Goal: Transaction & Acquisition: Purchase product/service

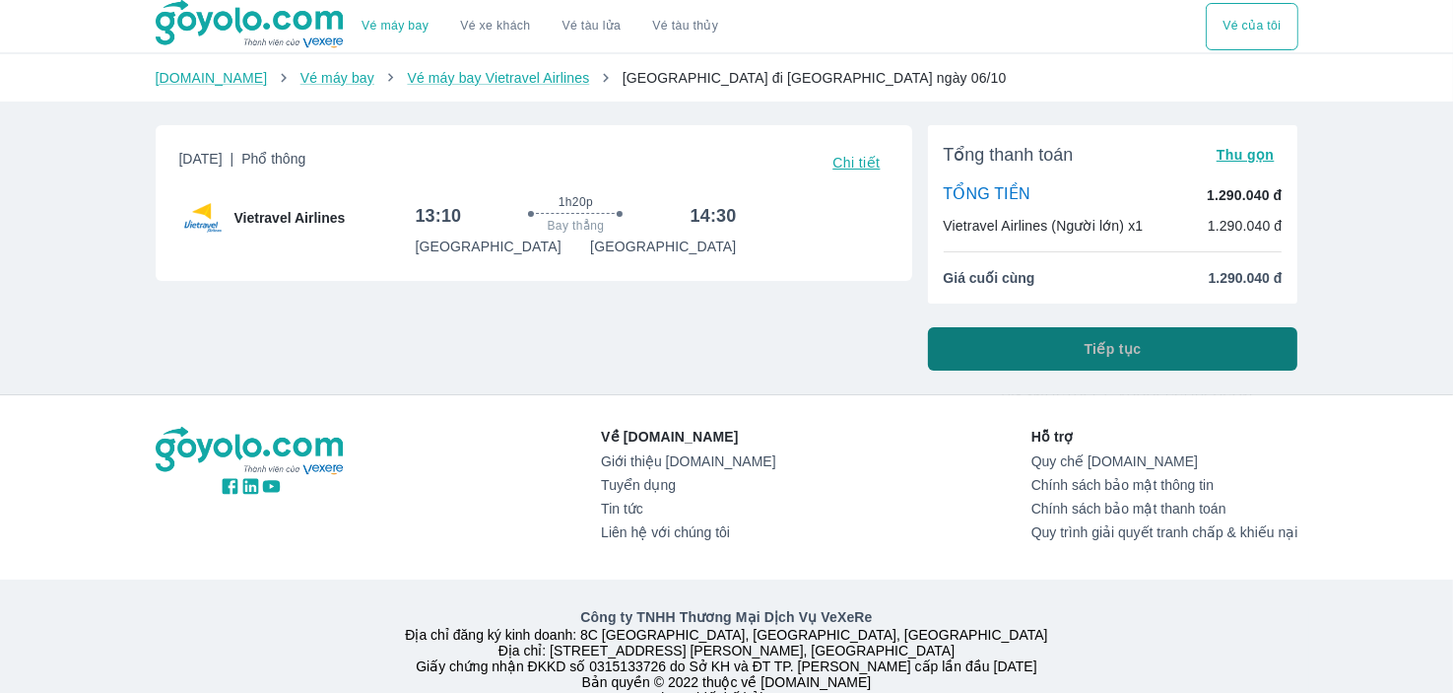
click at [1168, 355] on button "Tiếp tục" at bounding box center [1113, 348] width 370 height 43
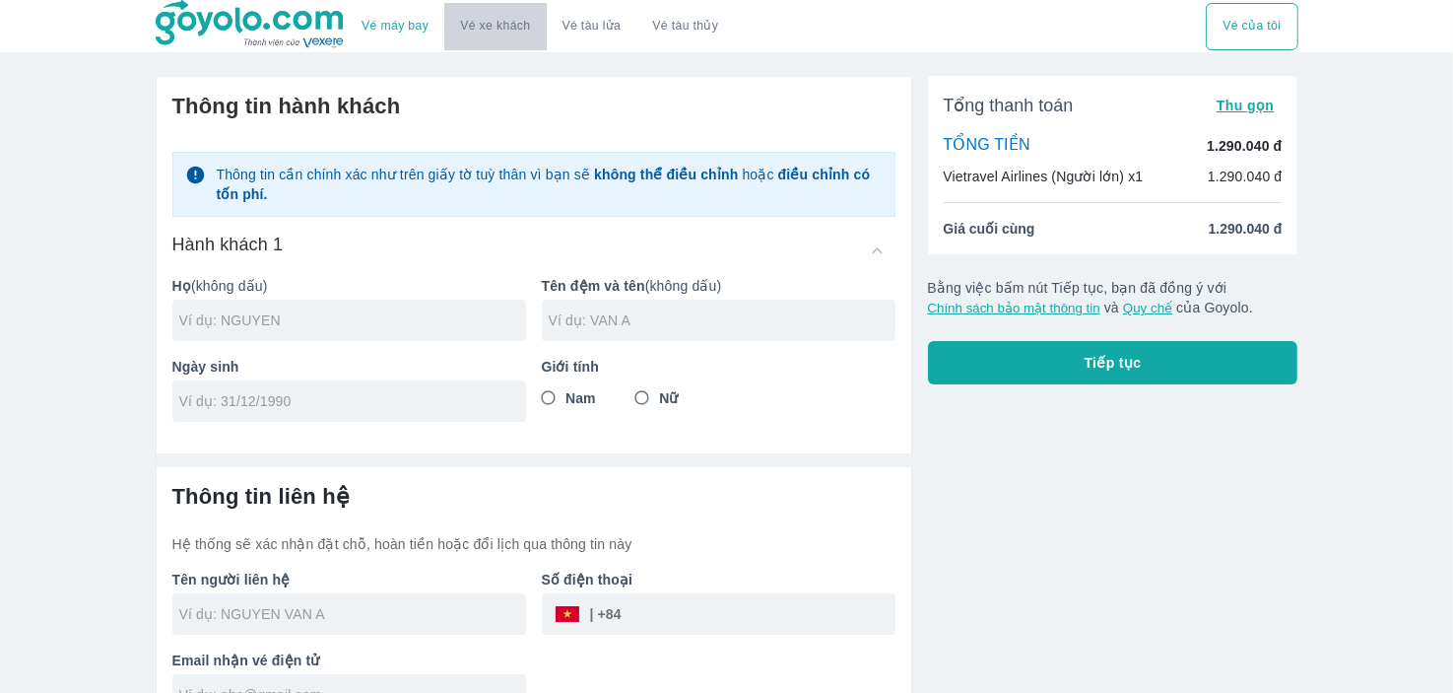
click at [474, 31] on link "Vé xe khách" at bounding box center [495, 26] width 70 height 15
click at [407, 28] on link "Vé máy bay" at bounding box center [395, 26] width 67 height 15
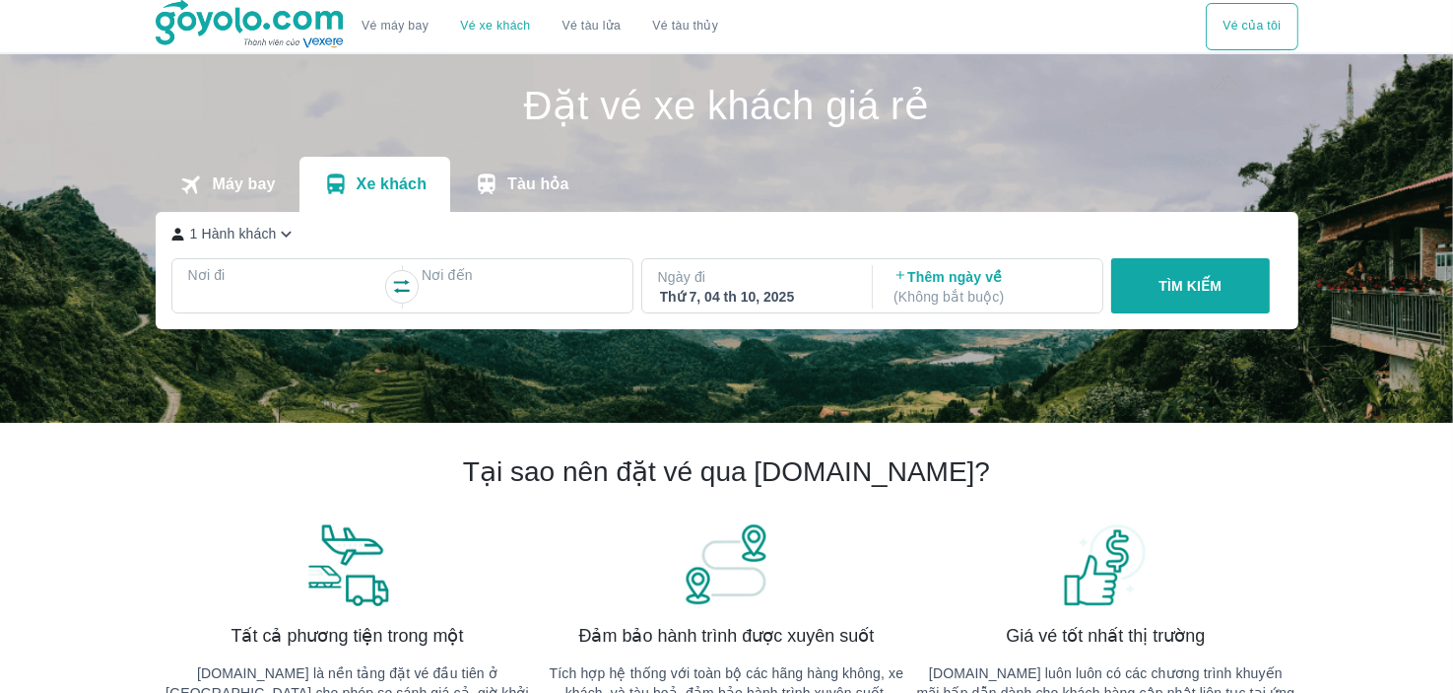
click at [279, 276] on p "Nơi đi" at bounding box center [285, 275] width 195 height 20
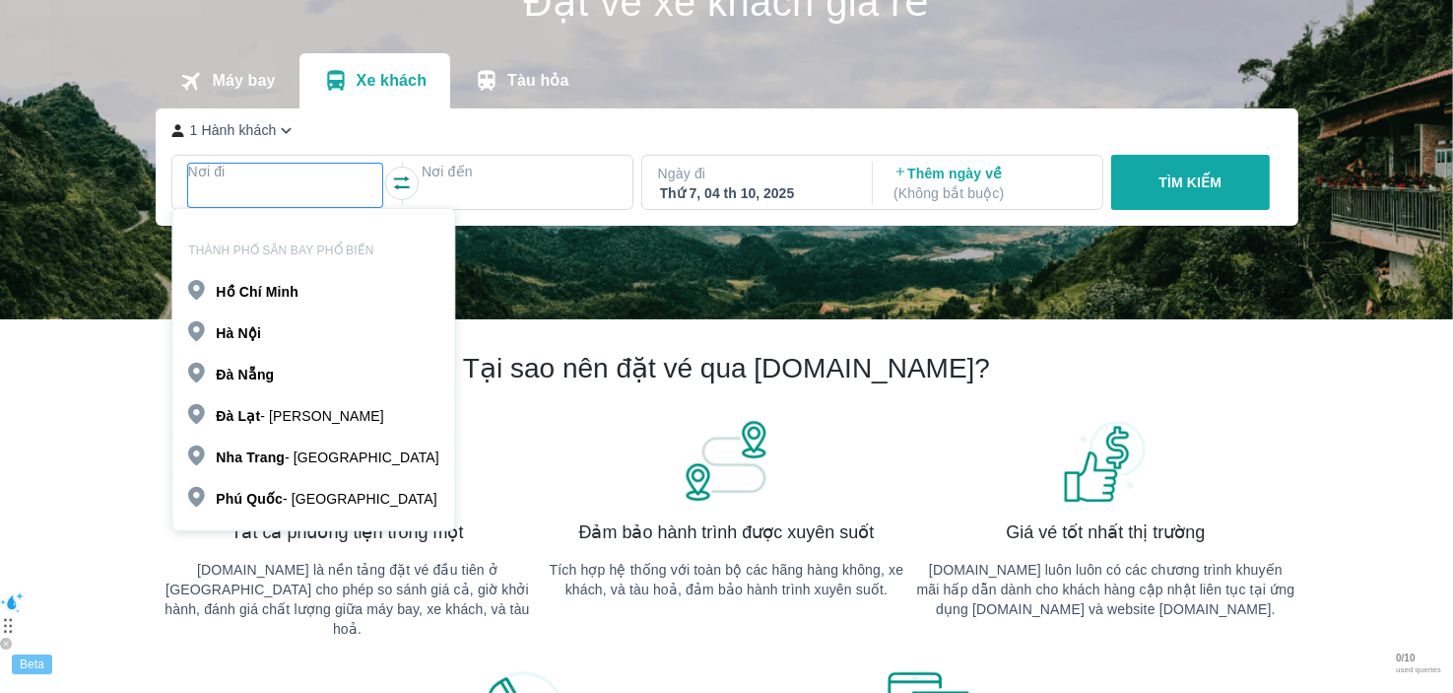
scroll to position [113, 0]
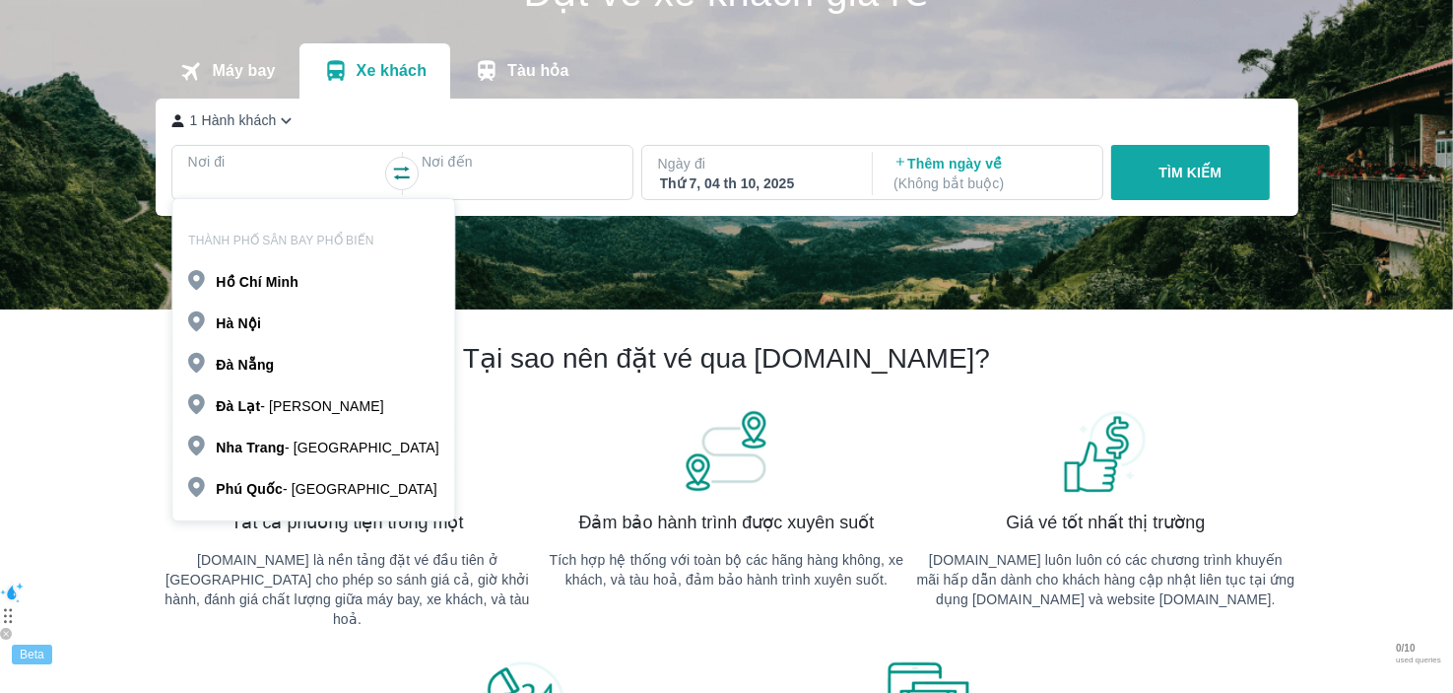
click at [302, 326] on div "Hà Nội" at bounding box center [313, 321] width 282 height 33
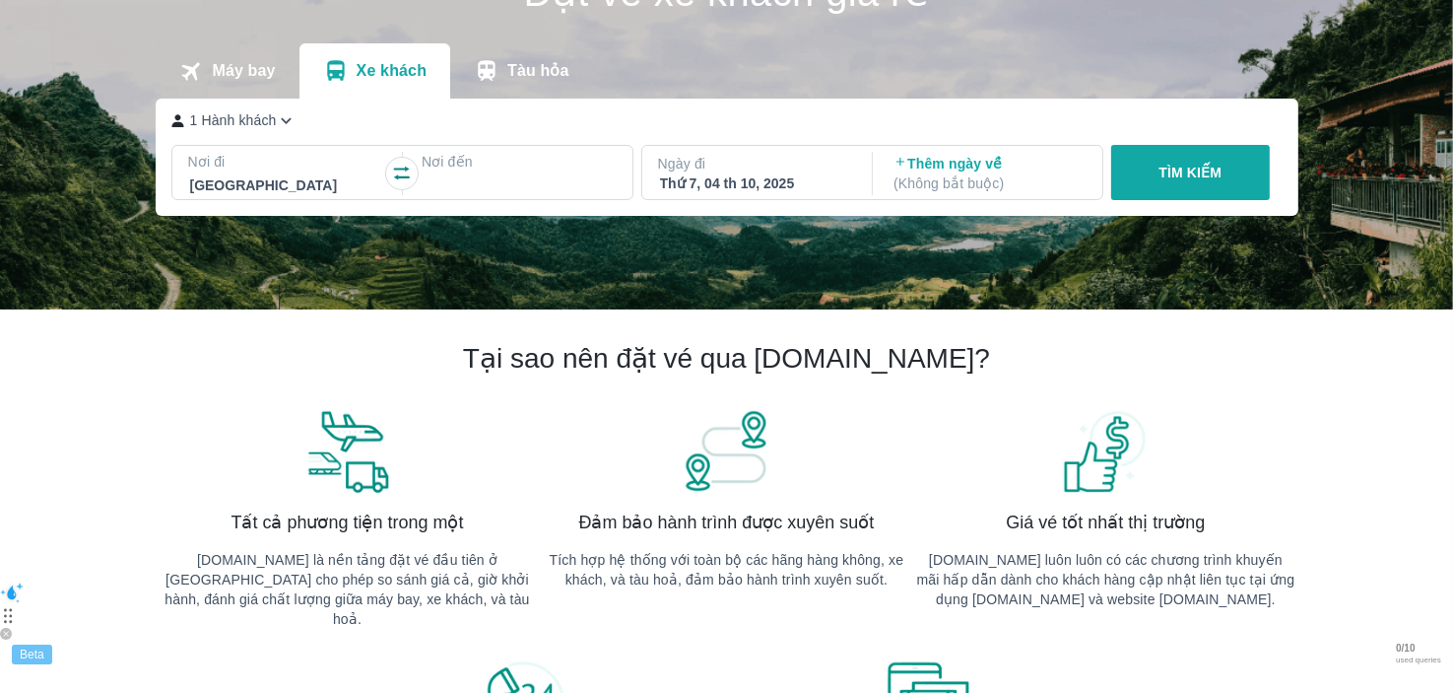
click at [480, 164] on p "Nơi đến" at bounding box center [519, 162] width 195 height 20
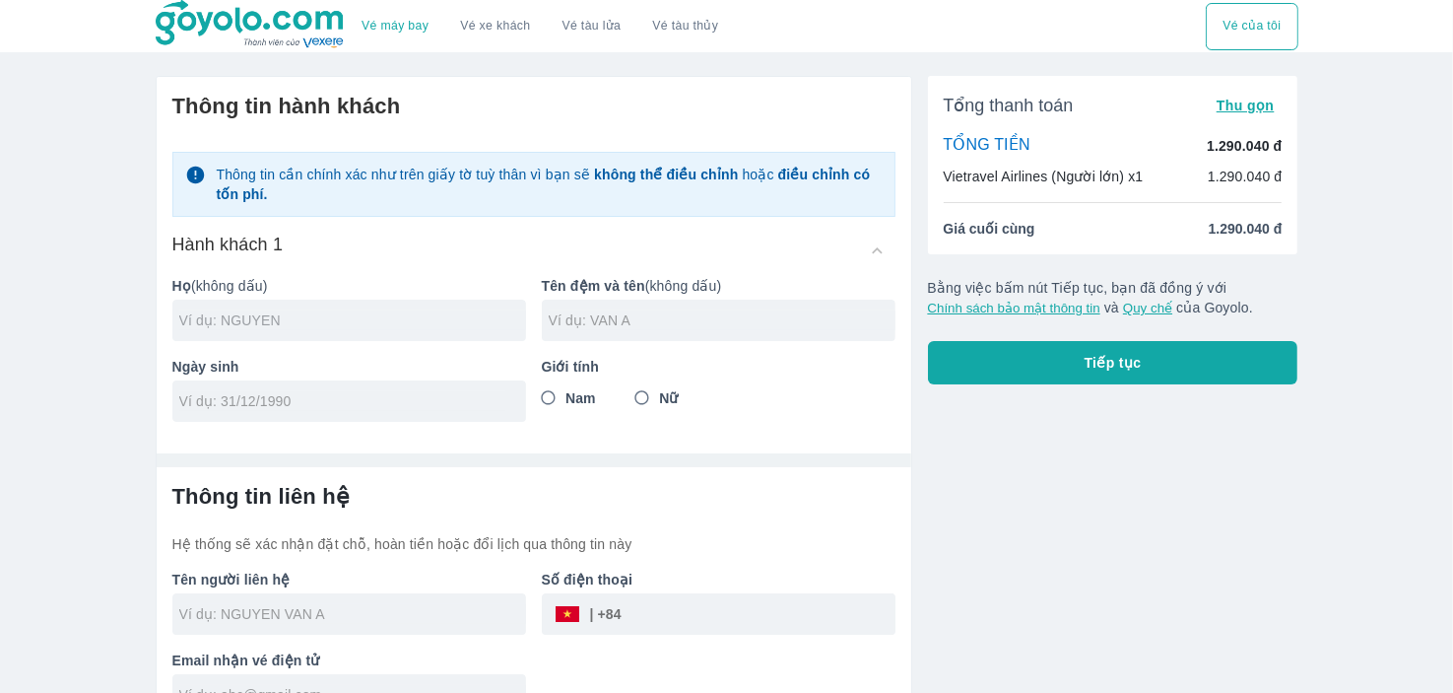
click at [401, 311] on input "text" at bounding box center [352, 320] width 347 height 20
type input "N"
type input "[PERSON_NAME]"
click at [658, 319] on input "text" at bounding box center [722, 320] width 347 height 20
type input "[PERSON_NAME]"
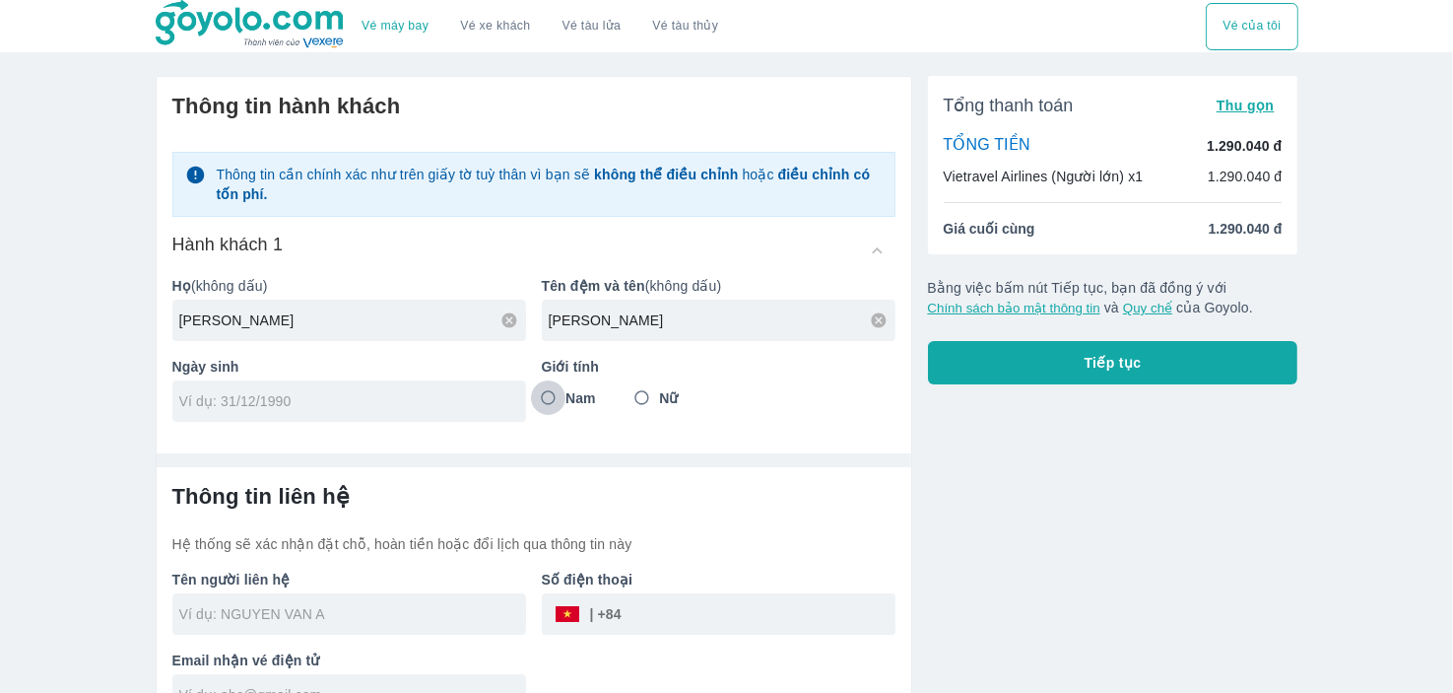
click at [551, 395] on input "Nam" at bounding box center [548, 397] width 35 height 35
radio input "true"
click at [452, 404] on input "tel" at bounding box center [342, 401] width 327 height 20
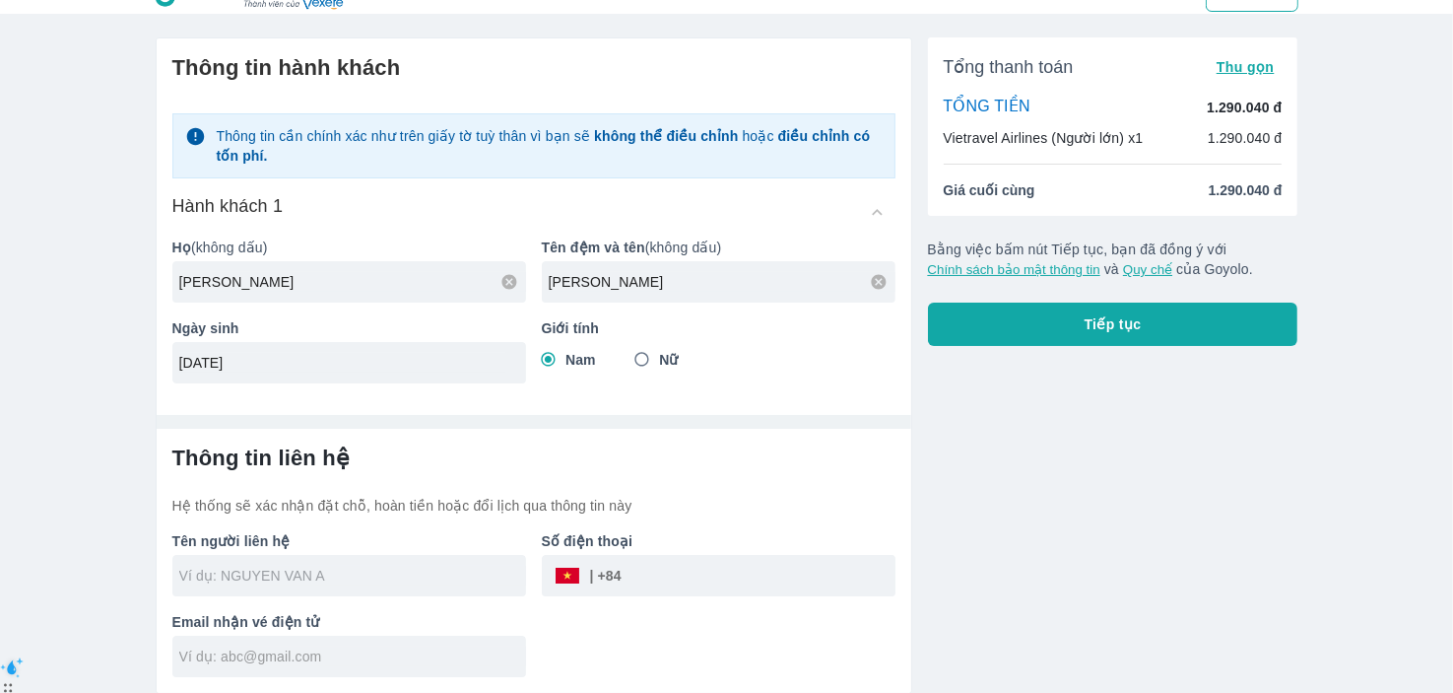
type input "[DATE]"
click at [308, 577] on input "text" at bounding box center [352, 575] width 347 height 20
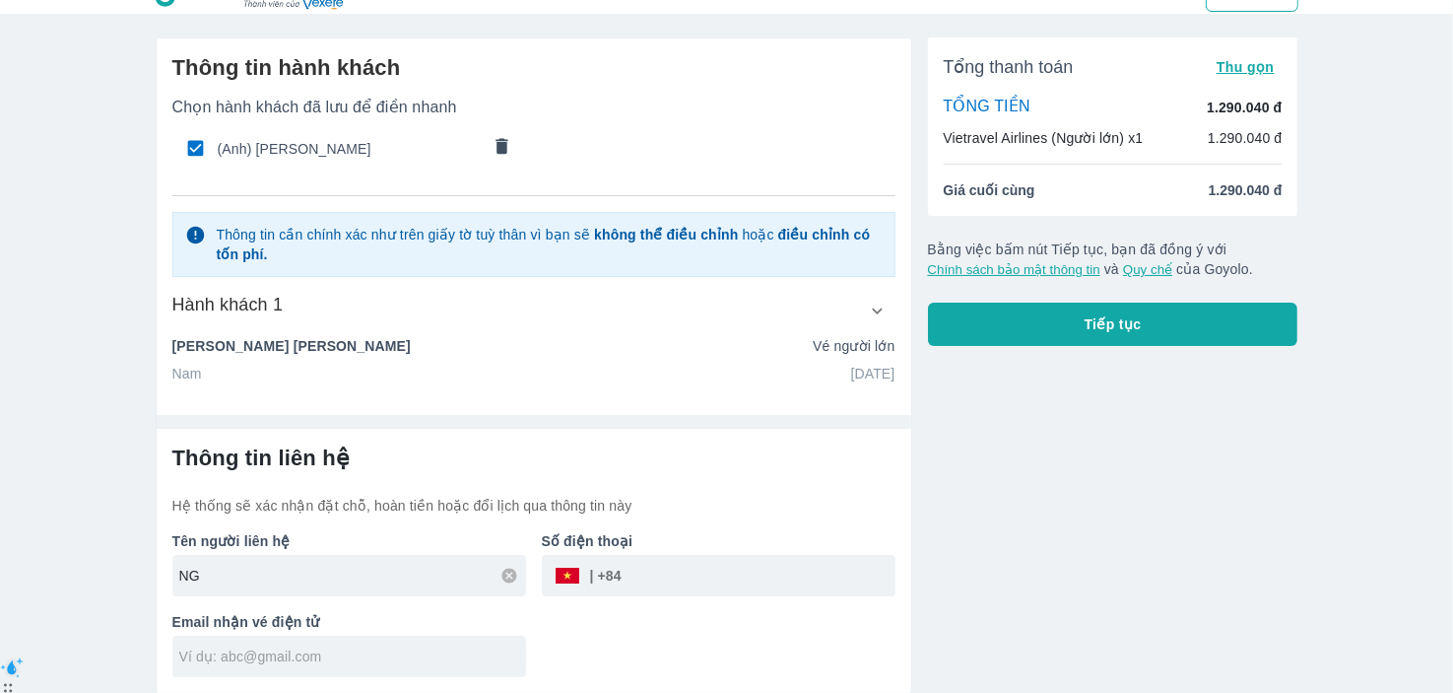
type input "N"
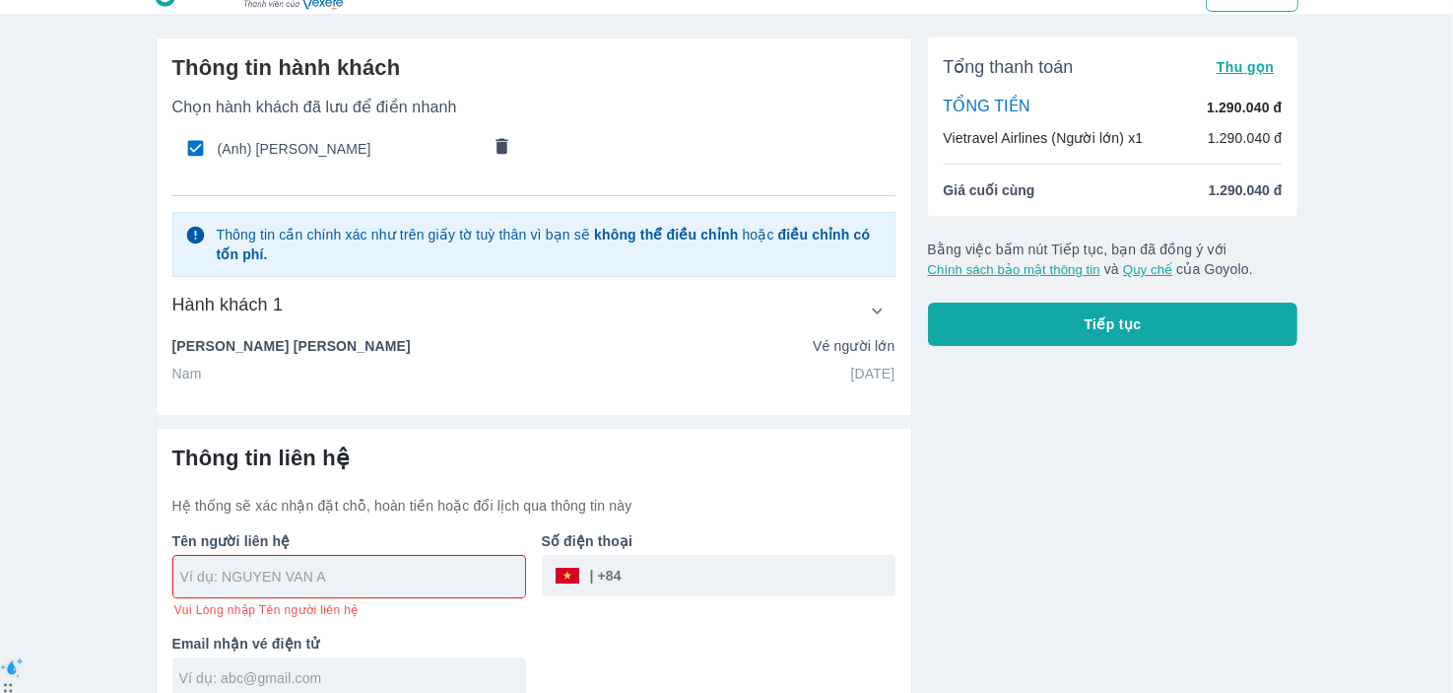
click at [313, 641] on div "Email nhận vé điện tử" at bounding box center [341, 658] width 369 height 81
click at [351, 571] on input "text" at bounding box center [352, 576] width 345 height 20
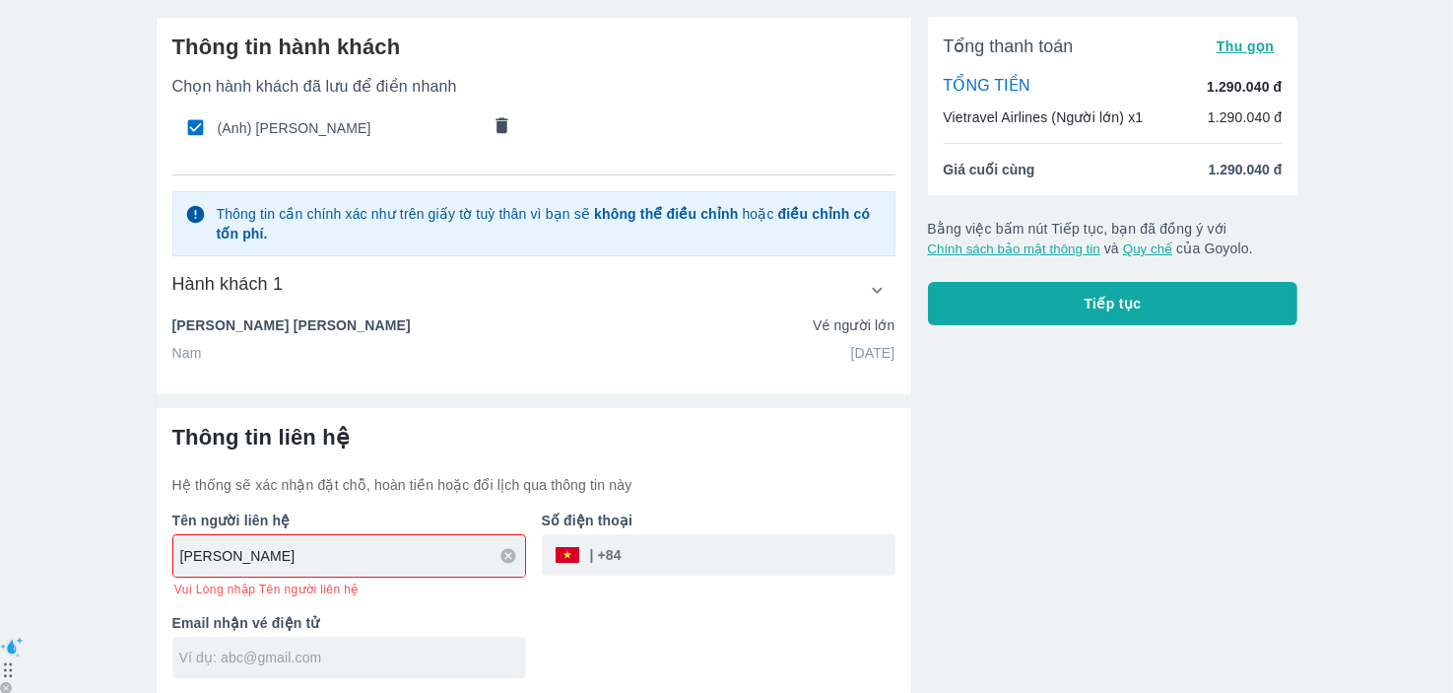
type input "[PERSON_NAME]"
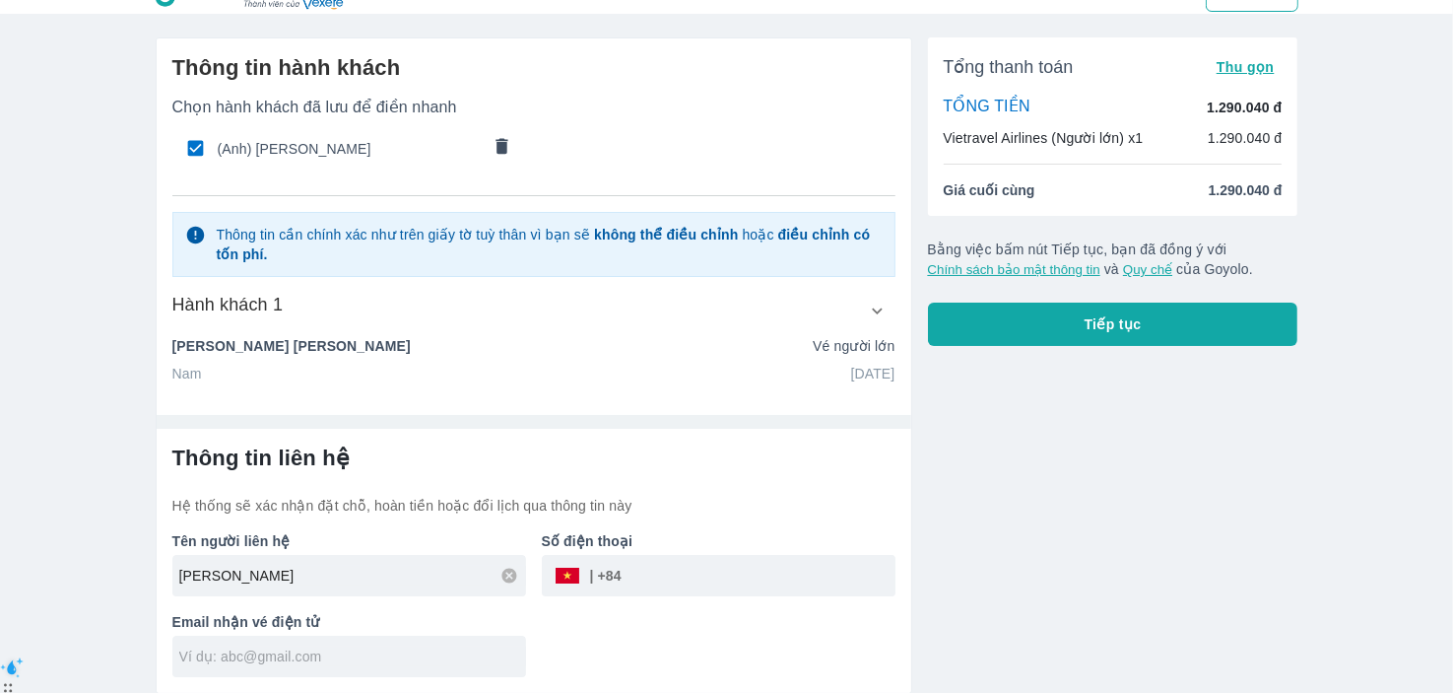
click at [349, 652] on input "text" at bounding box center [352, 656] width 347 height 20
type input "[EMAIL_ADDRESS][DOMAIN_NAME]"
click at [700, 578] on input "tel" at bounding box center [759, 575] width 274 height 47
type input "0988859968"
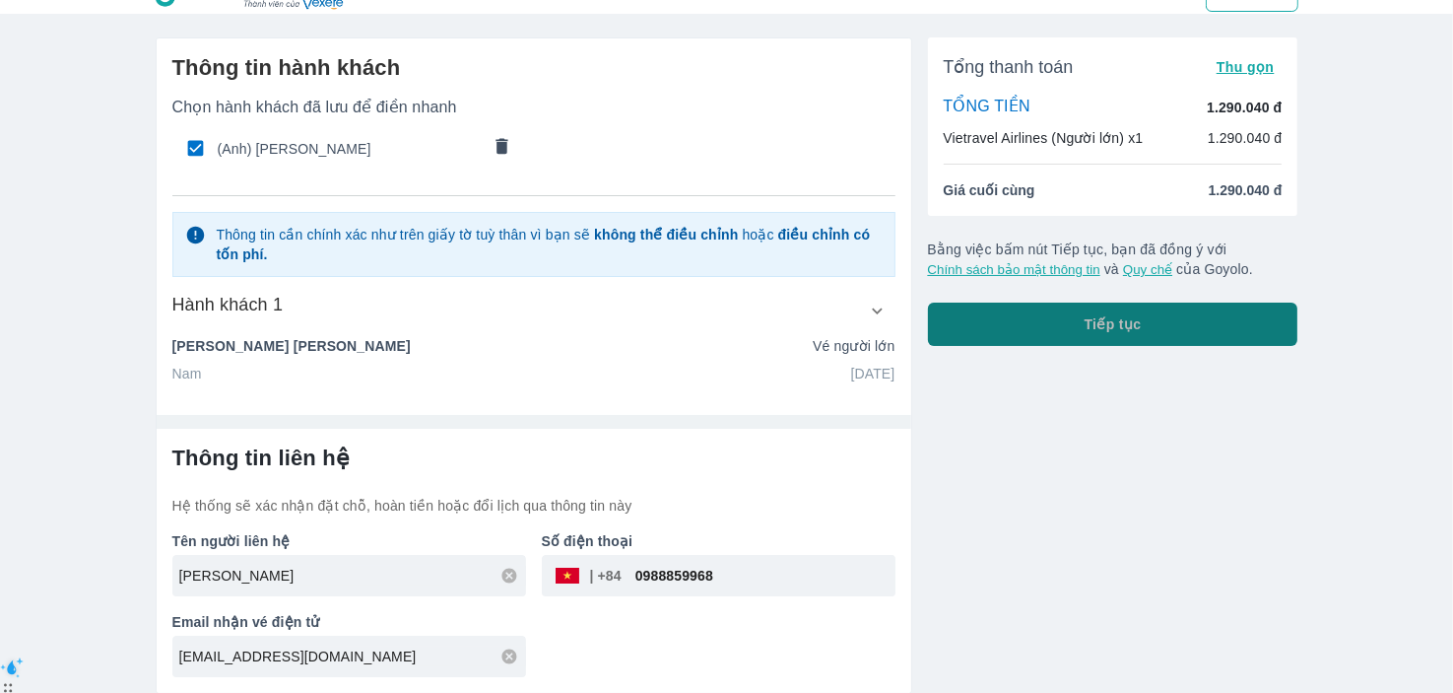
click at [1136, 330] on span "Tiếp tục" at bounding box center [1113, 324] width 57 height 20
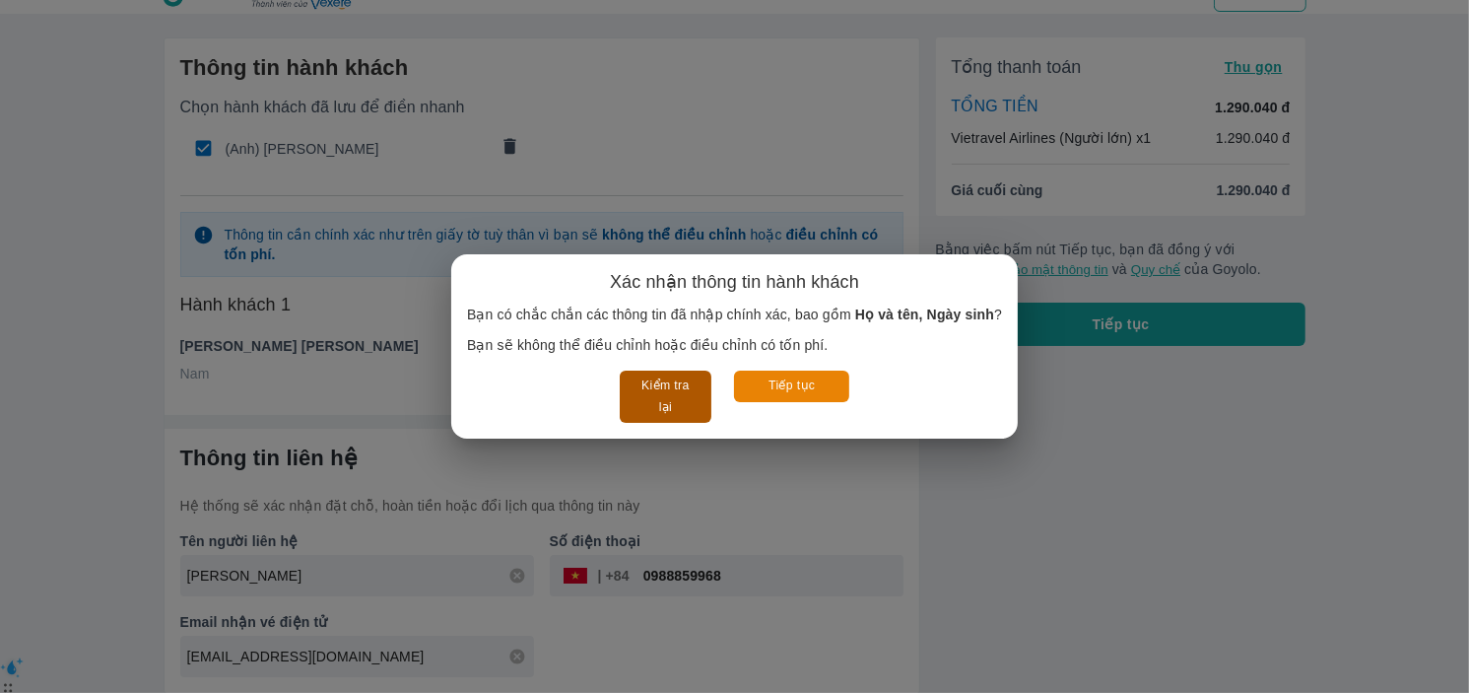
click at [648, 393] on button "Kiểm tra lại" at bounding box center [666, 396] width 92 height 52
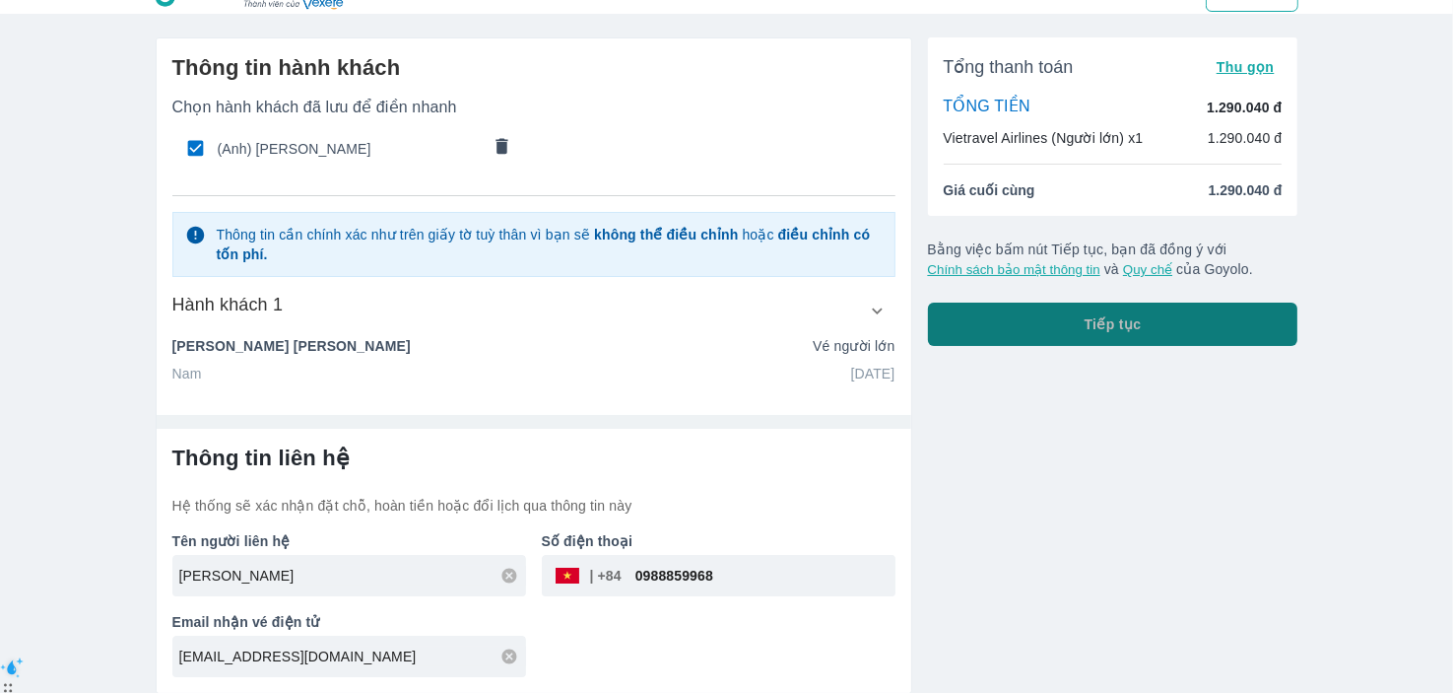
click at [1165, 335] on button "Tiếp tục" at bounding box center [1113, 323] width 370 height 43
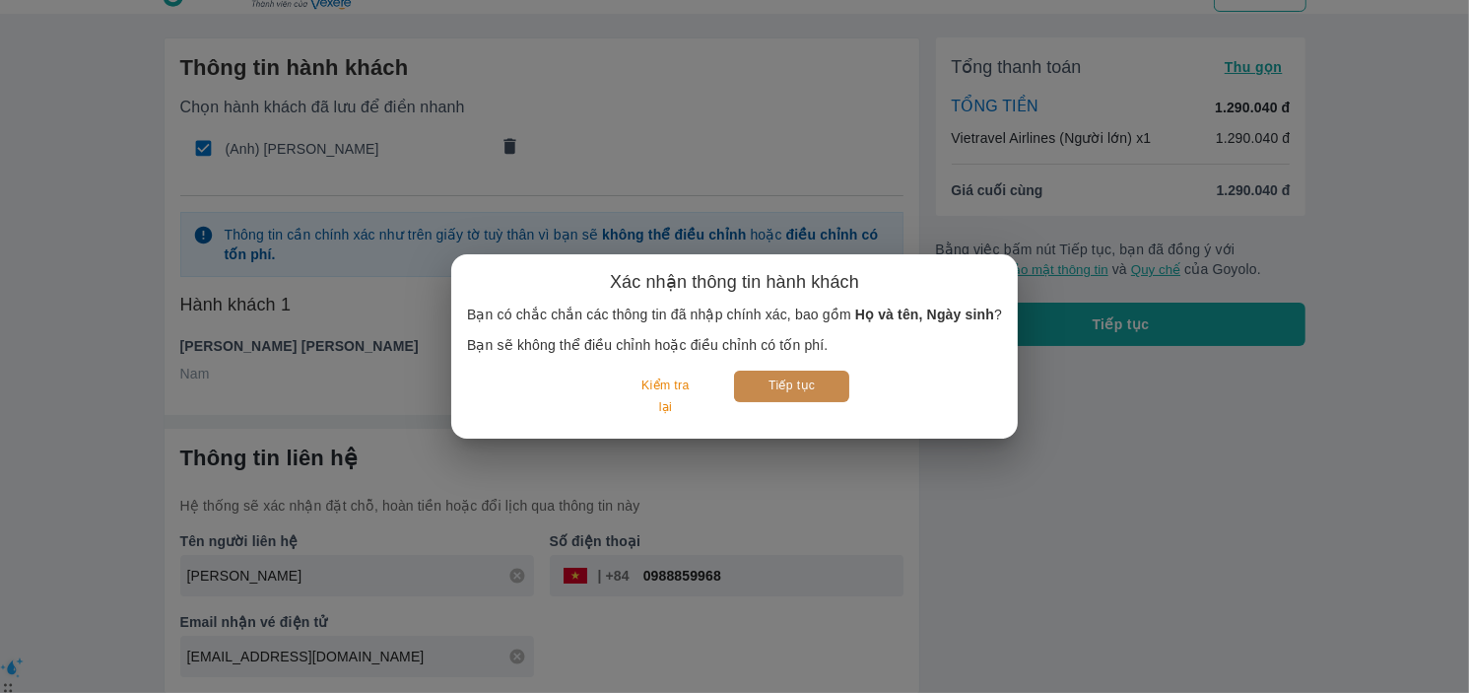
click at [811, 386] on button "Tiếp tục" at bounding box center [791, 385] width 115 height 31
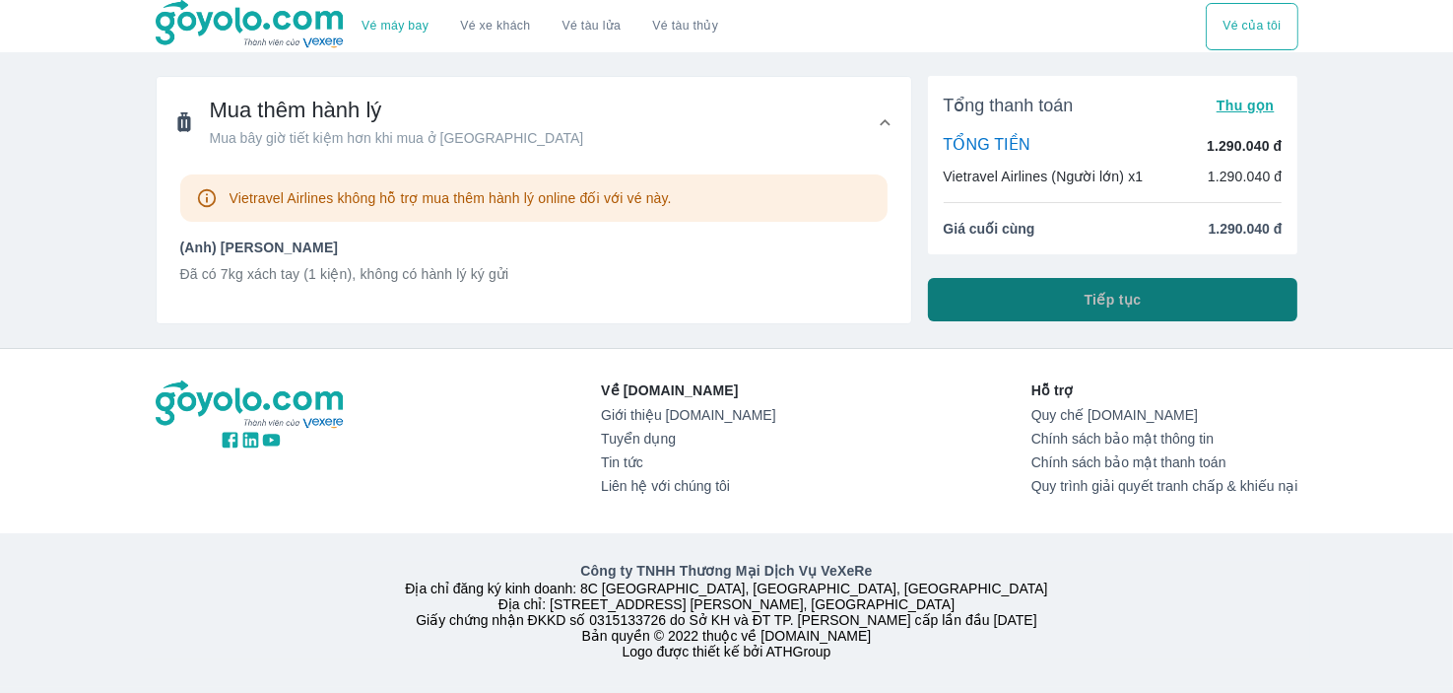
click at [1072, 293] on button "Tiếp tục" at bounding box center [1113, 299] width 370 height 43
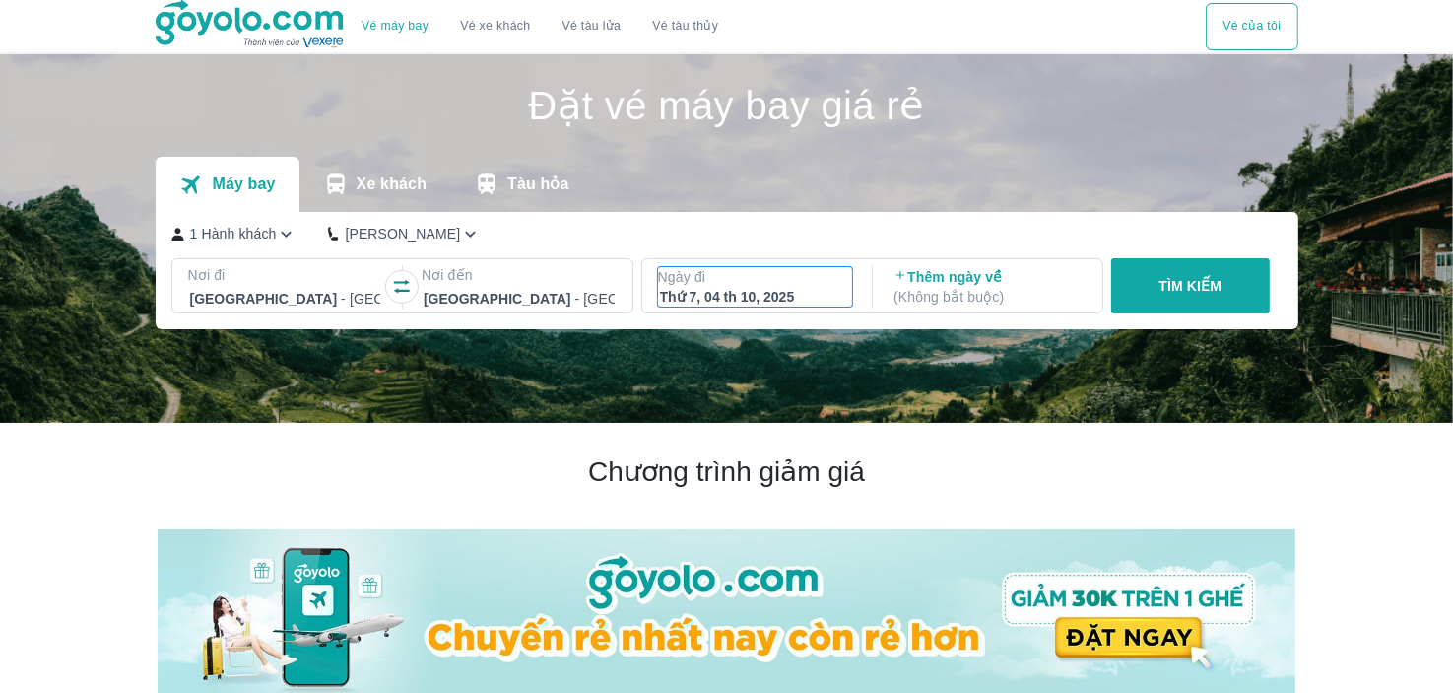
click at [767, 295] on div "Thứ 7, 04 th 10, 2025" at bounding box center [755, 297] width 191 height 20
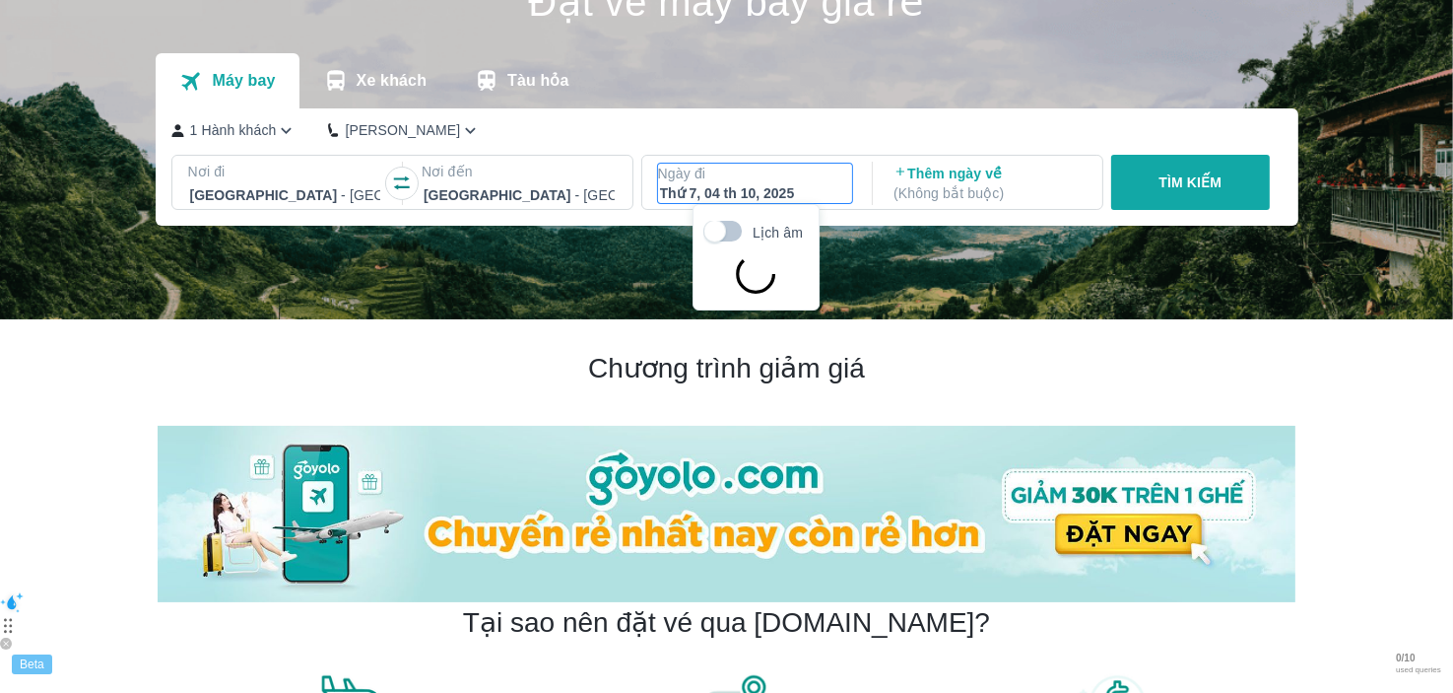
scroll to position [113, 0]
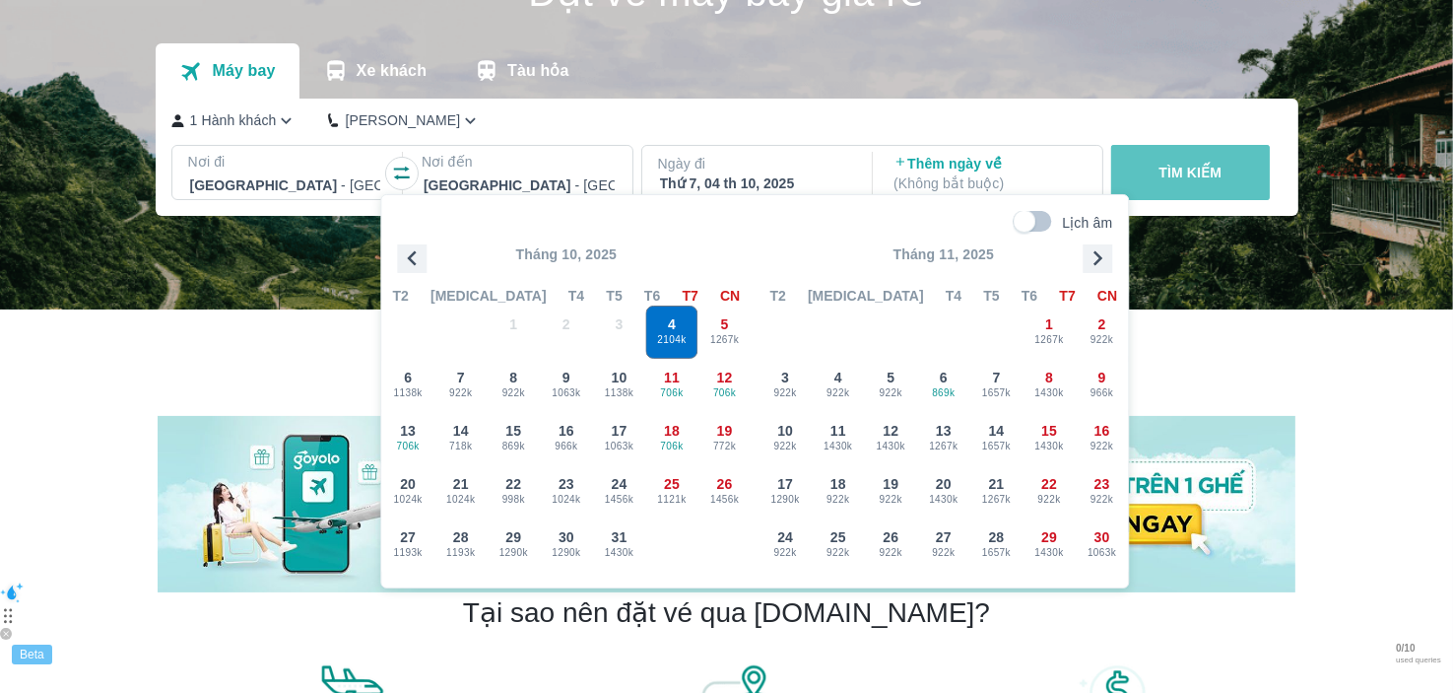
click at [1230, 177] on button "TÌM KIẾM" at bounding box center [1190, 172] width 159 height 55
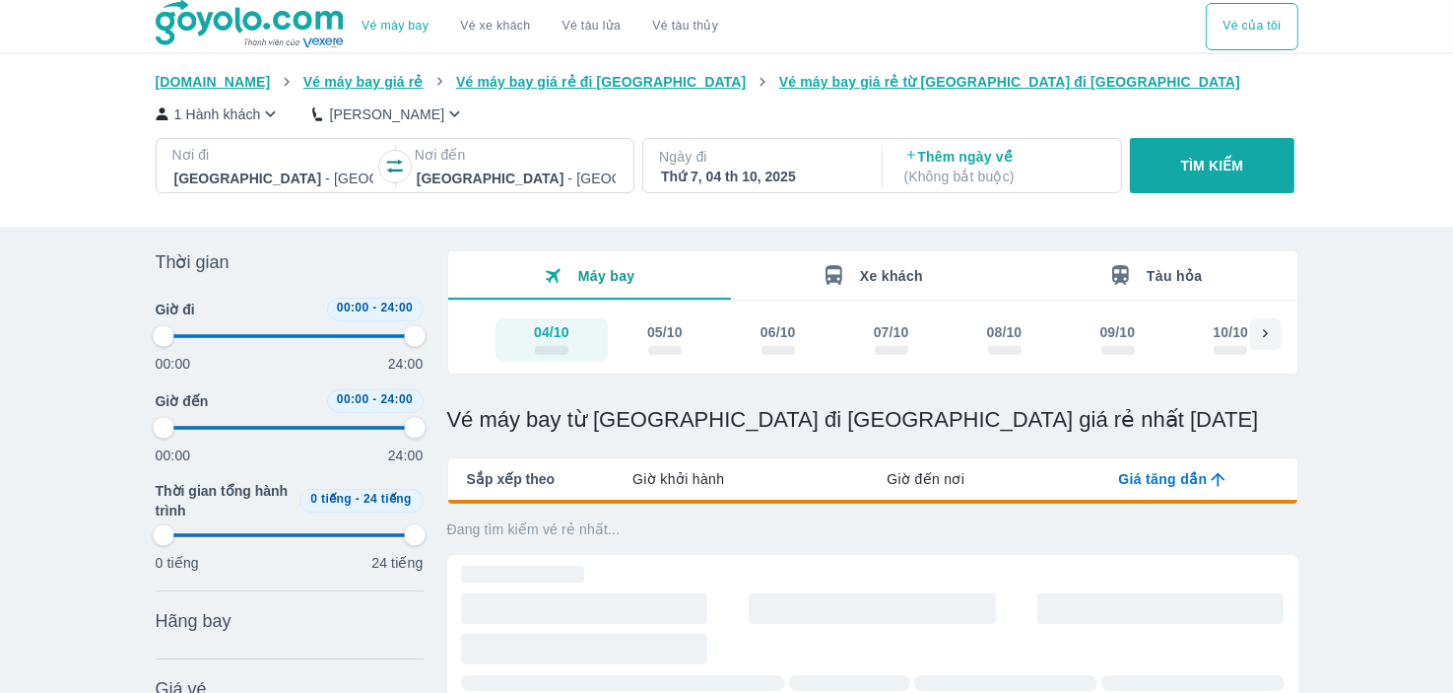
type input "97.9166666666667"
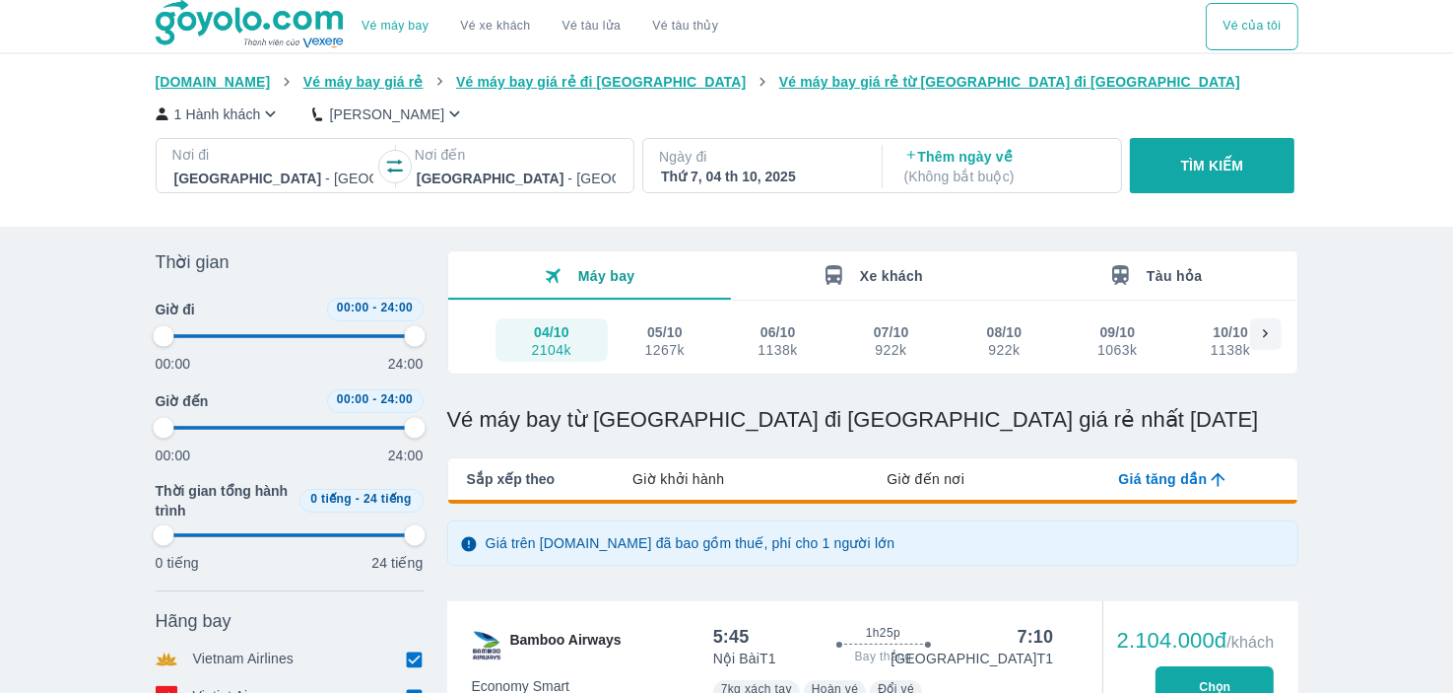
type input "97.9166666666667"
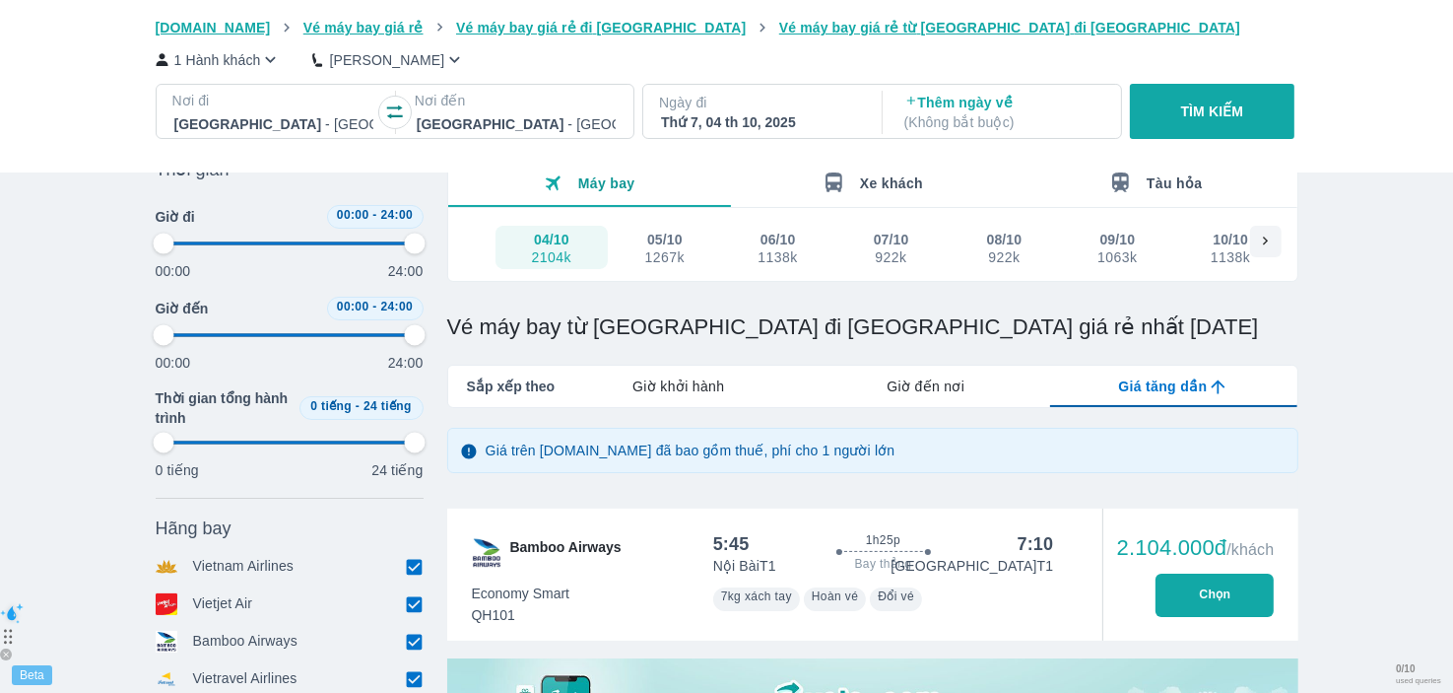
type input "97.9166666666667"
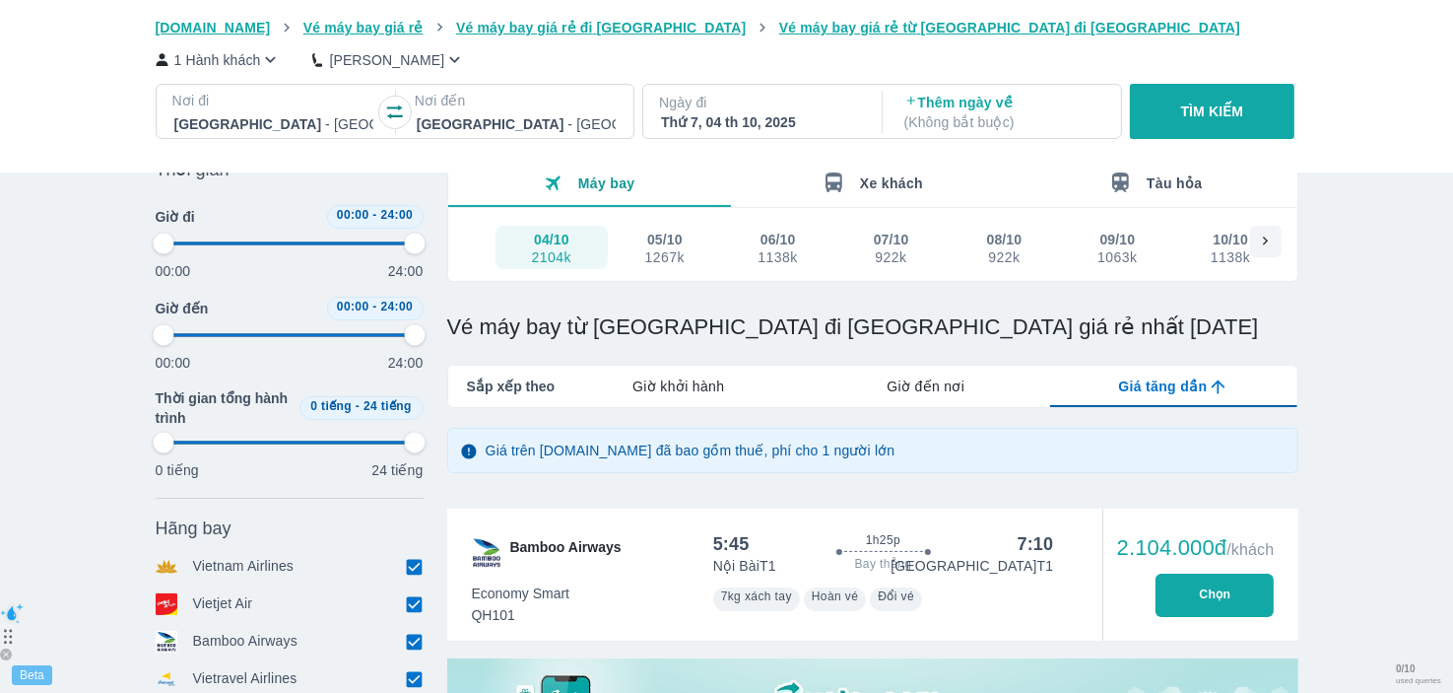
type input "97.9166666666667"
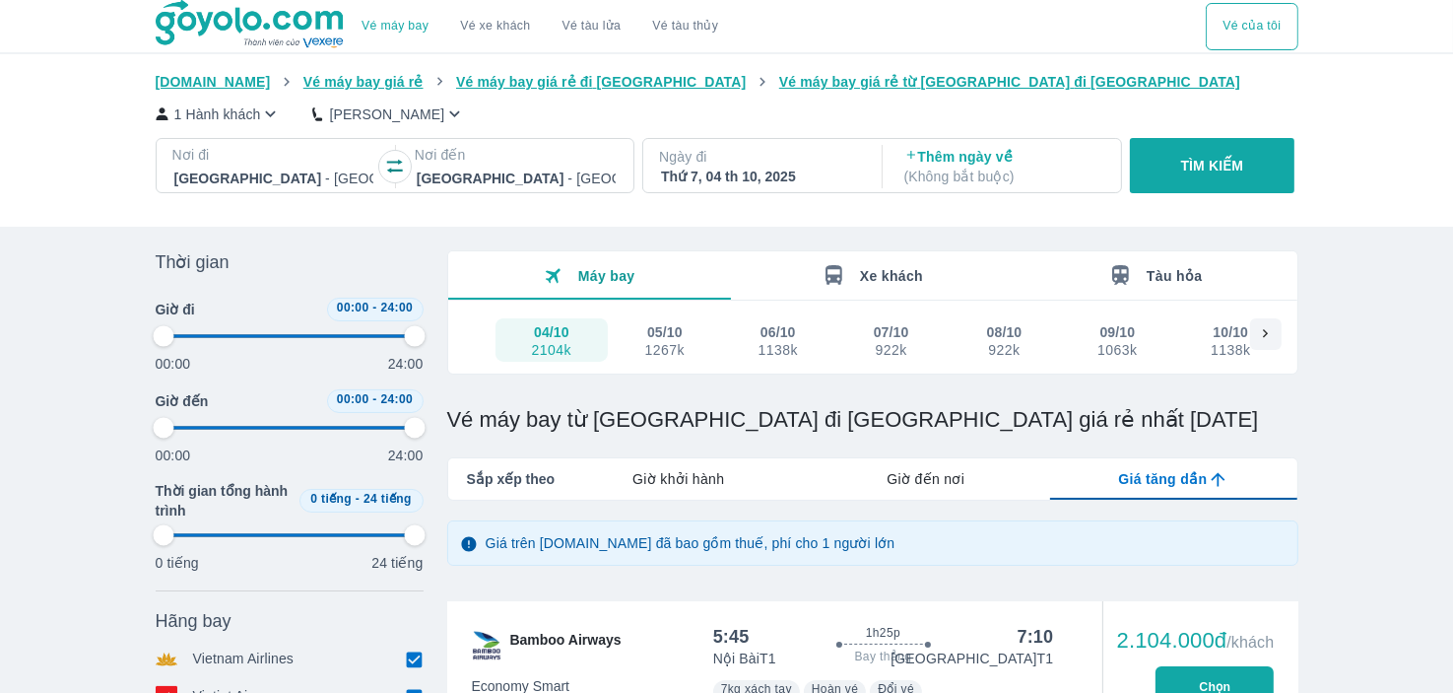
type input "97.9166666666667"
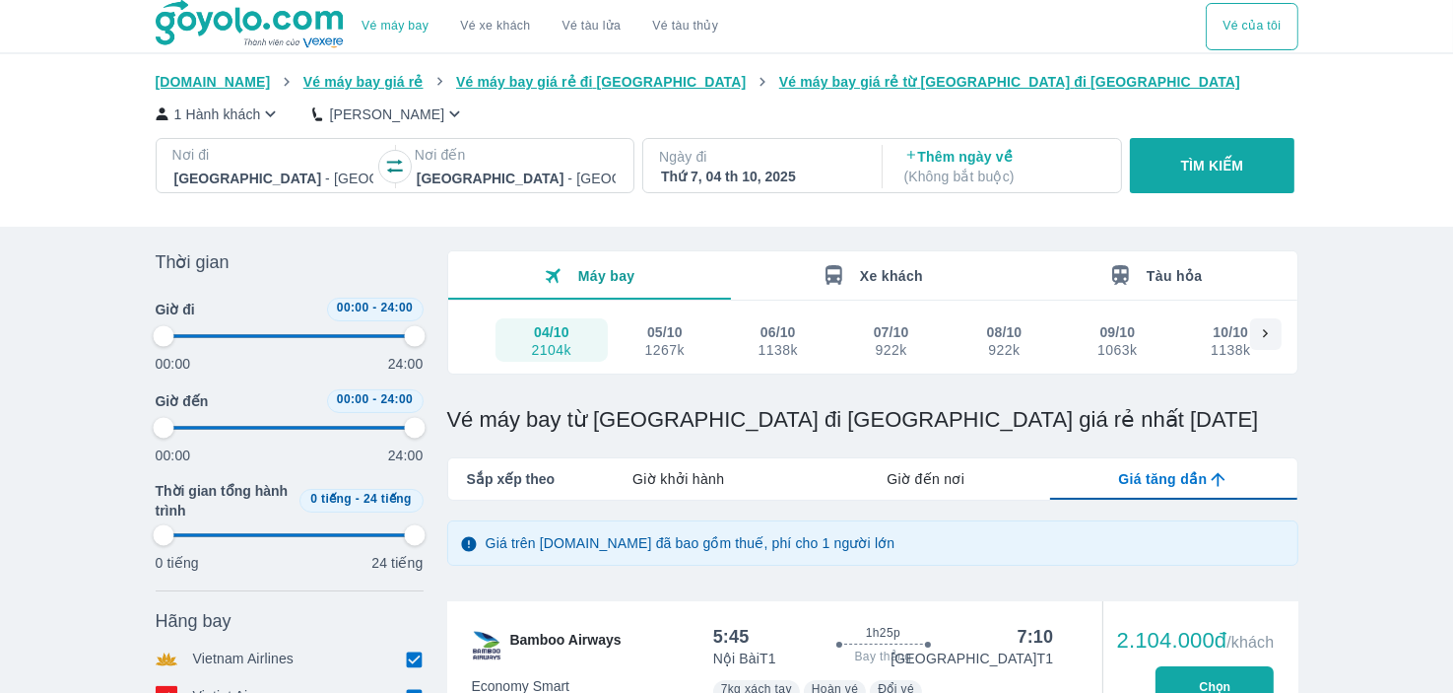
type input "97.9166666666667"
click at [791, 182] on div "Thứ 7, 04 th 10, 2025" at bounding box center [760, 176] width 199 height 20
type input "97.9166666666667"
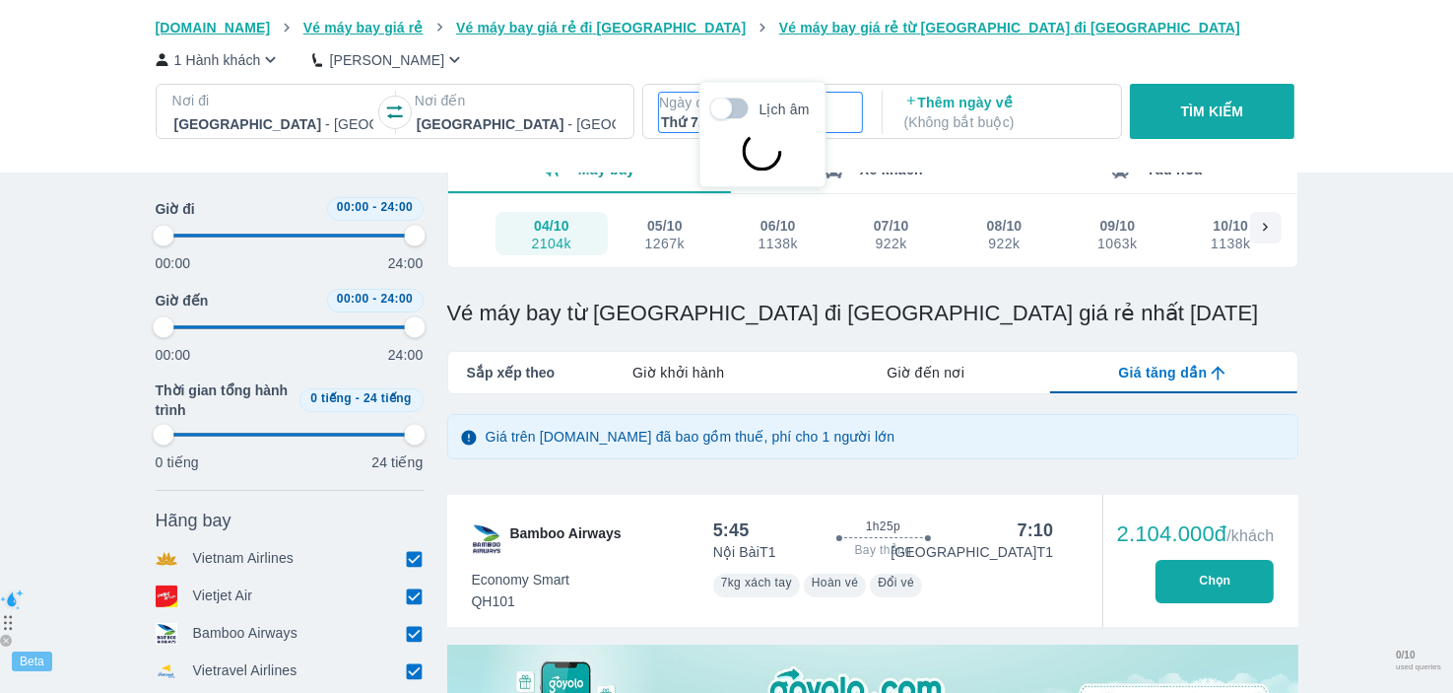
scroll to position [113, 0]
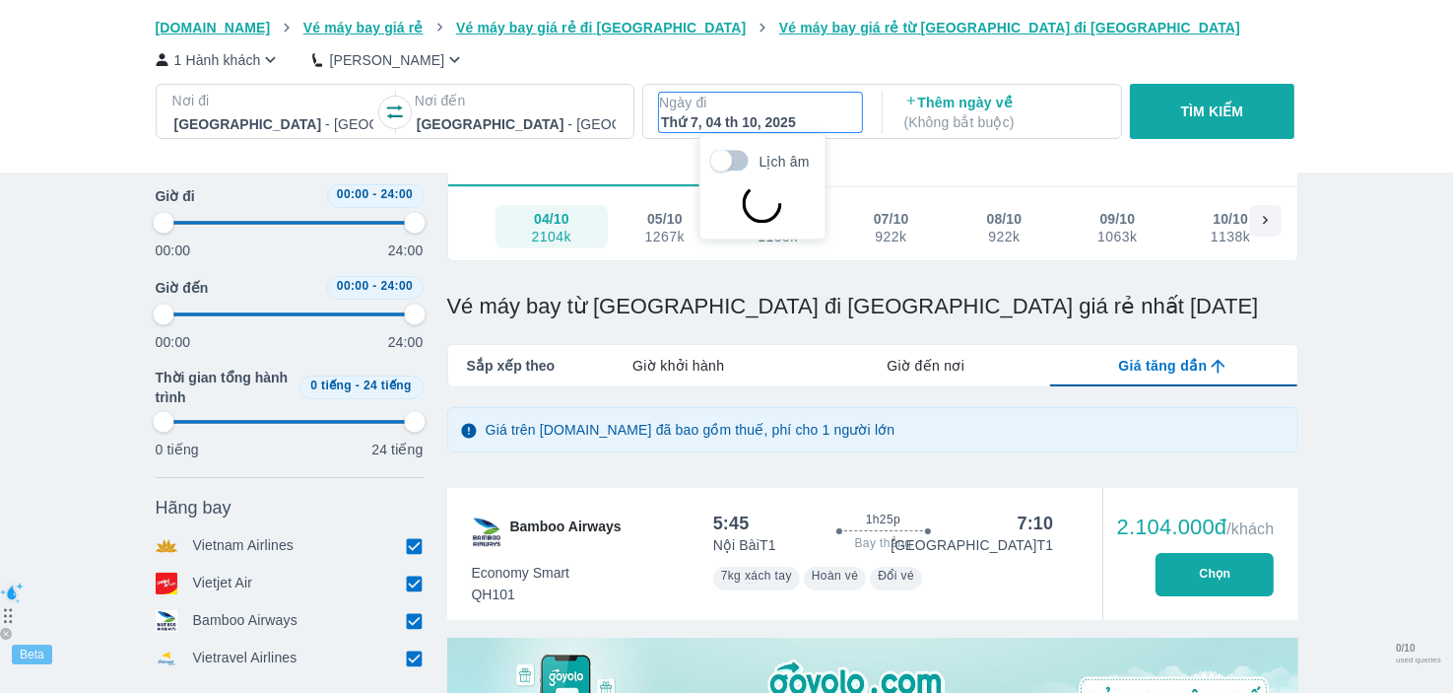
type input "97.9166666666667"
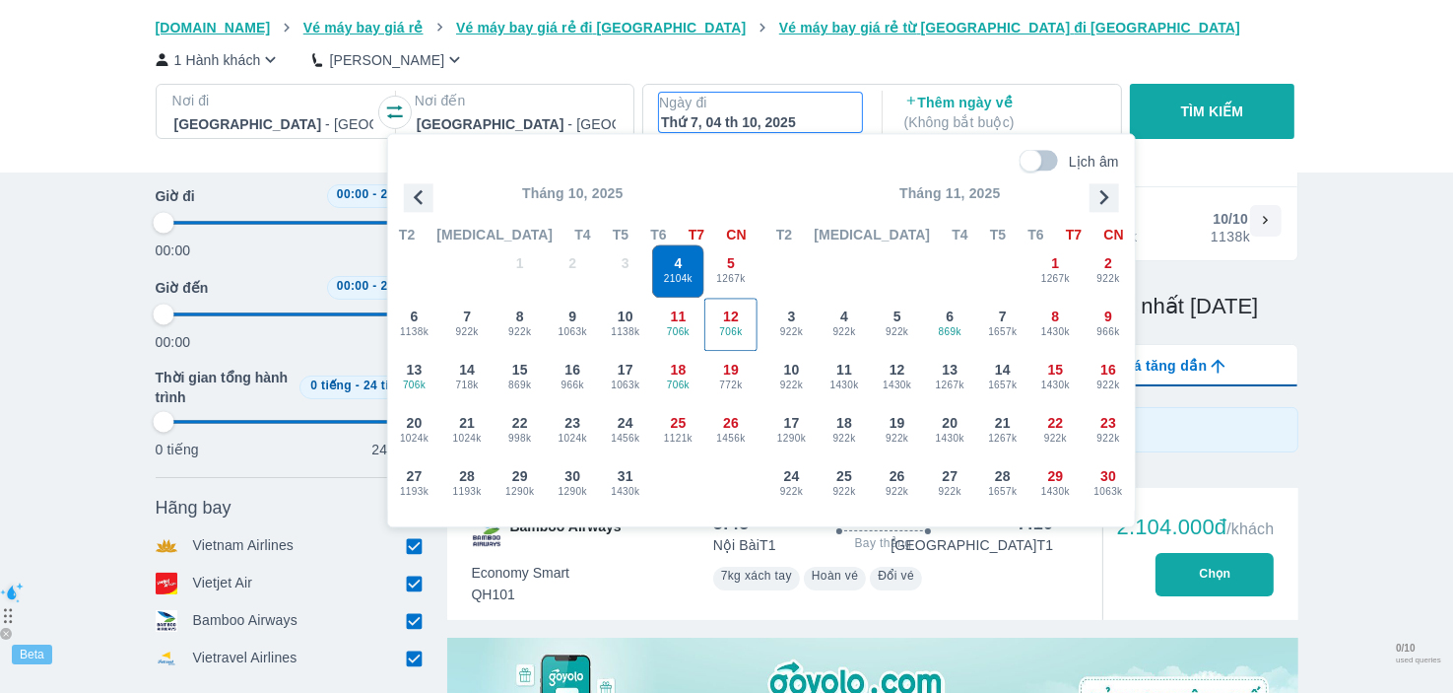
type input "97.9166666666667"
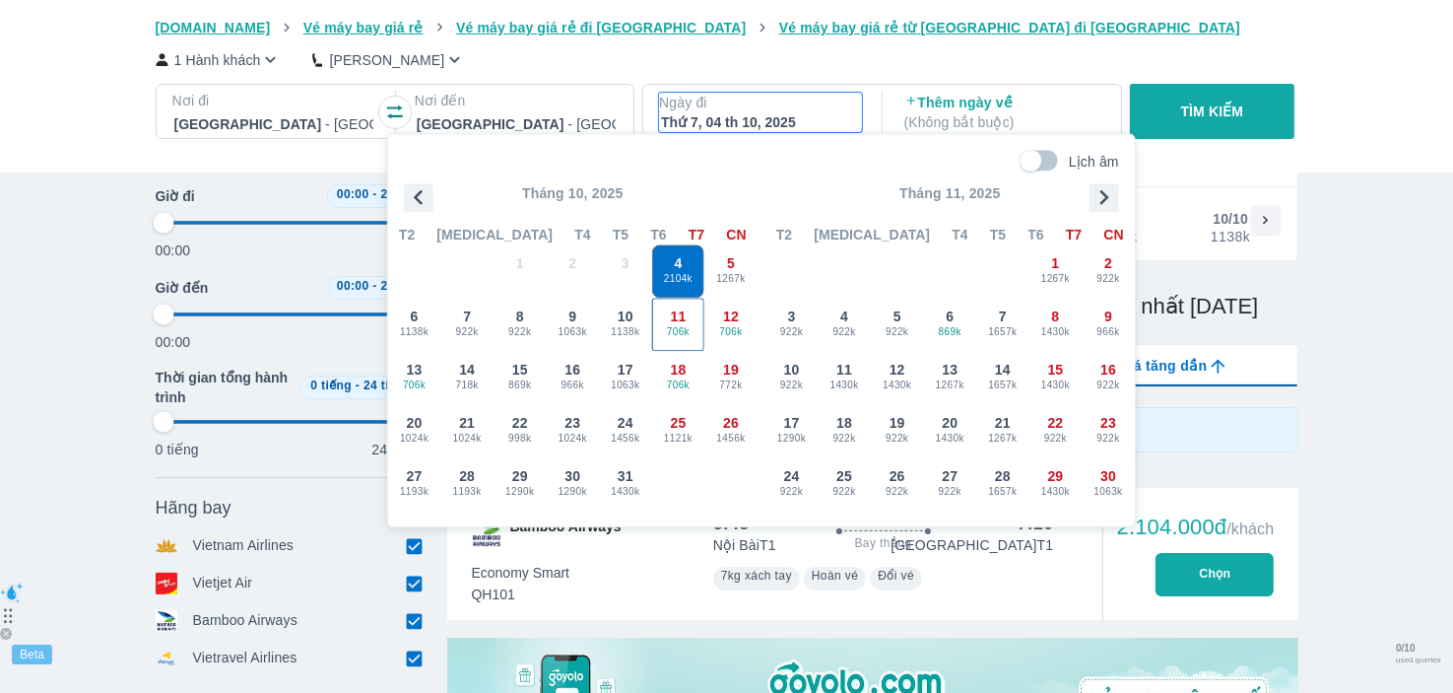
type input "97.9166666666667"
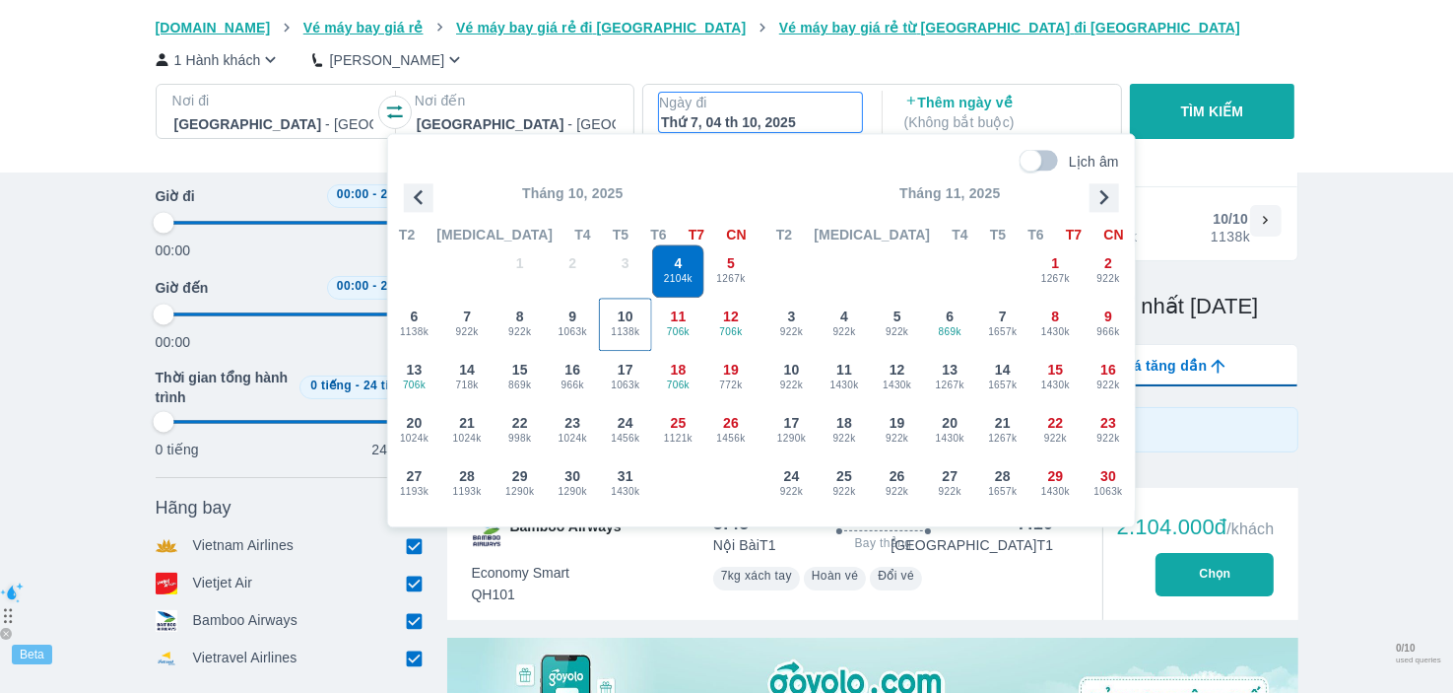
type input "97.9166666666667"
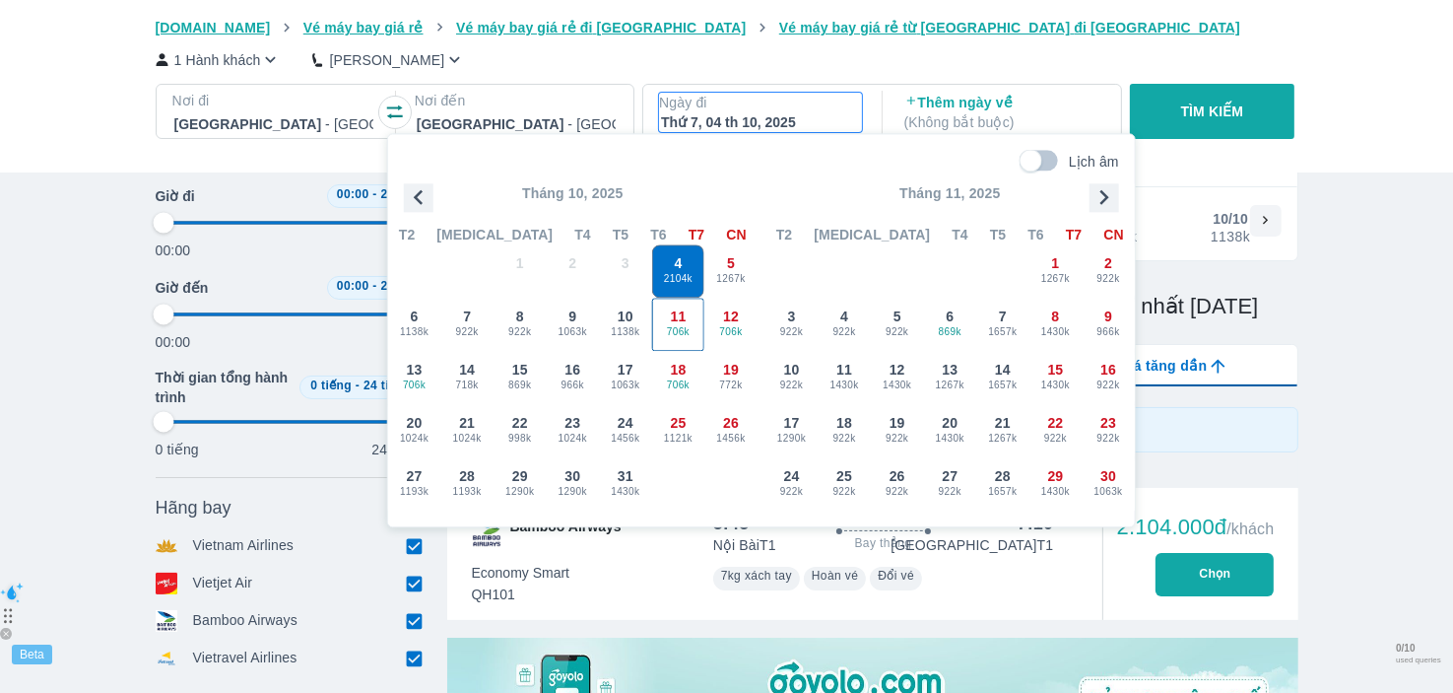
type input "97.9166666666667"
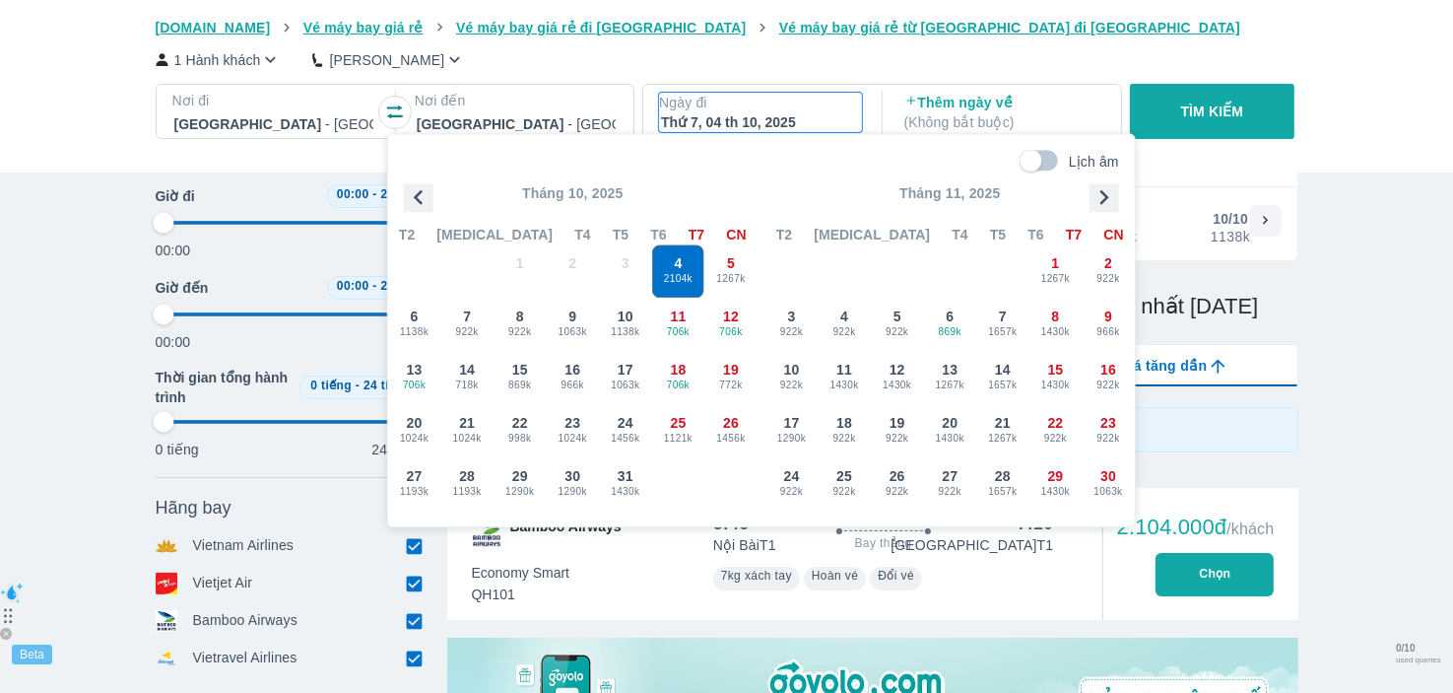
type input "97.9166666666667"
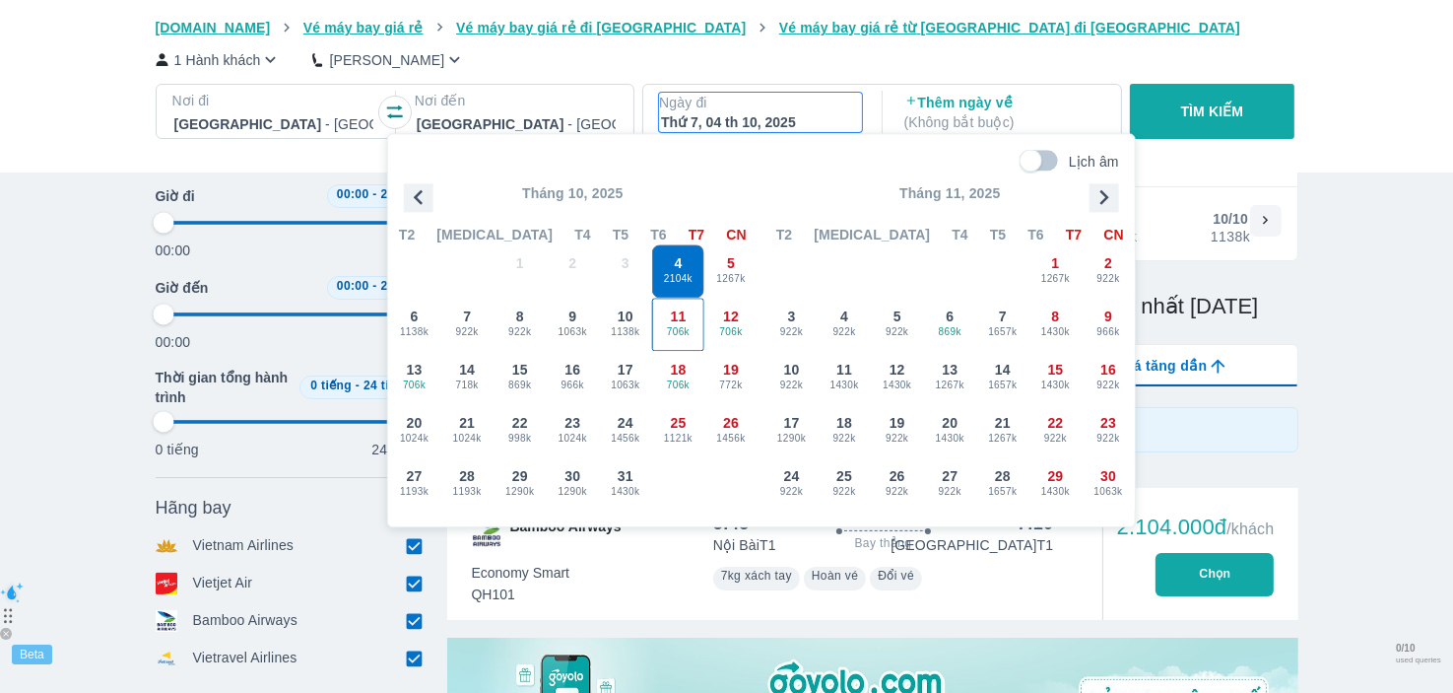
type input "97.9166666666667"
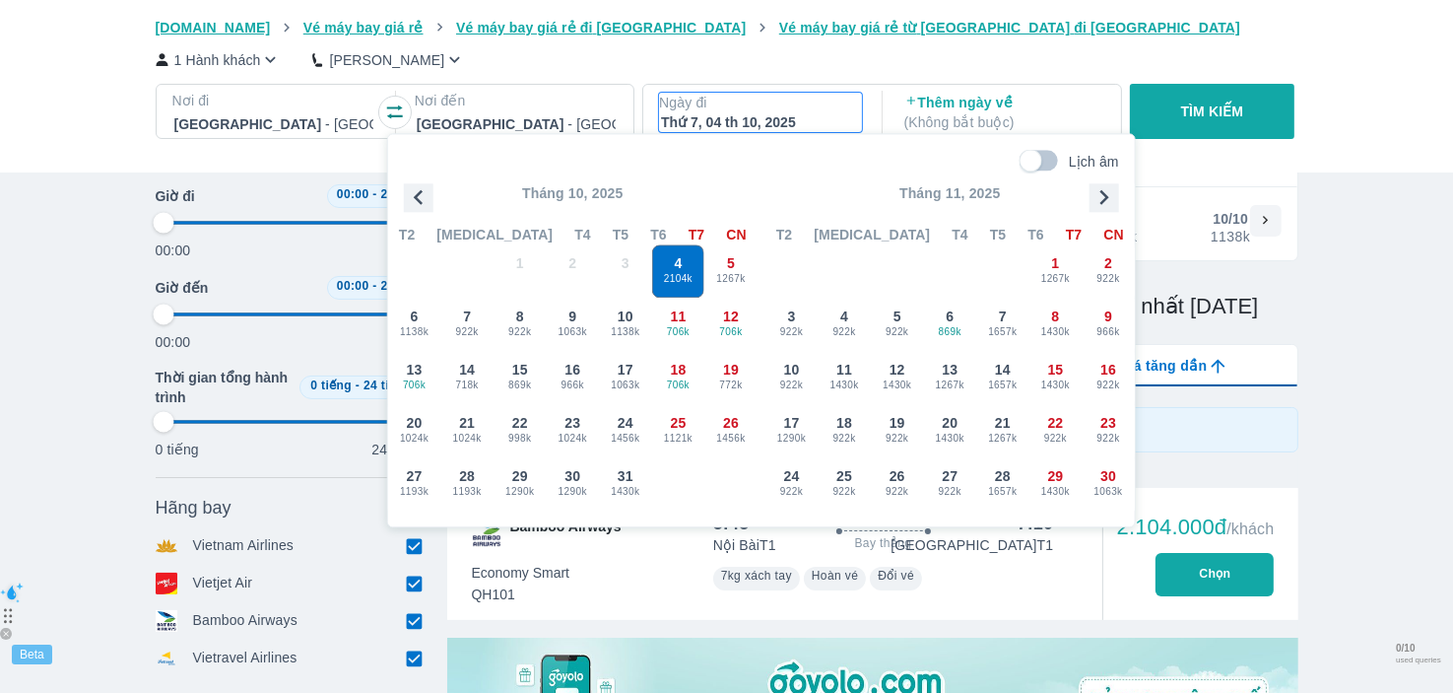
type input "97.9166666666667"
click at [680, 335] on span "706k" at bounding box center [678, 332] width 51 height 16
type input "97.9166666666667"
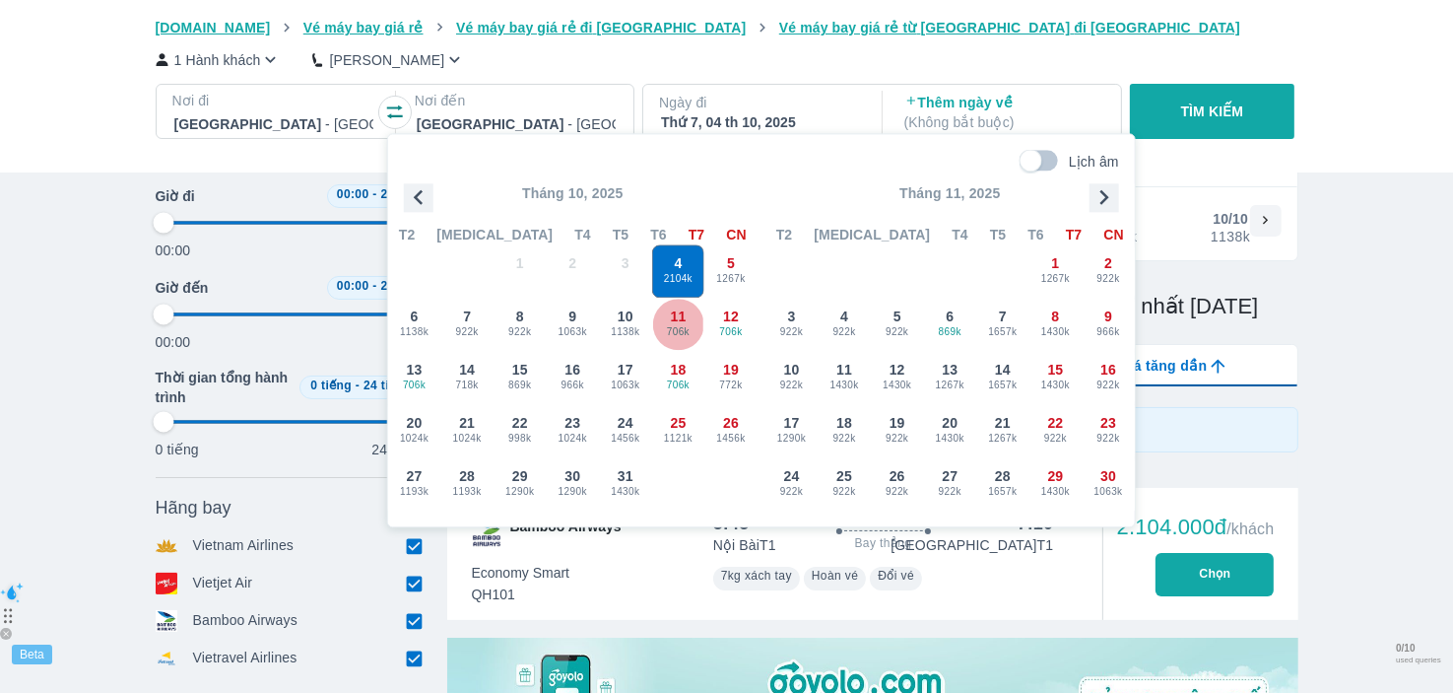
type input "97.9166666666667"
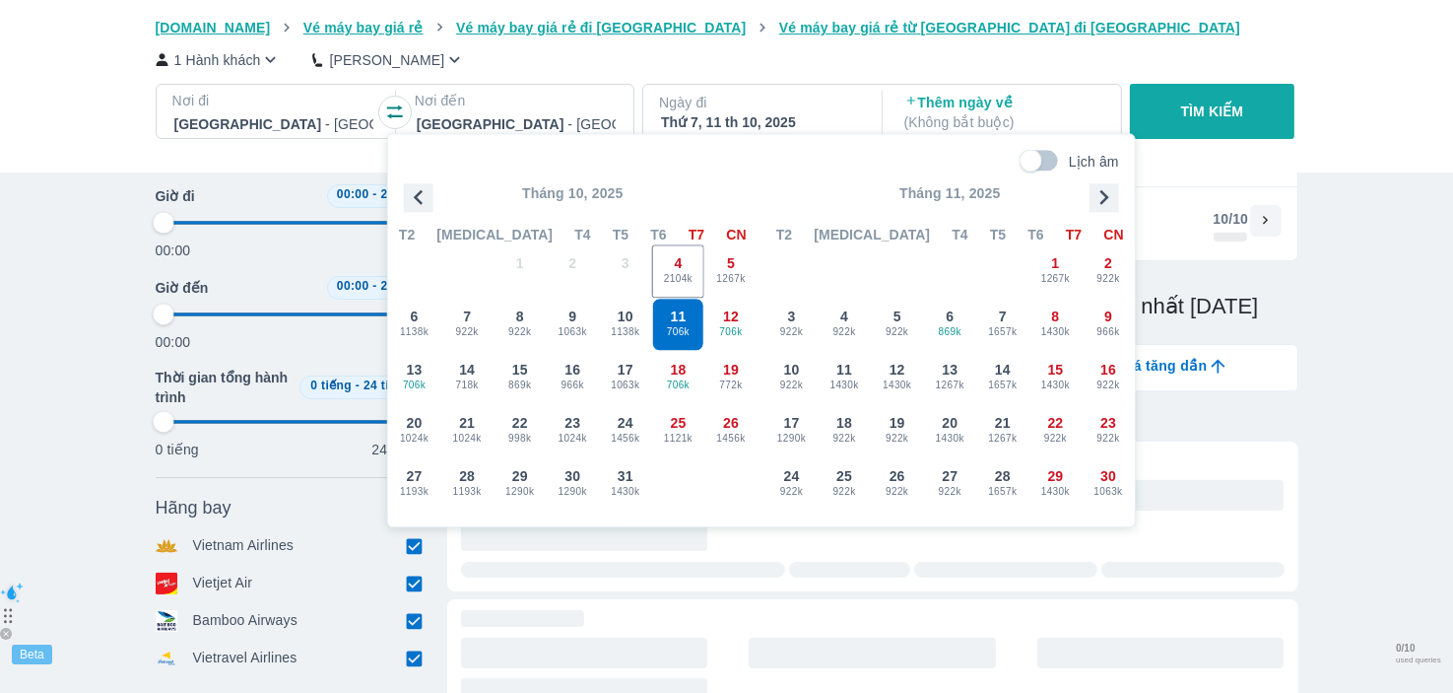
type input "97.9166666666667"
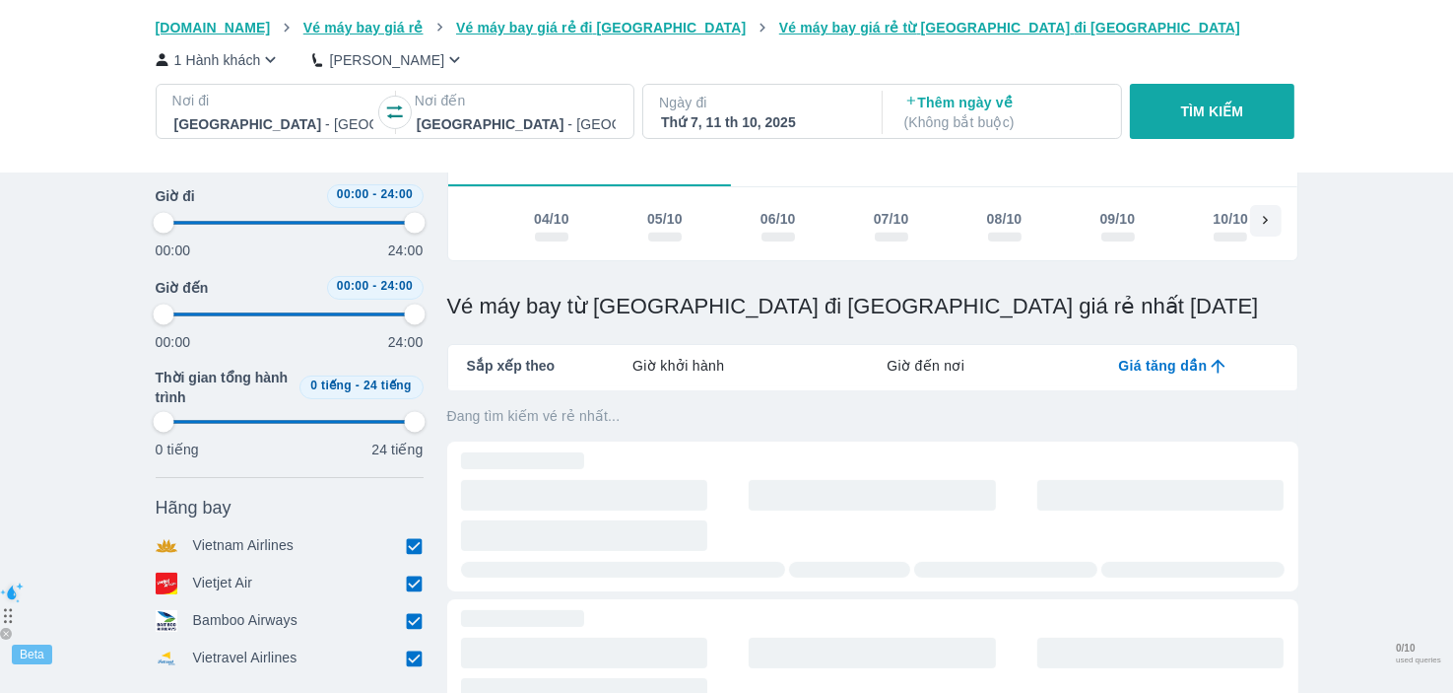
type input "97.9166666666667"
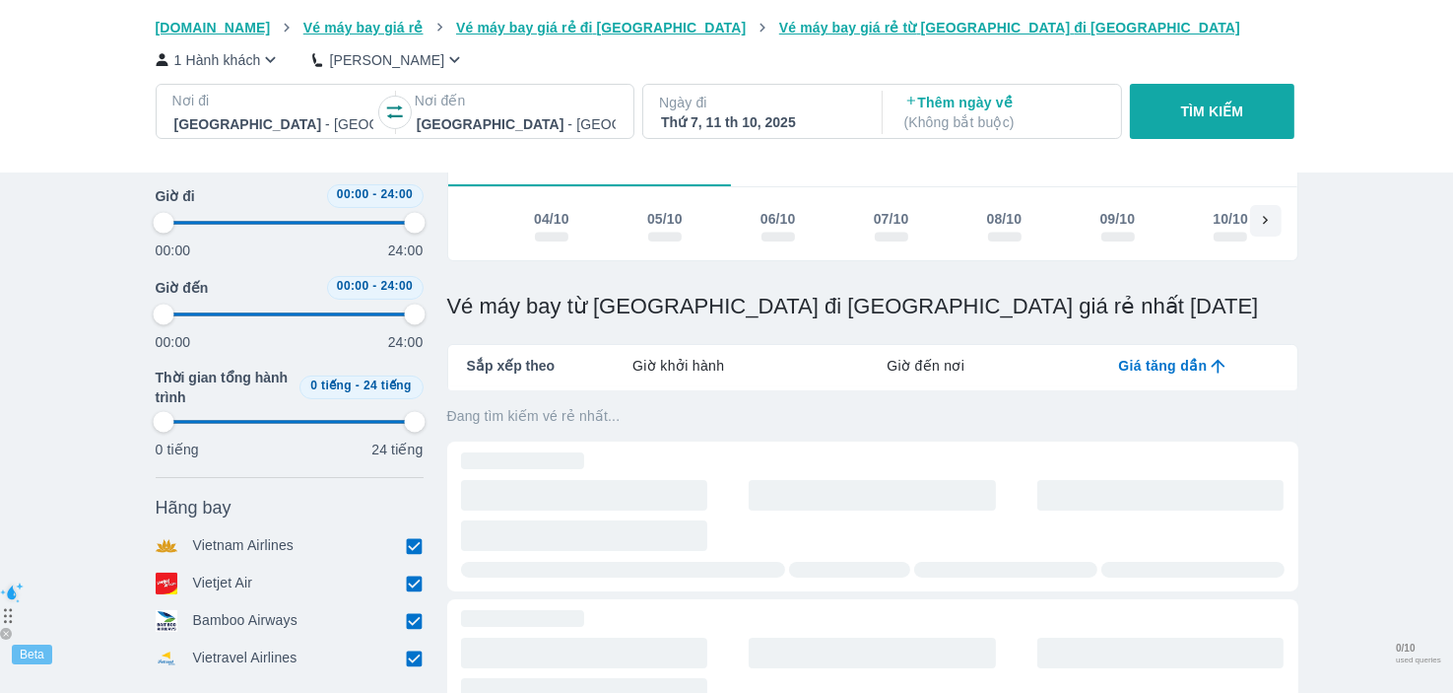
type input "97.9166666666667"
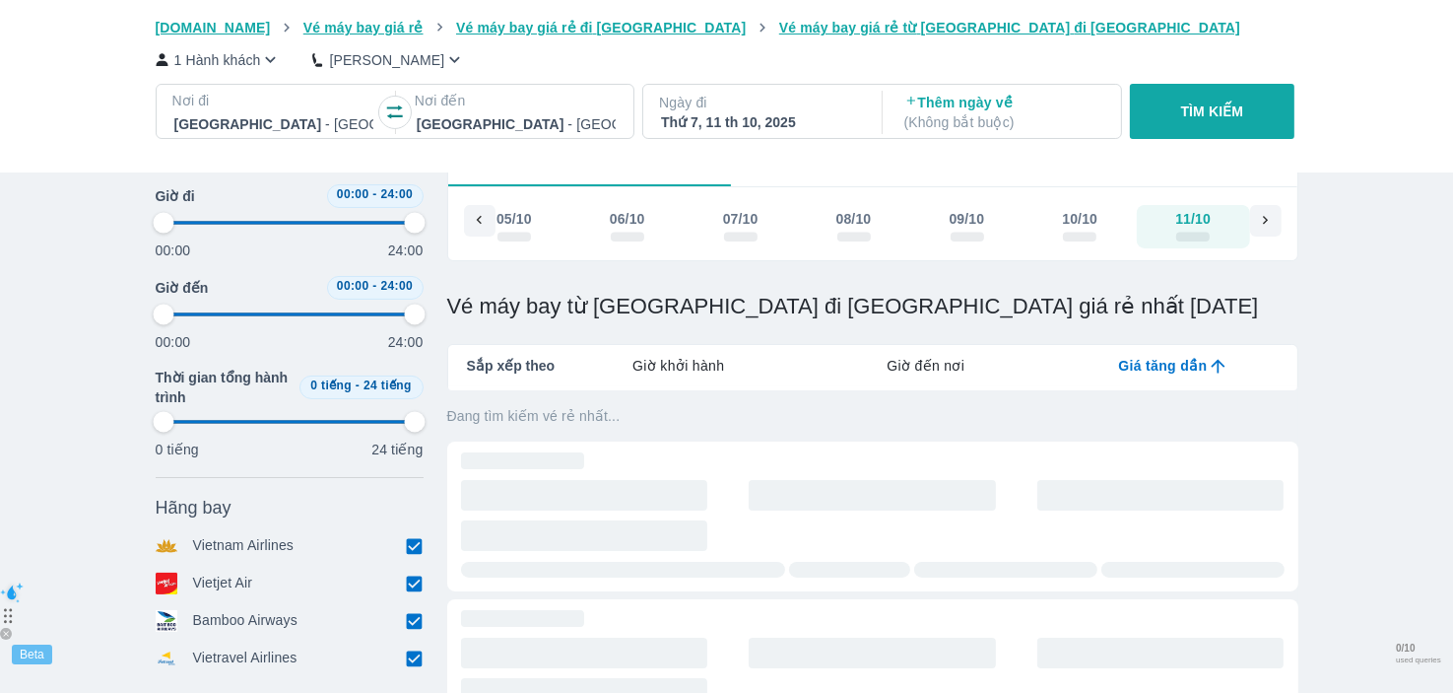
type input "97.9166666666667"
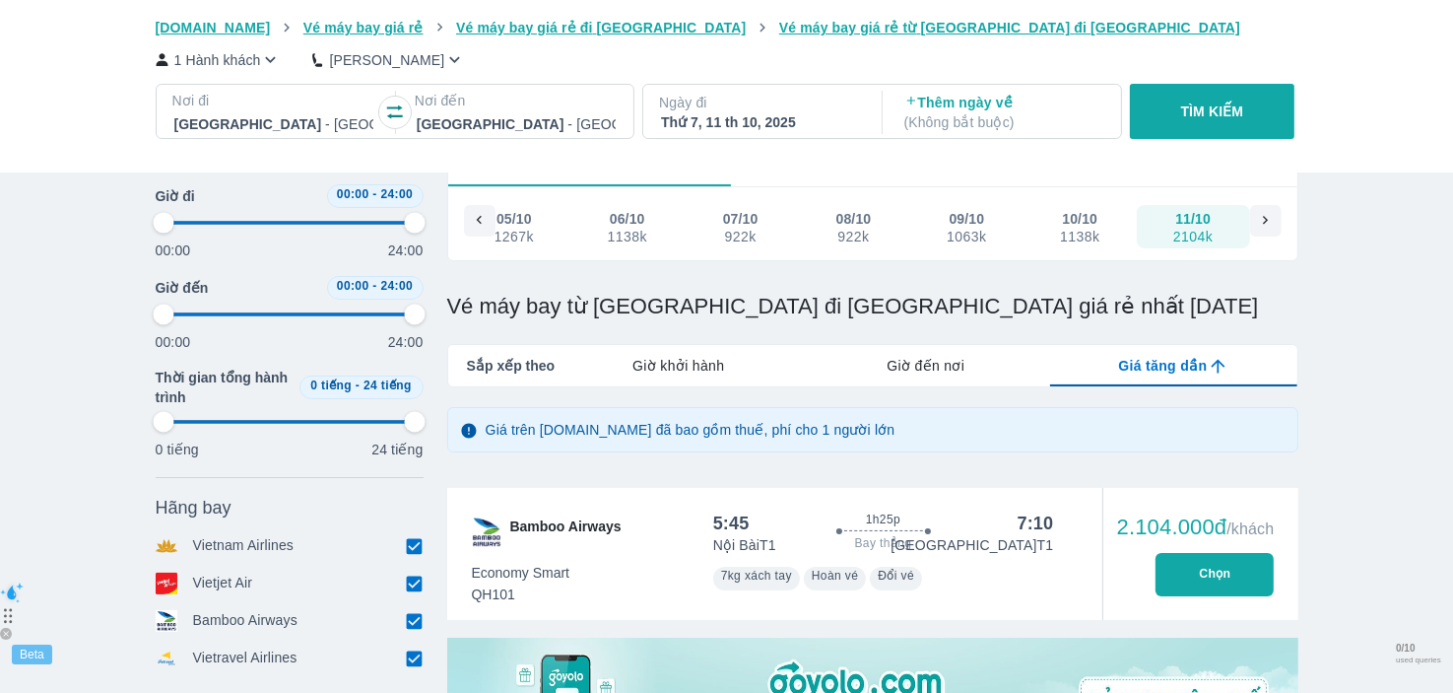
type input "97.9166666666667"
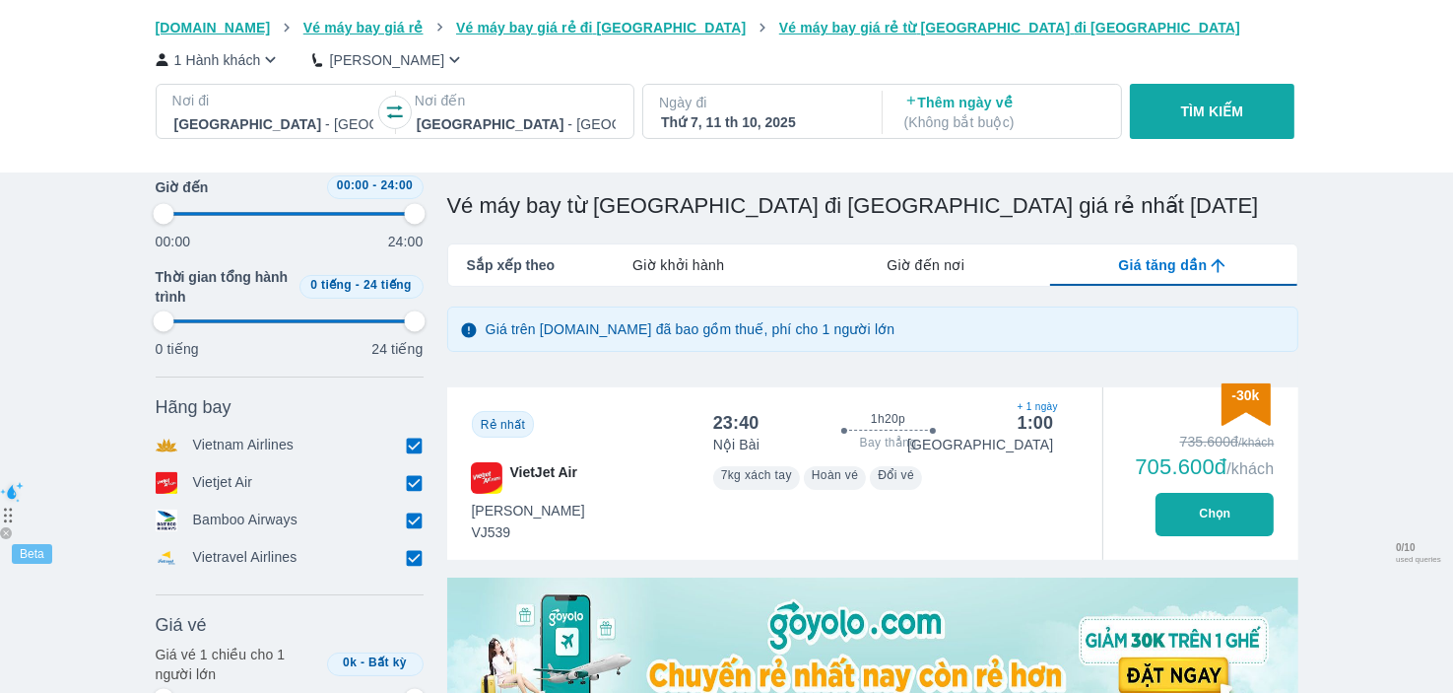
scroll to position [216, 0]
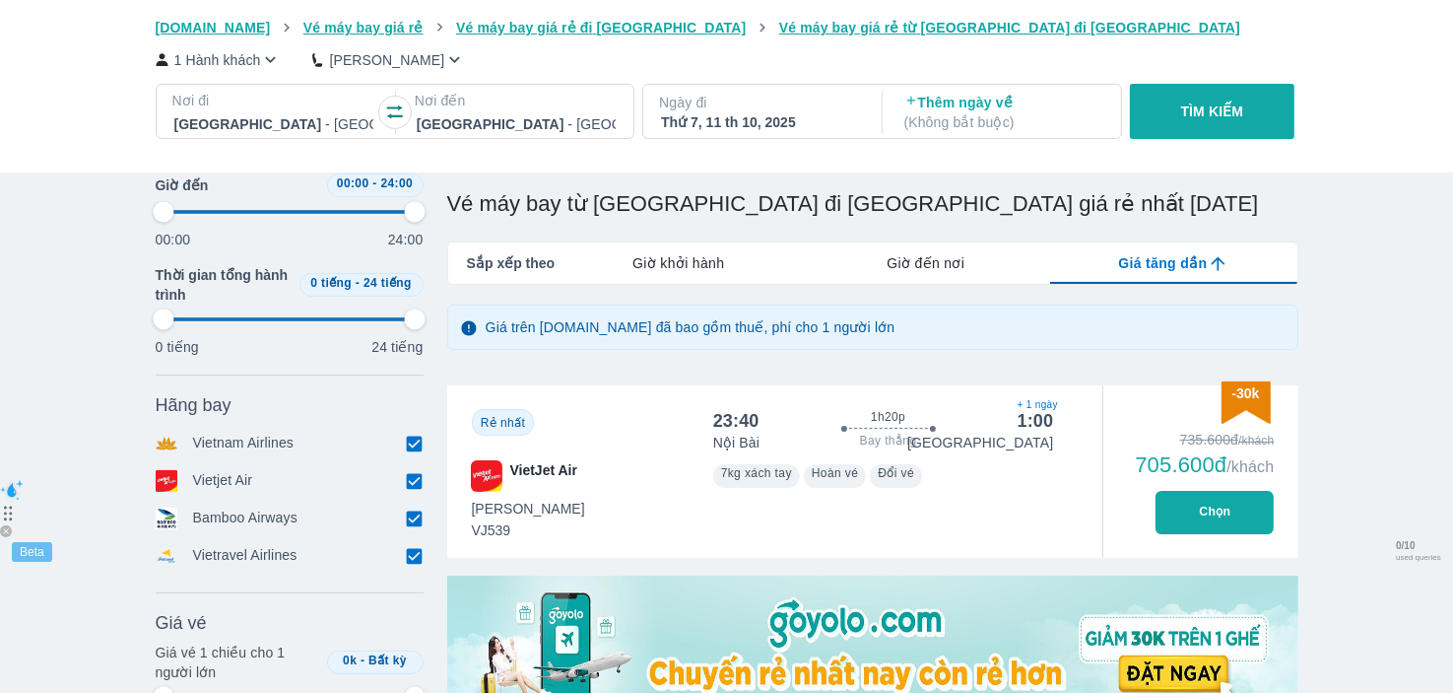
type input "97.9166666666667"
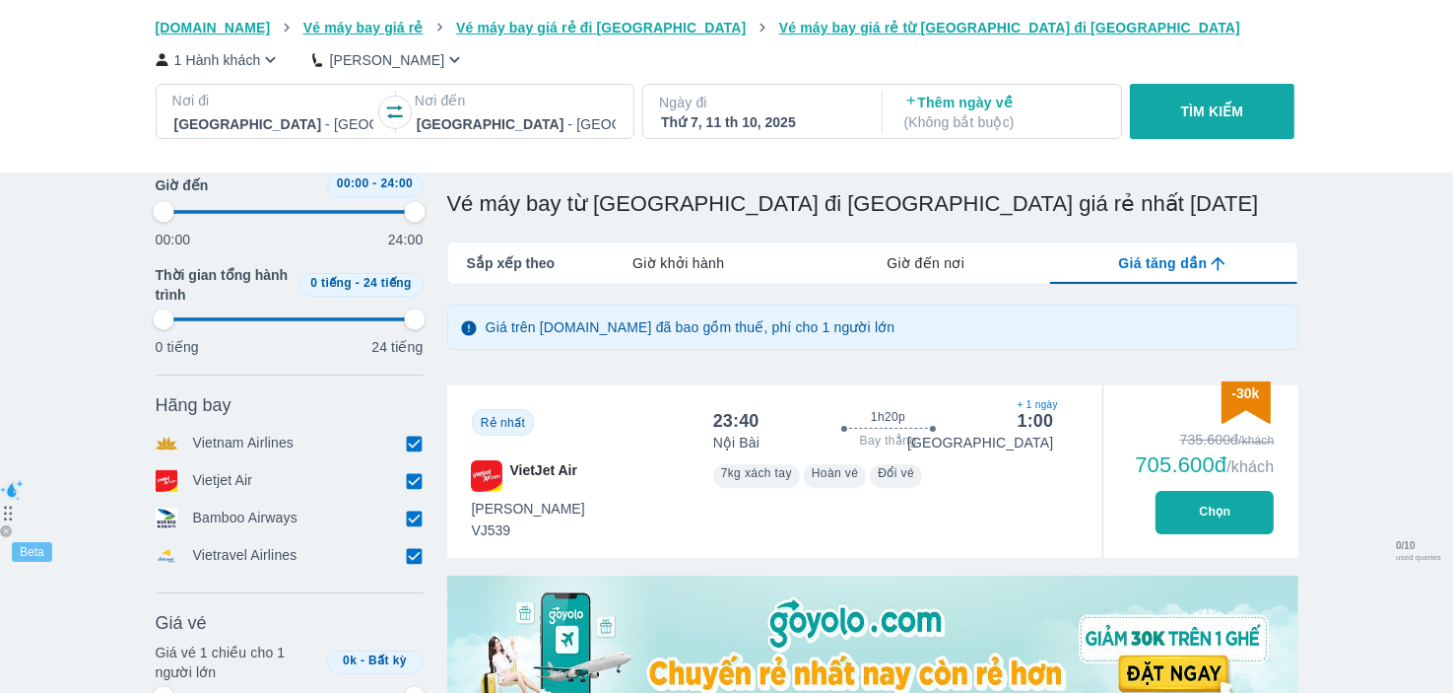
type input "97.9166666666667"
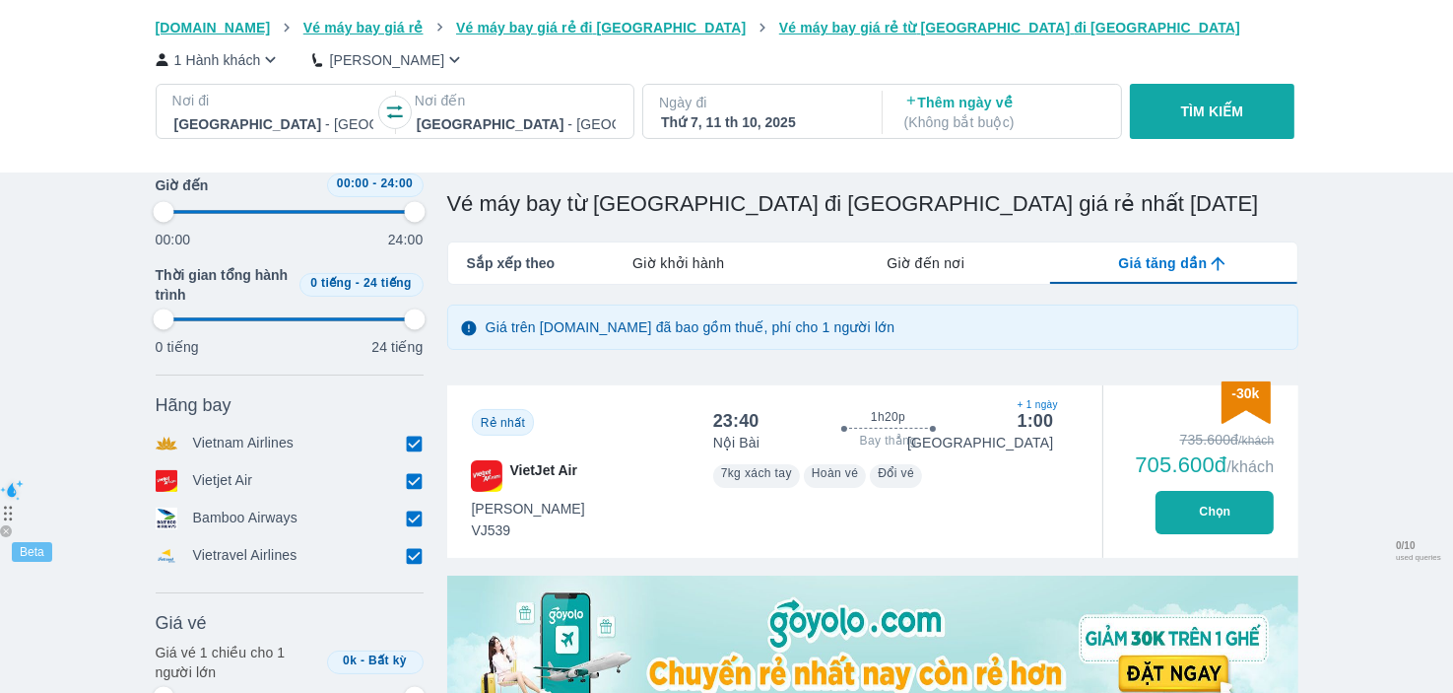
type input "97.9166666666667"
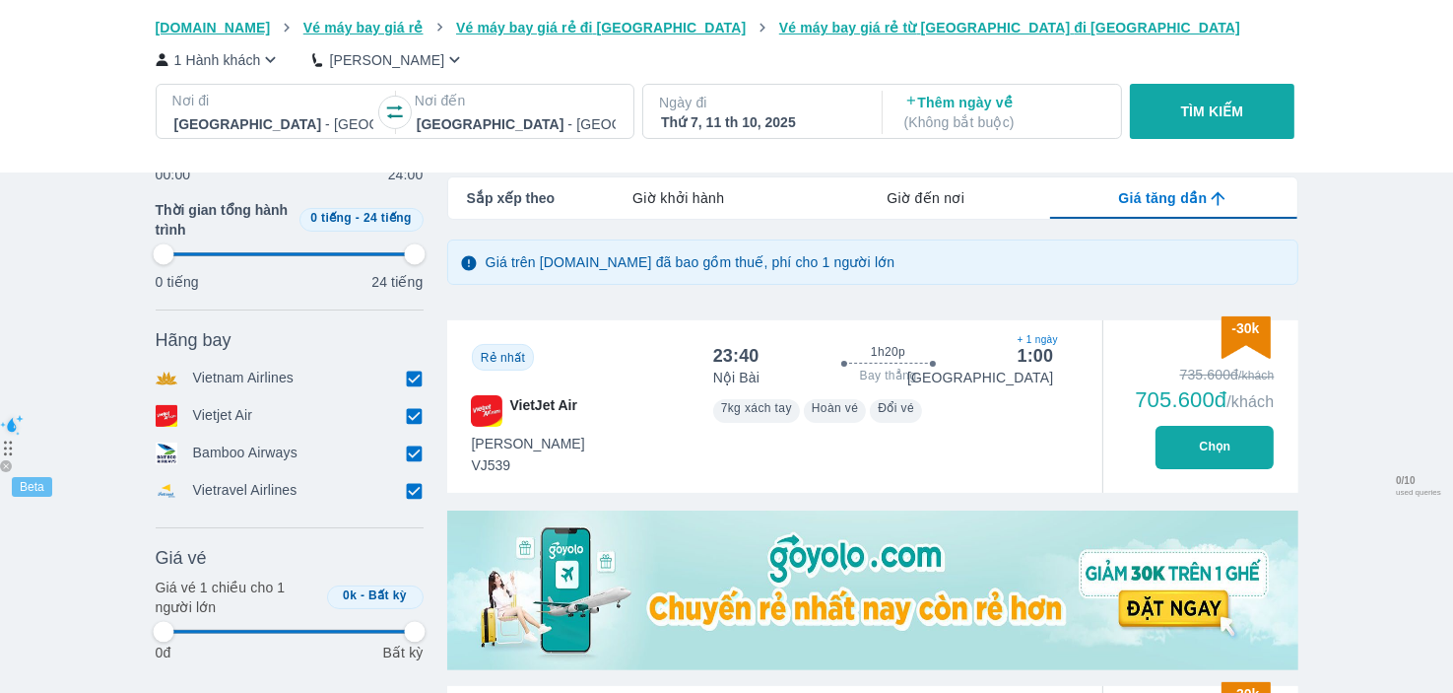
type input "97.9166666666667"
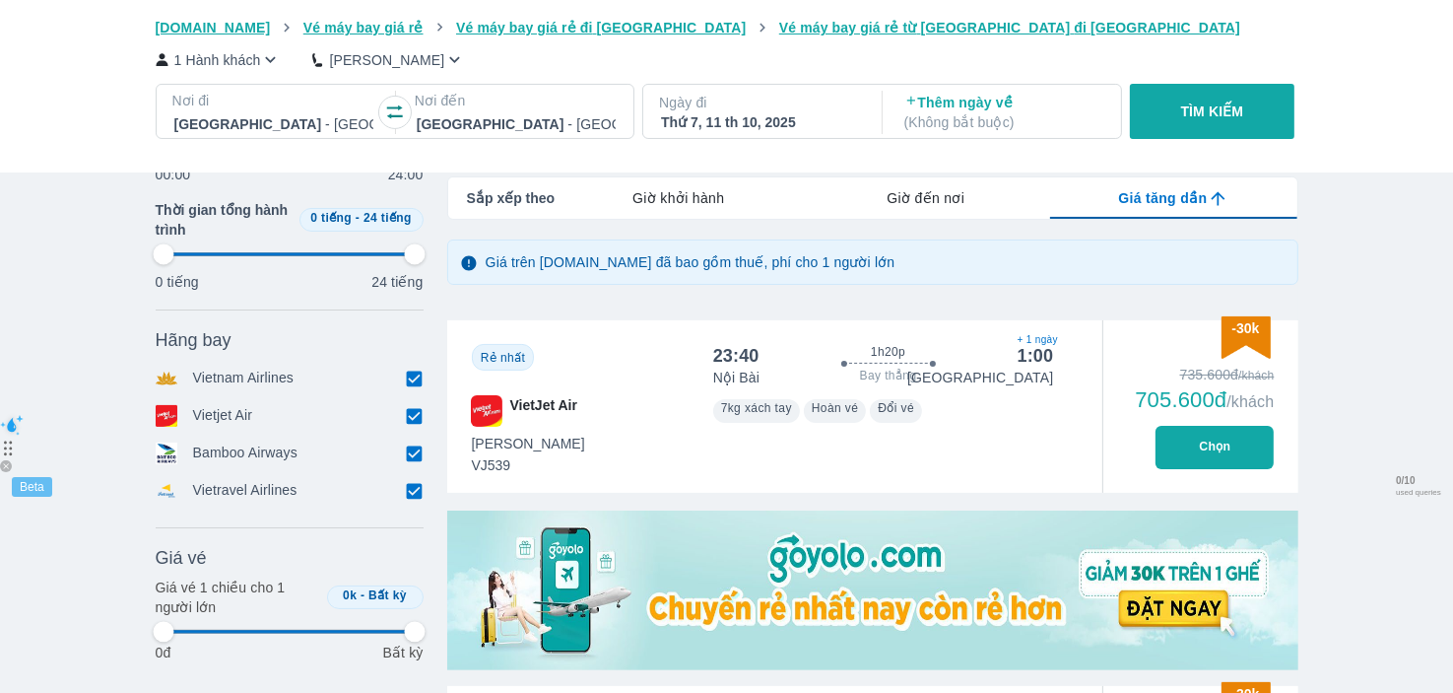
type input "97.9166666666667"
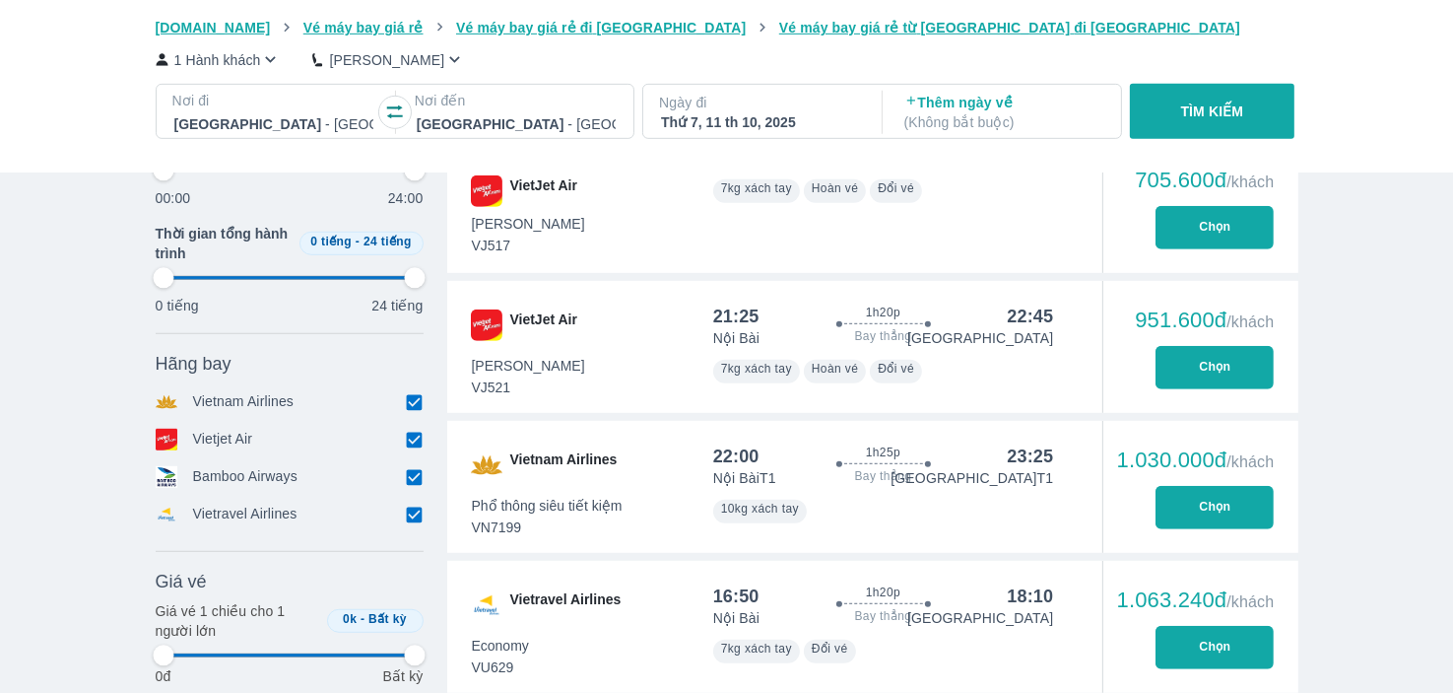
type input "97.9166666666667"
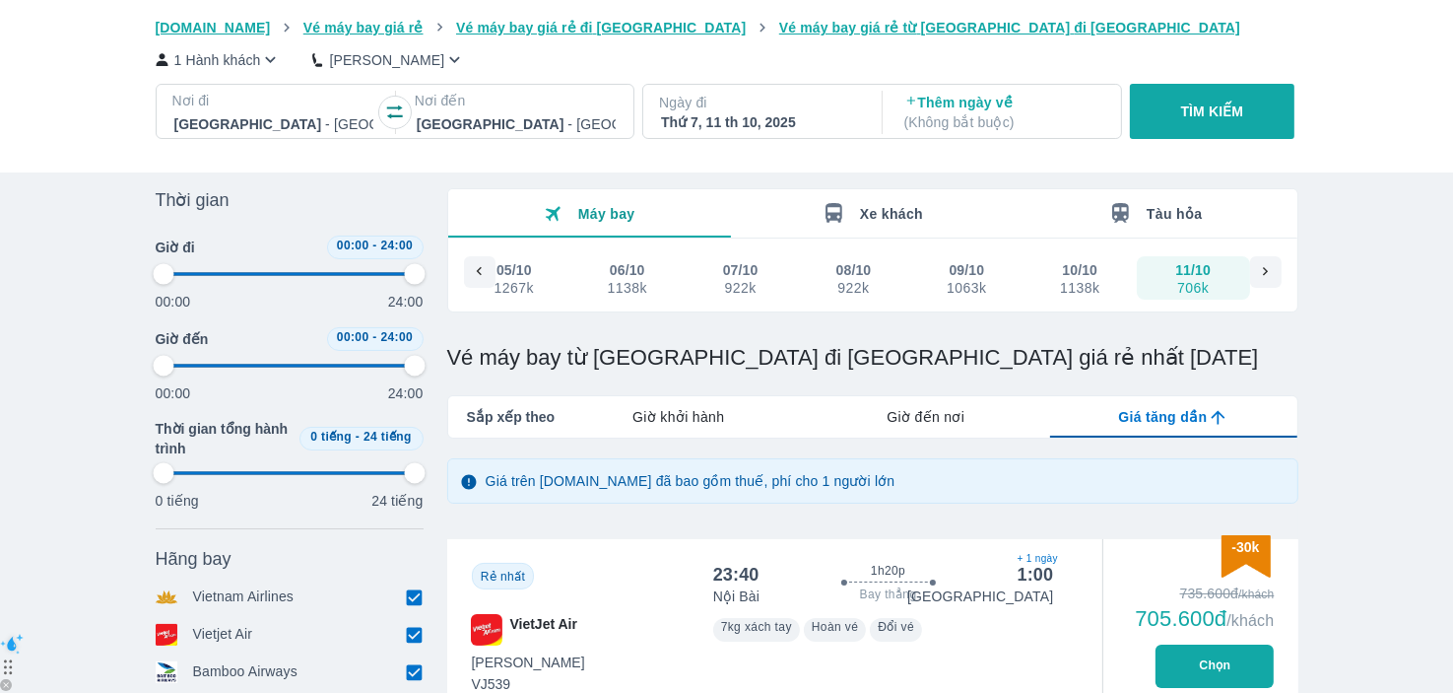
scroll to position [0, 0]
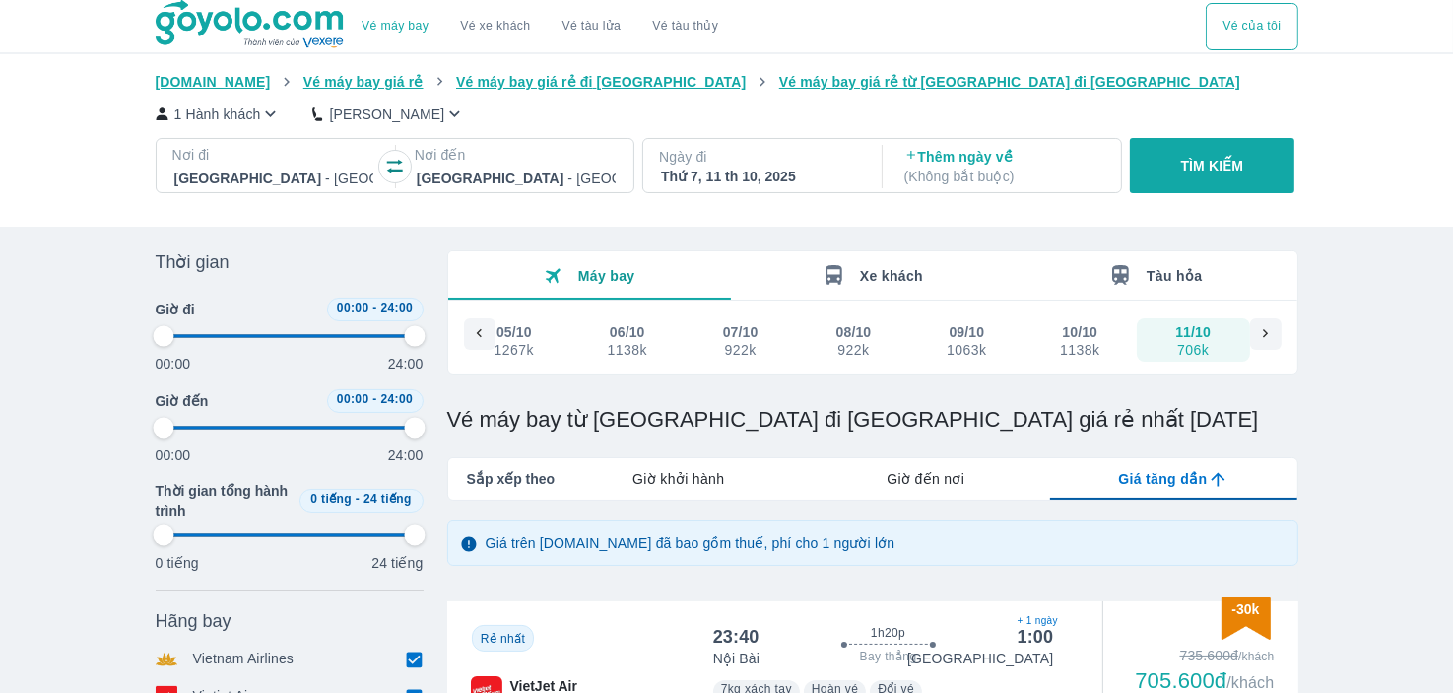
type input "97.9166666666667"
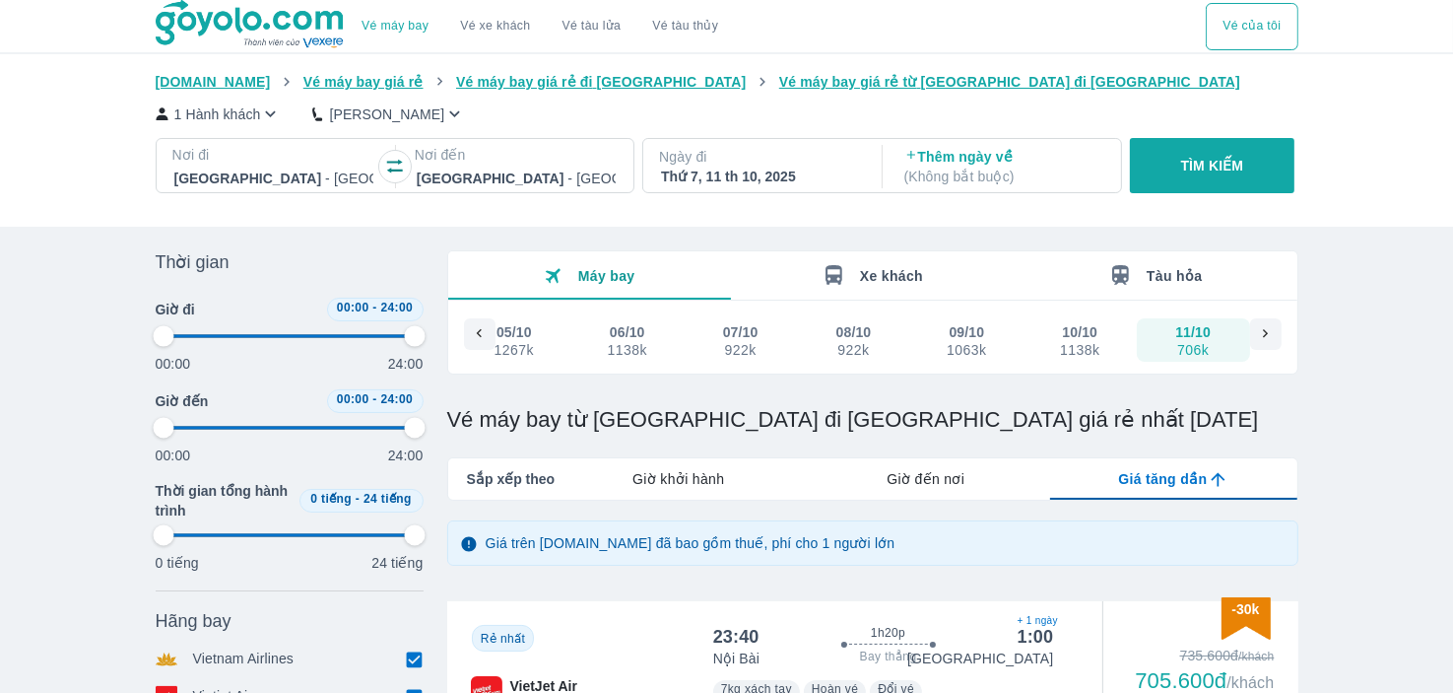
type input "97.9166666666667"
click at [722, 172] on div "Thứ 7, 11 th 10, 2025" at bounding box center [760, 176] width 199 height 20
type input "97.9166666666667"
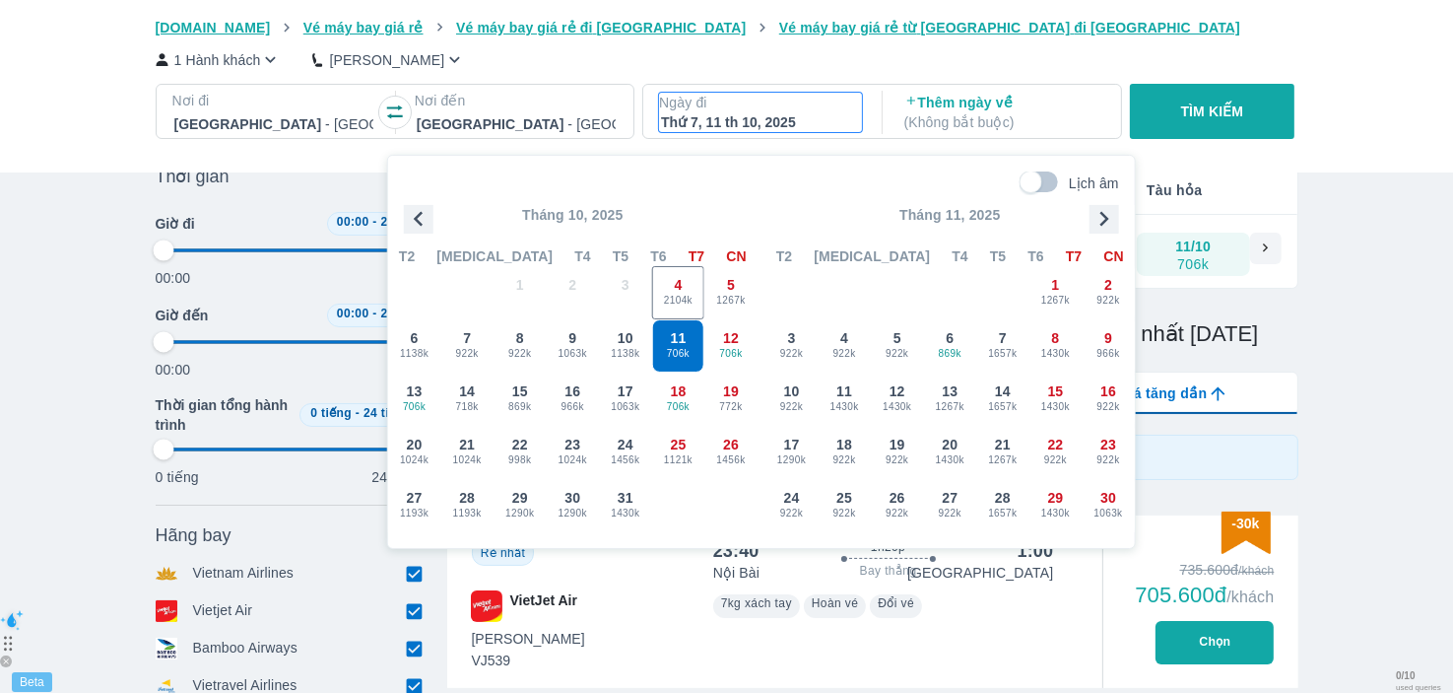
scroll to position [113, 0]
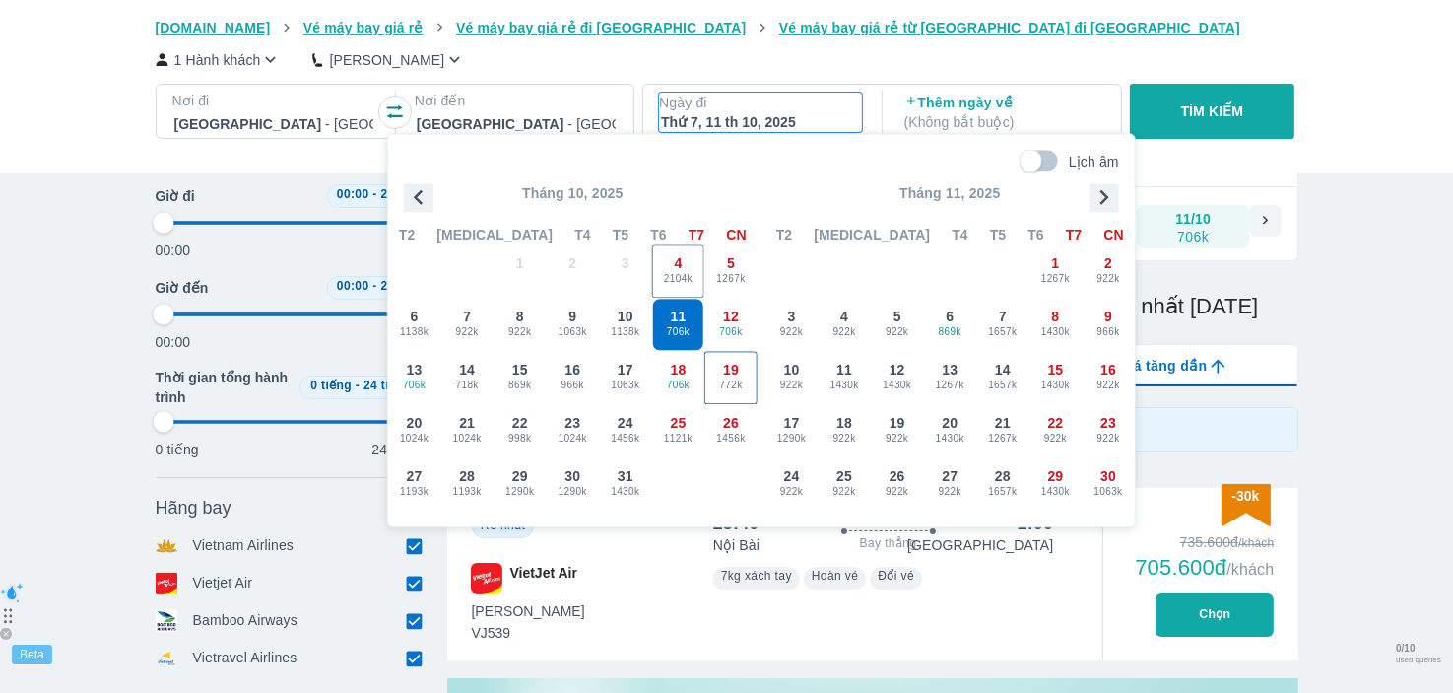
type input "97.9166666666667"
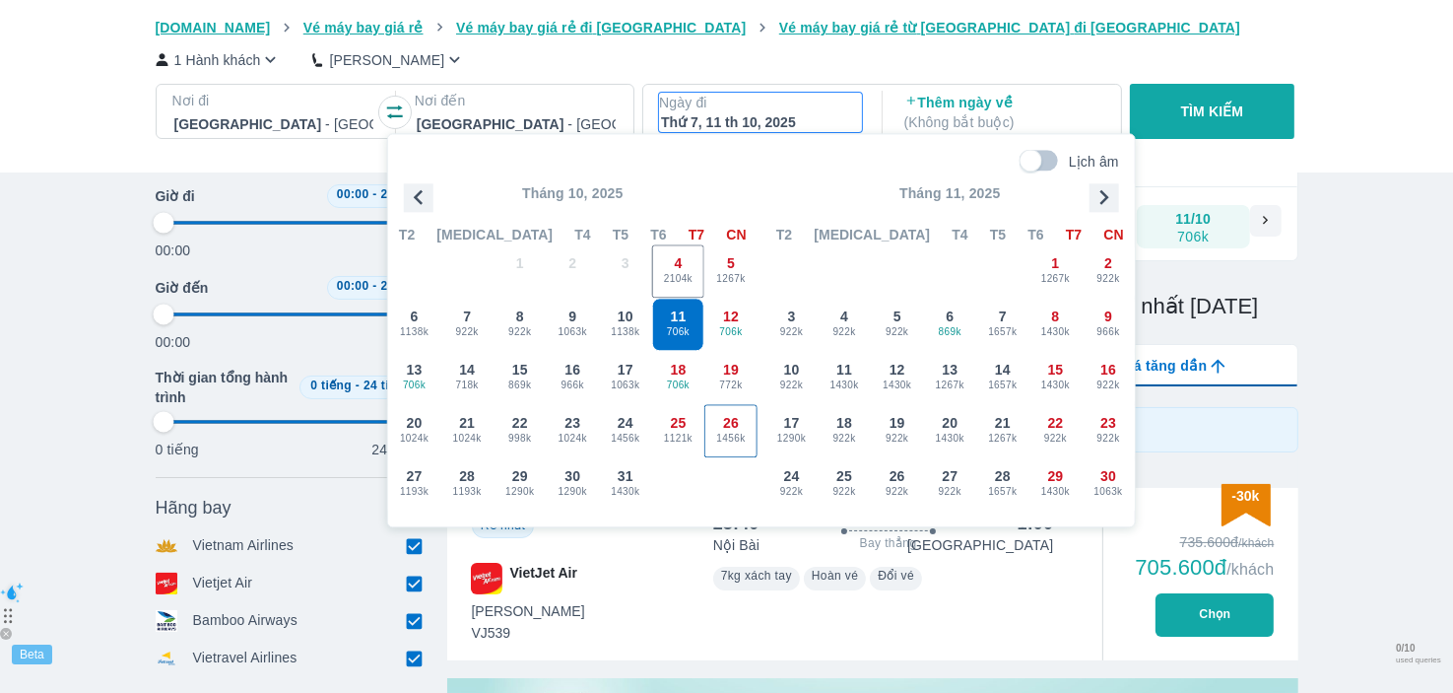
type input "97.9166666666667"
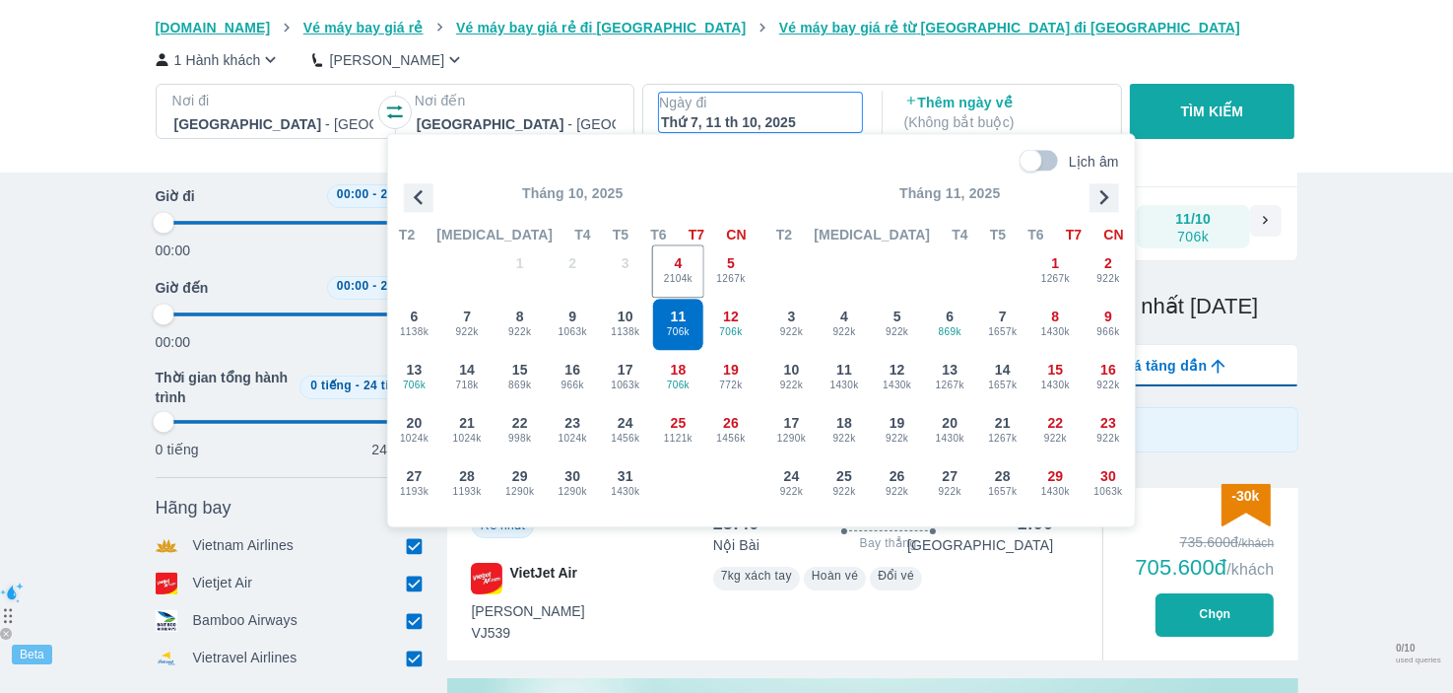
type input "97.9166666666667"
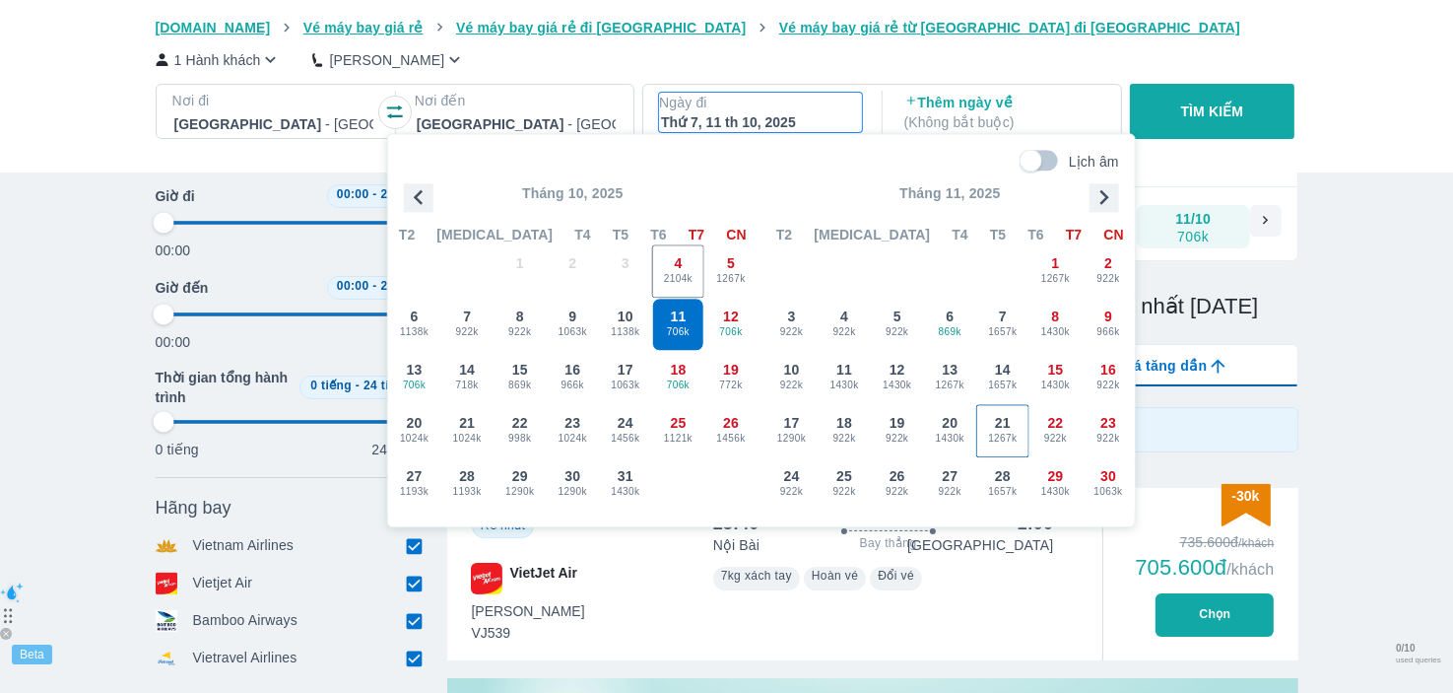
type input "97.9166666666667"
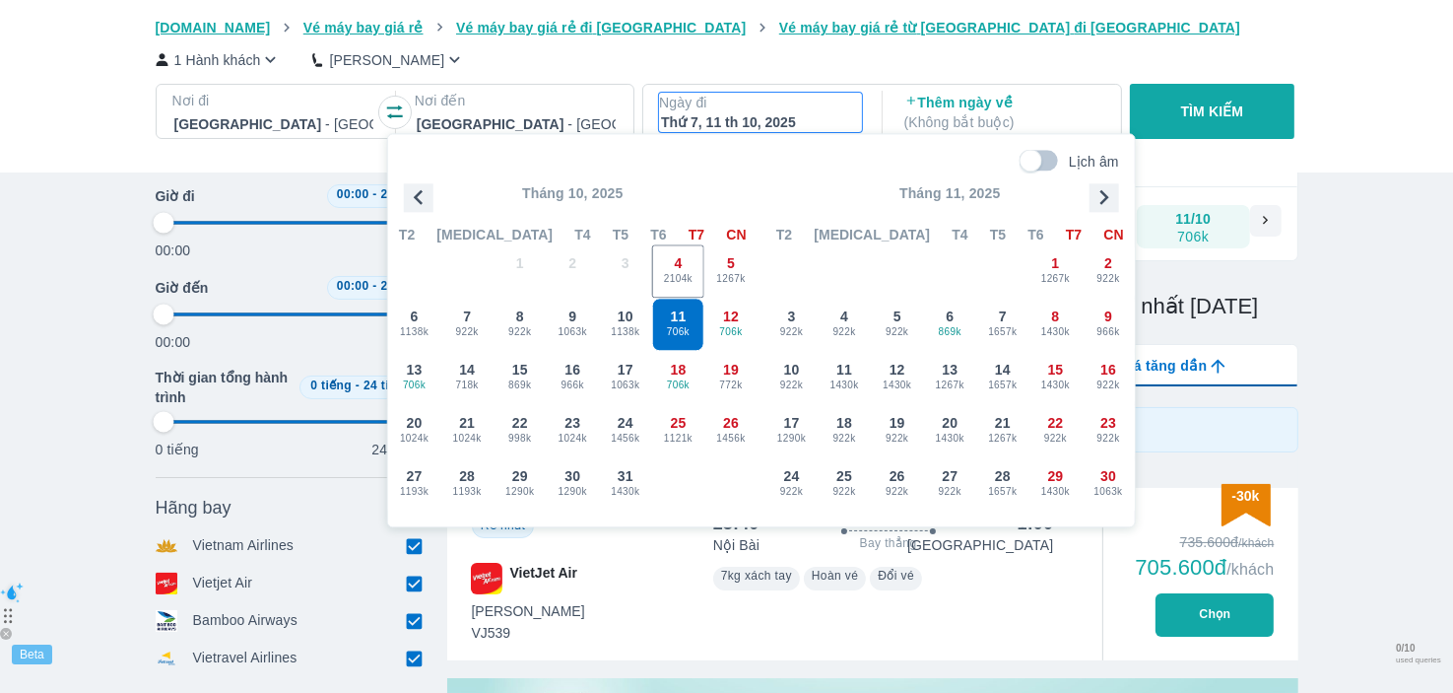
type input "97.9166666666667"
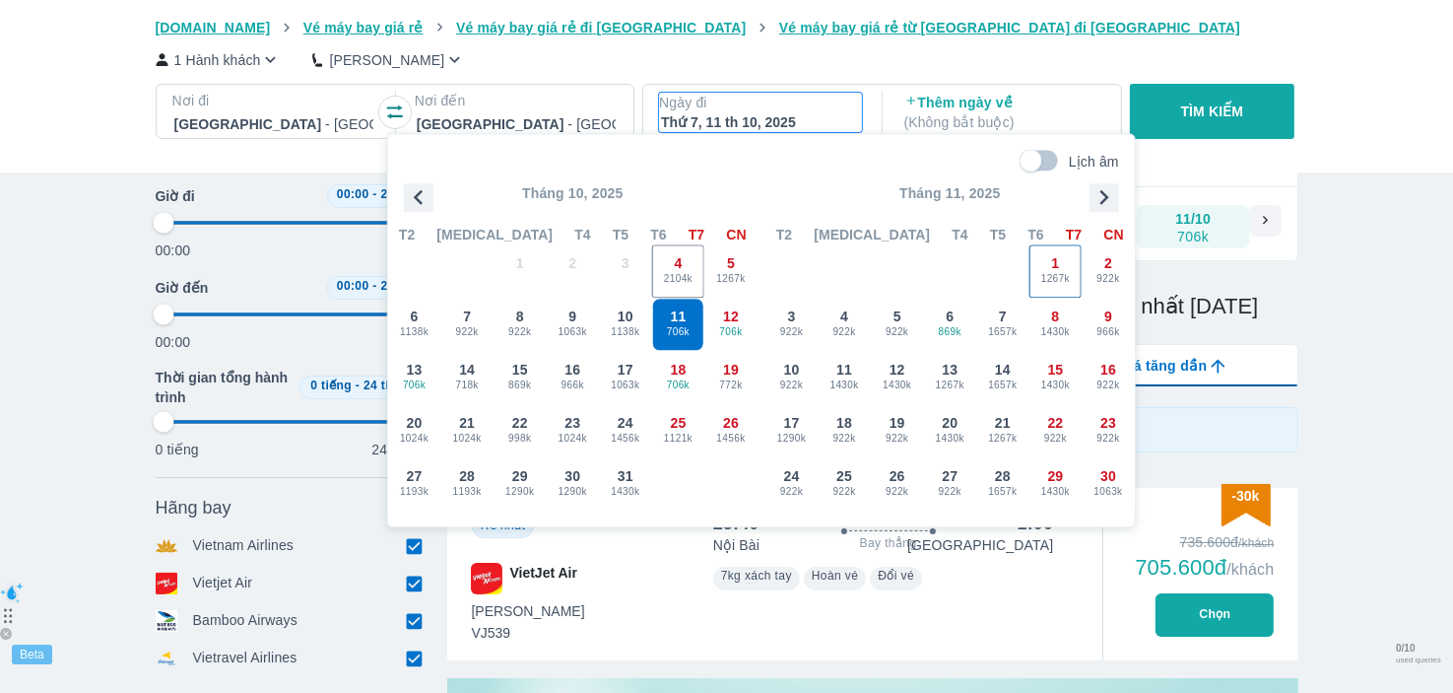
type input "97.9166666666667"
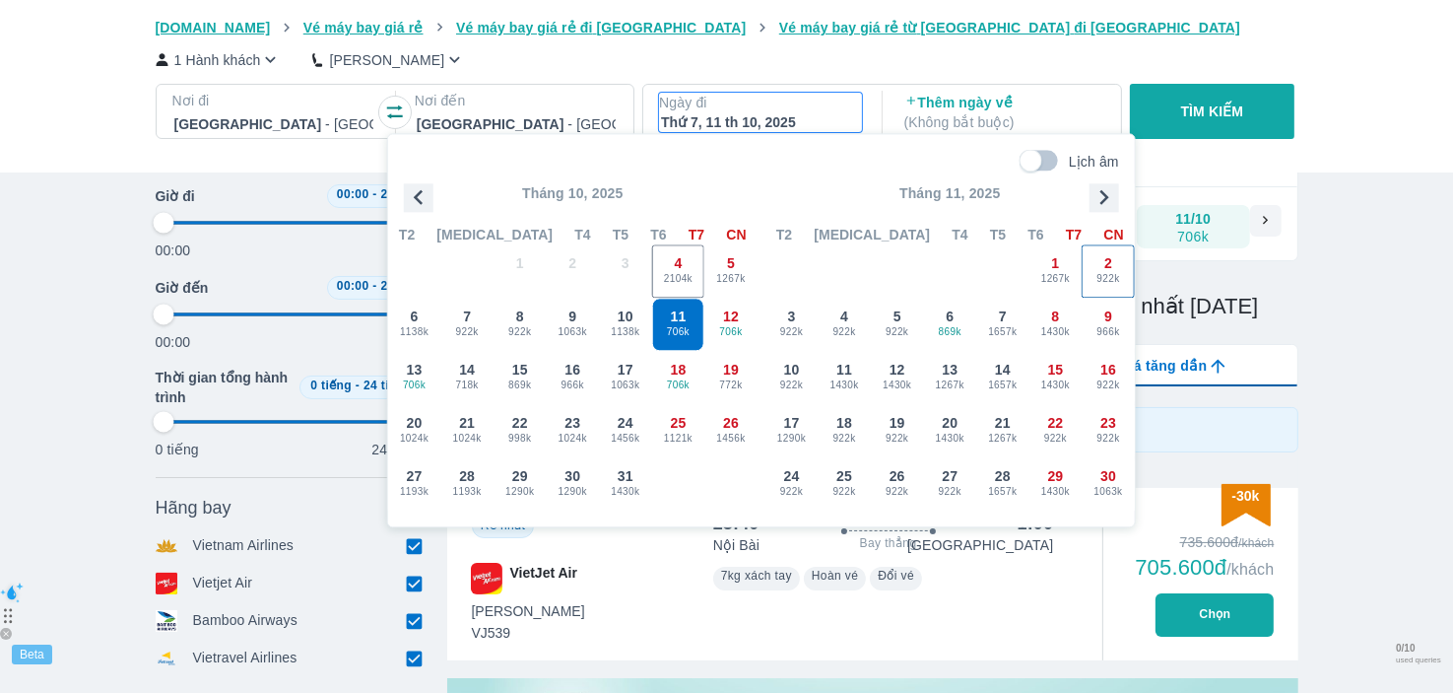
type input "97.9166666666667"
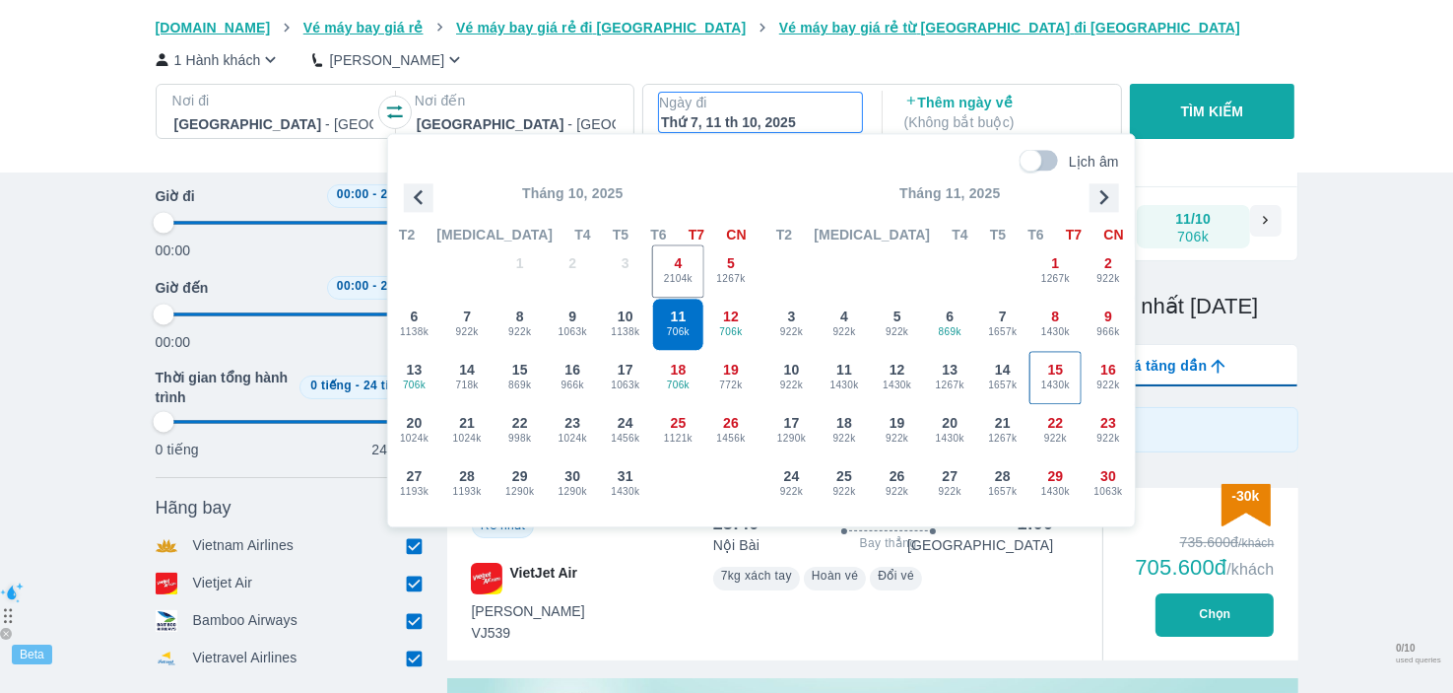
type input "97.9166666666667"
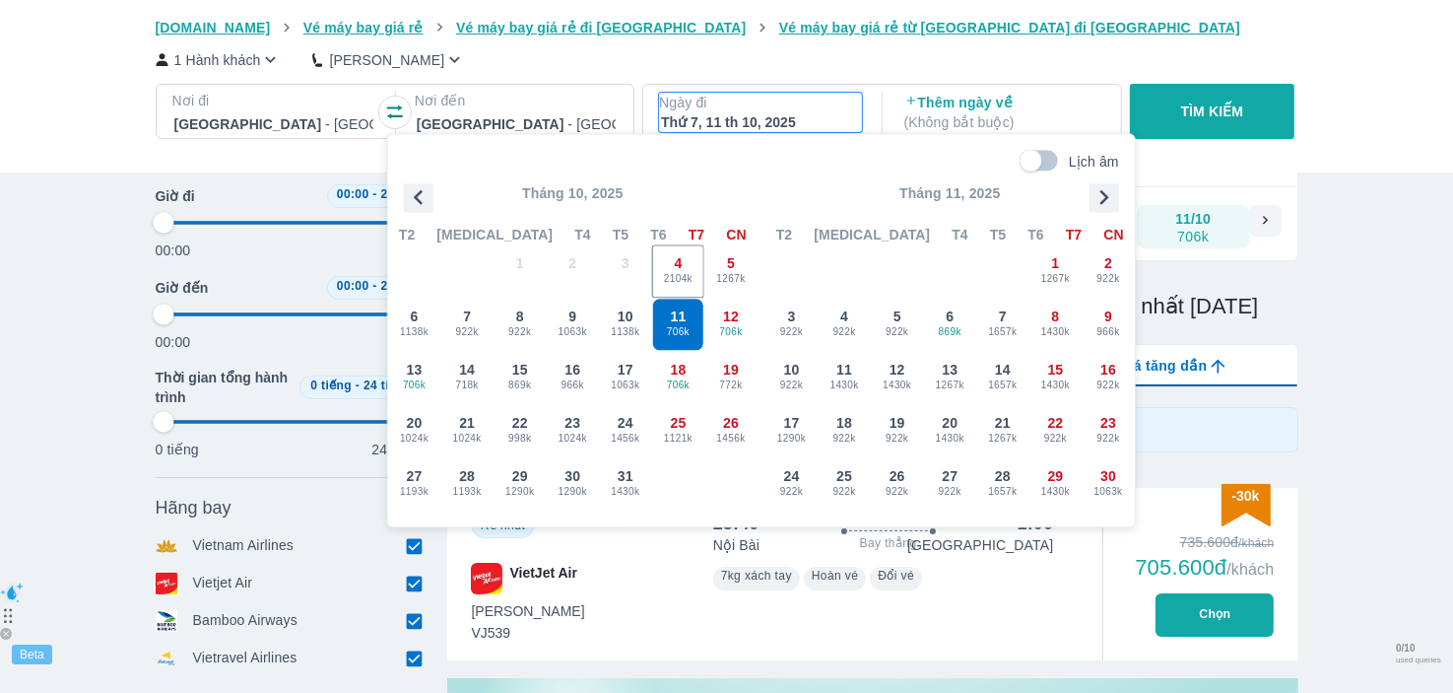
type input "97.9166666666667"
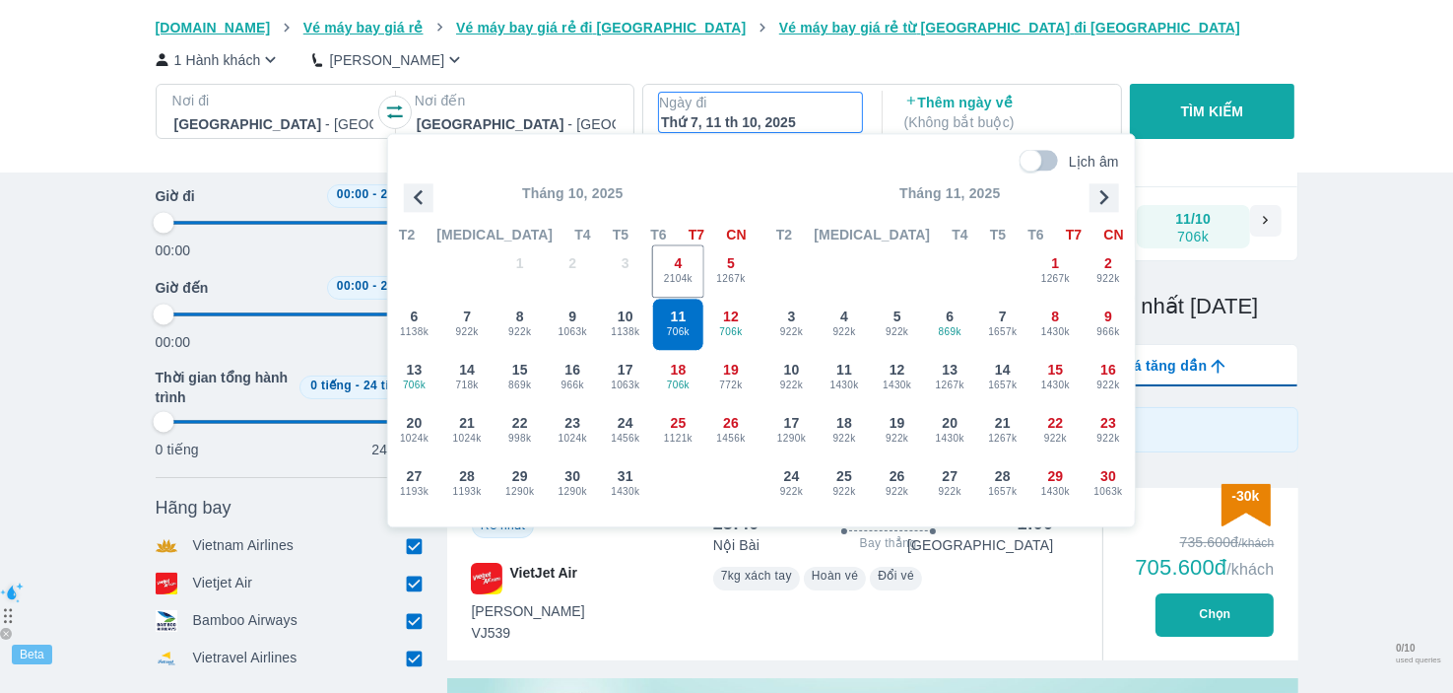
type input "97.9166666666667"
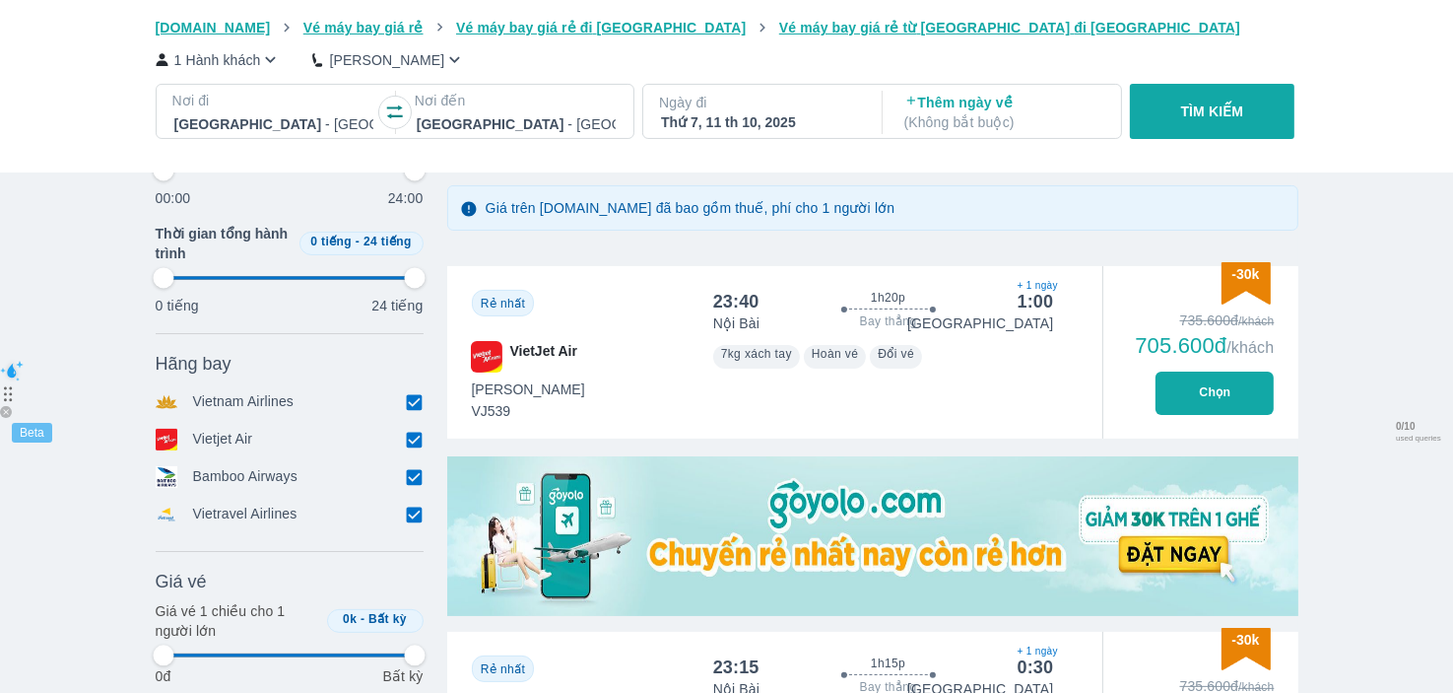
type input "97.9166666666667"
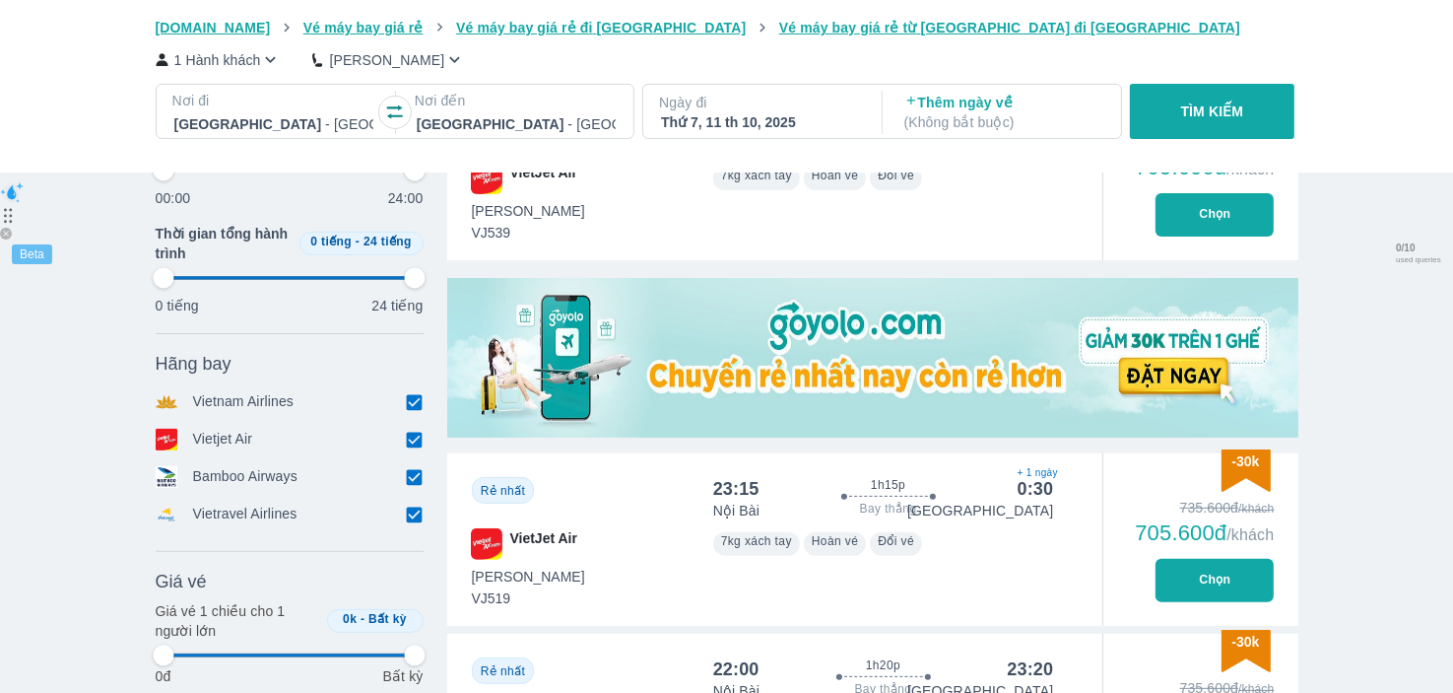
type input "97.9166666666667"
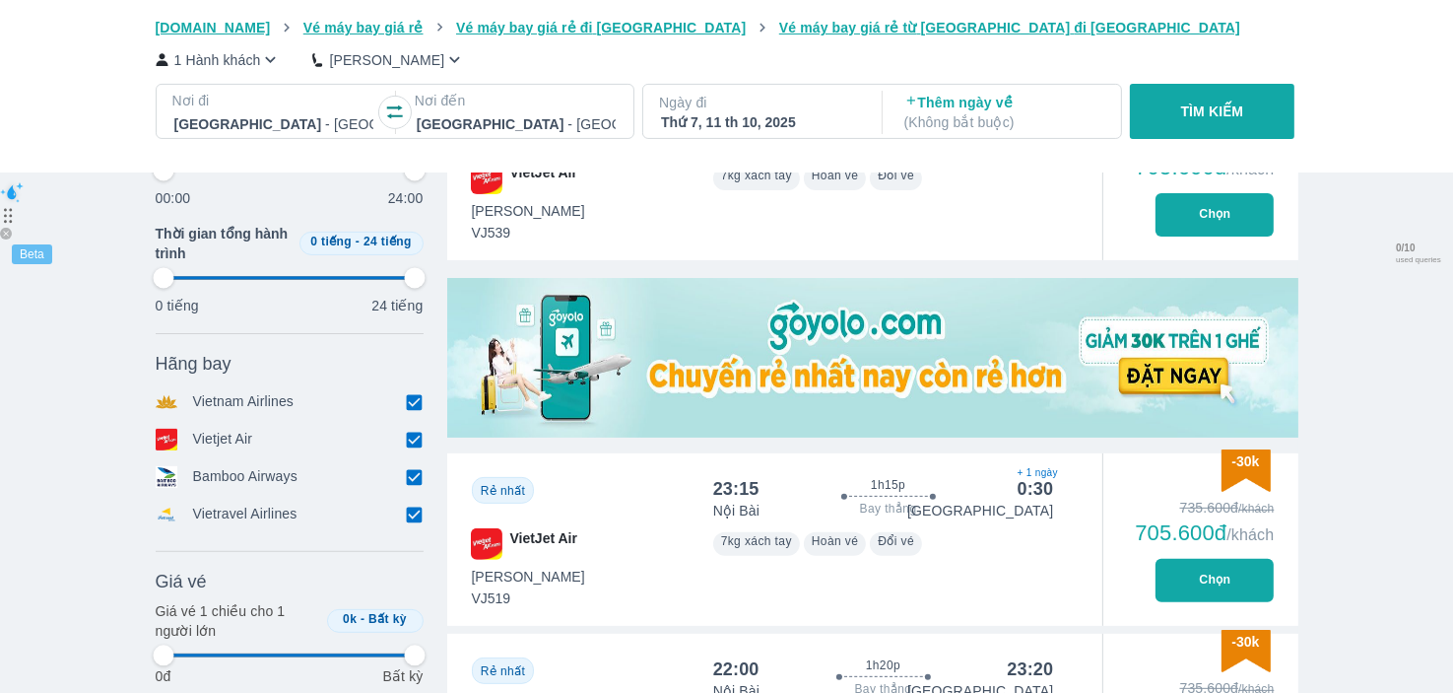
type input "97.9166666666667"
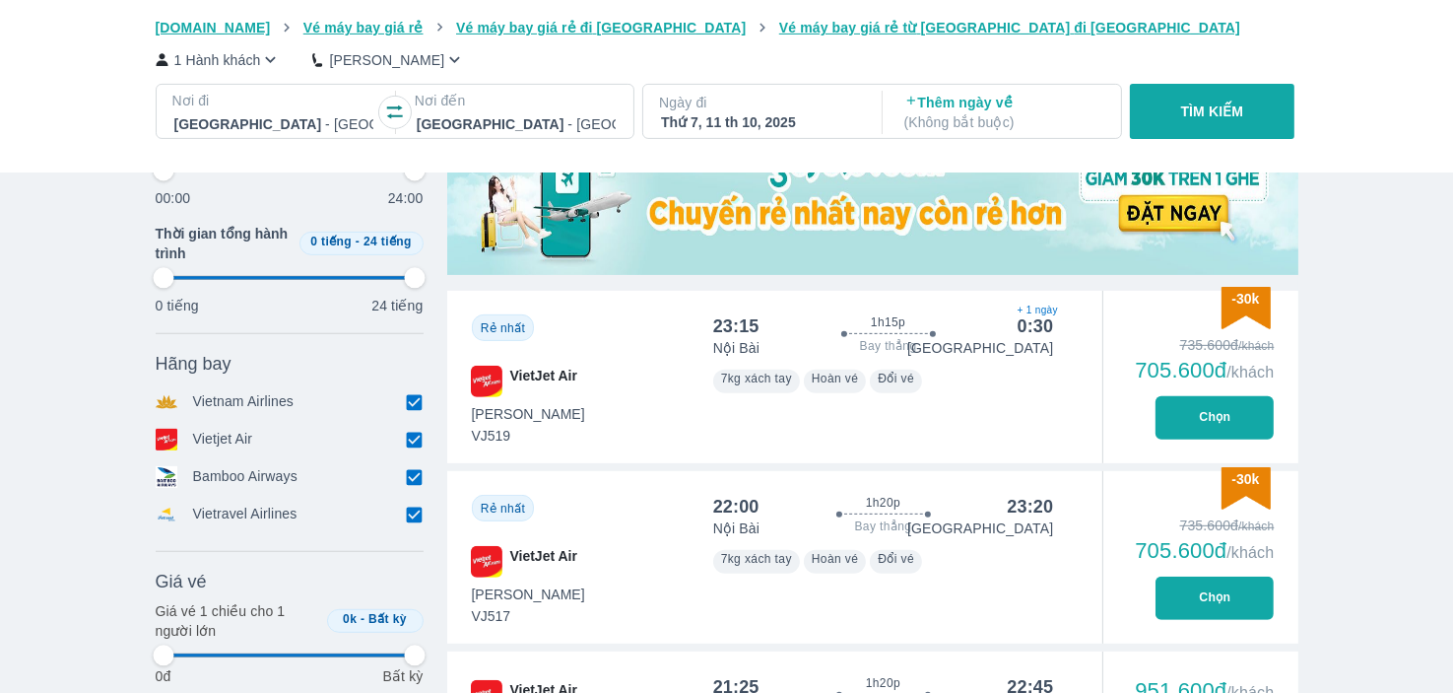
scroll to position [679, 0]
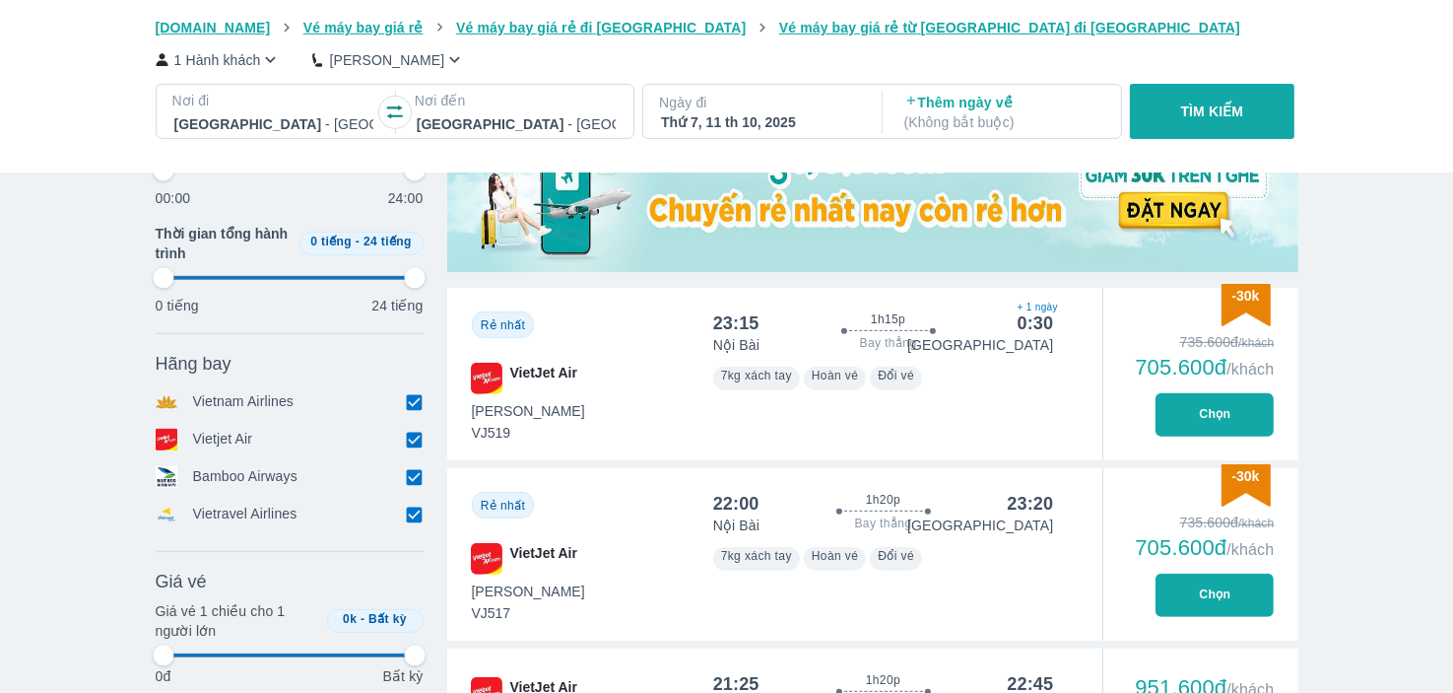
type input "97.9166666666667"
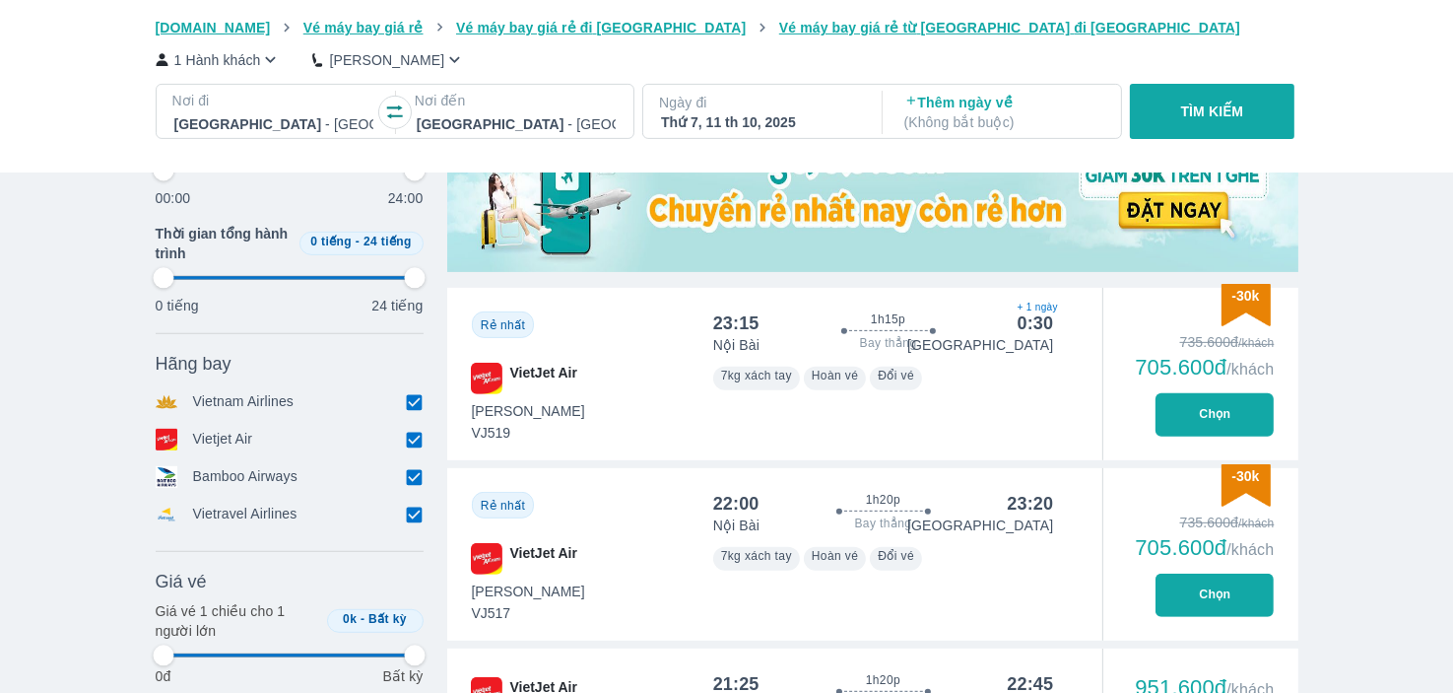
type input "97.9166666666667"
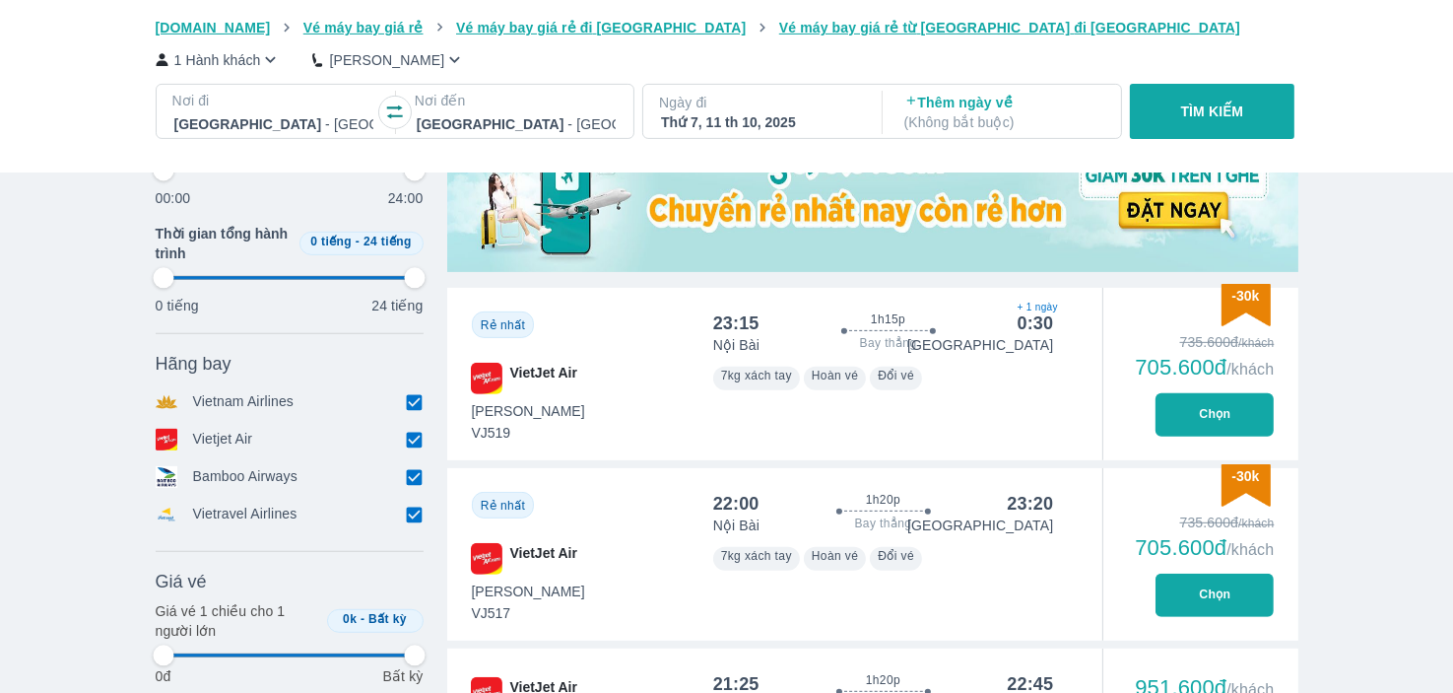
type input "97.9166666666667"
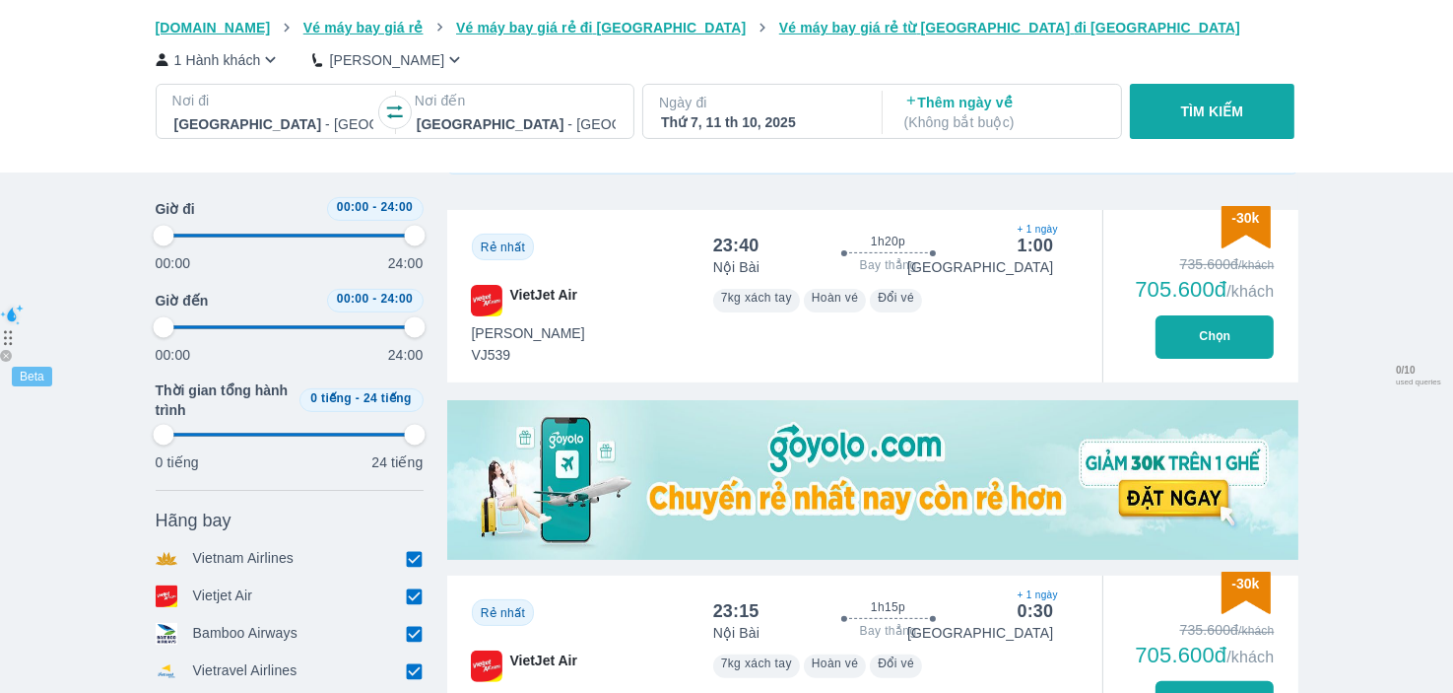
type input "97.9166666666667"
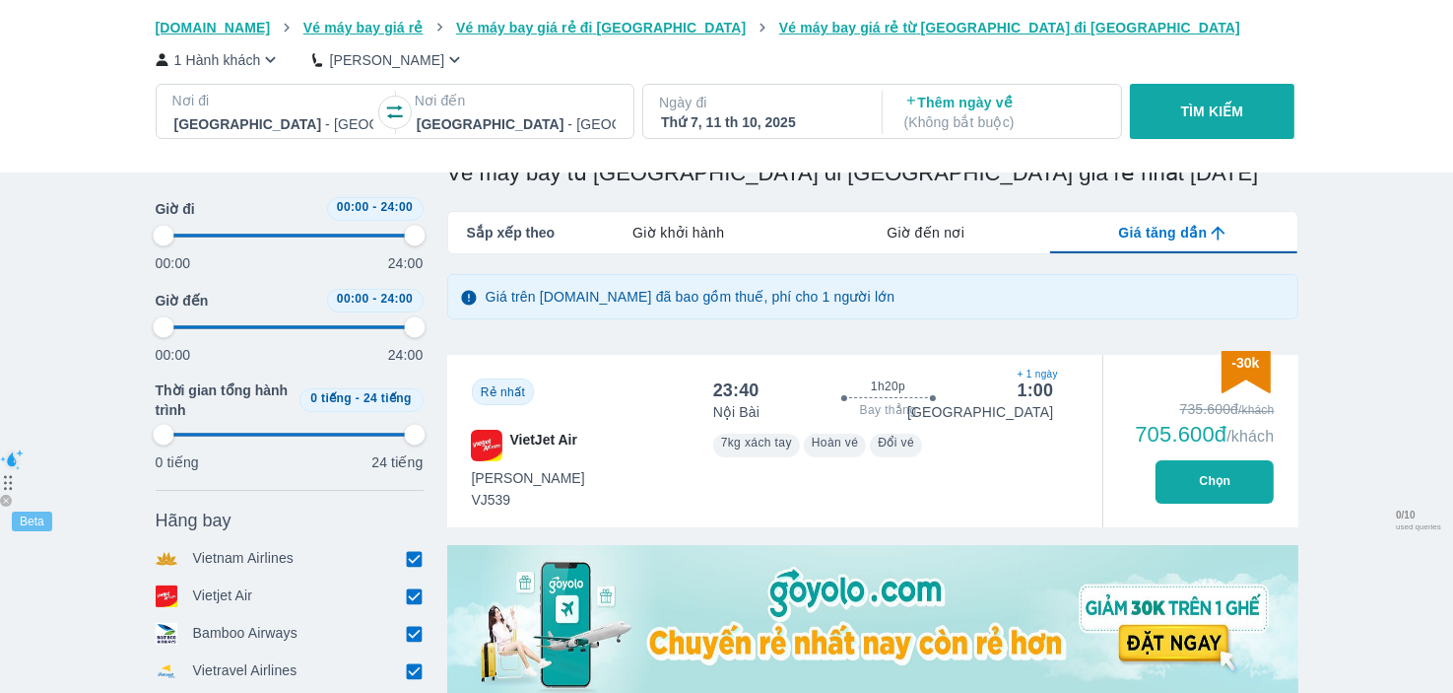
scroll to position [244, 0]
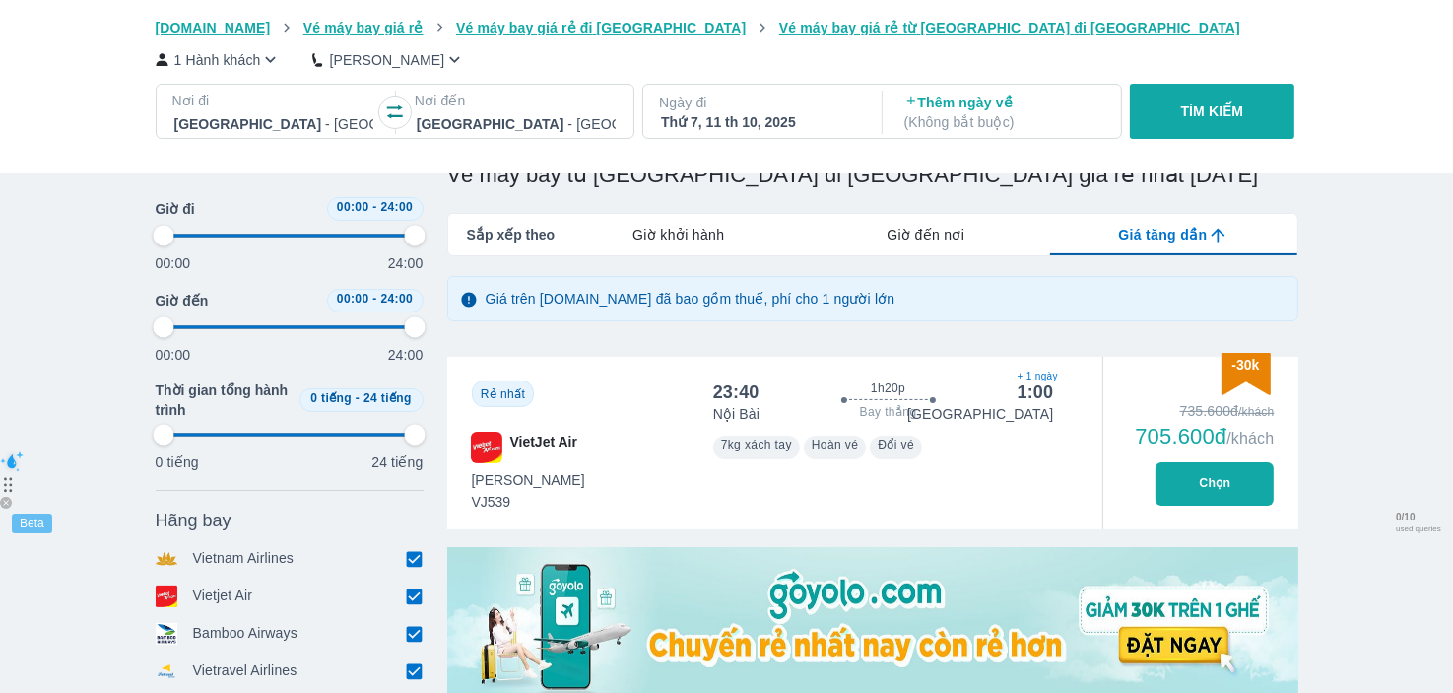
type input "97.9166666666667"
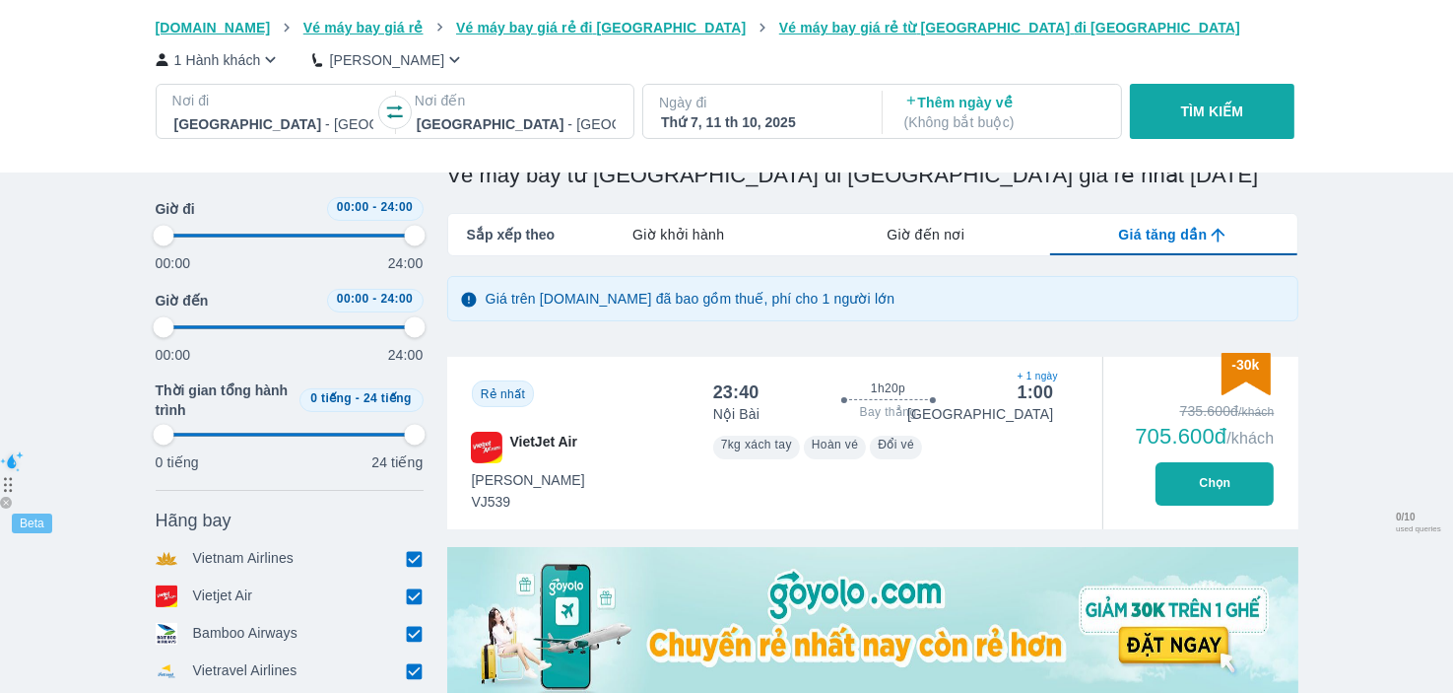
type input "97.9166666666667"
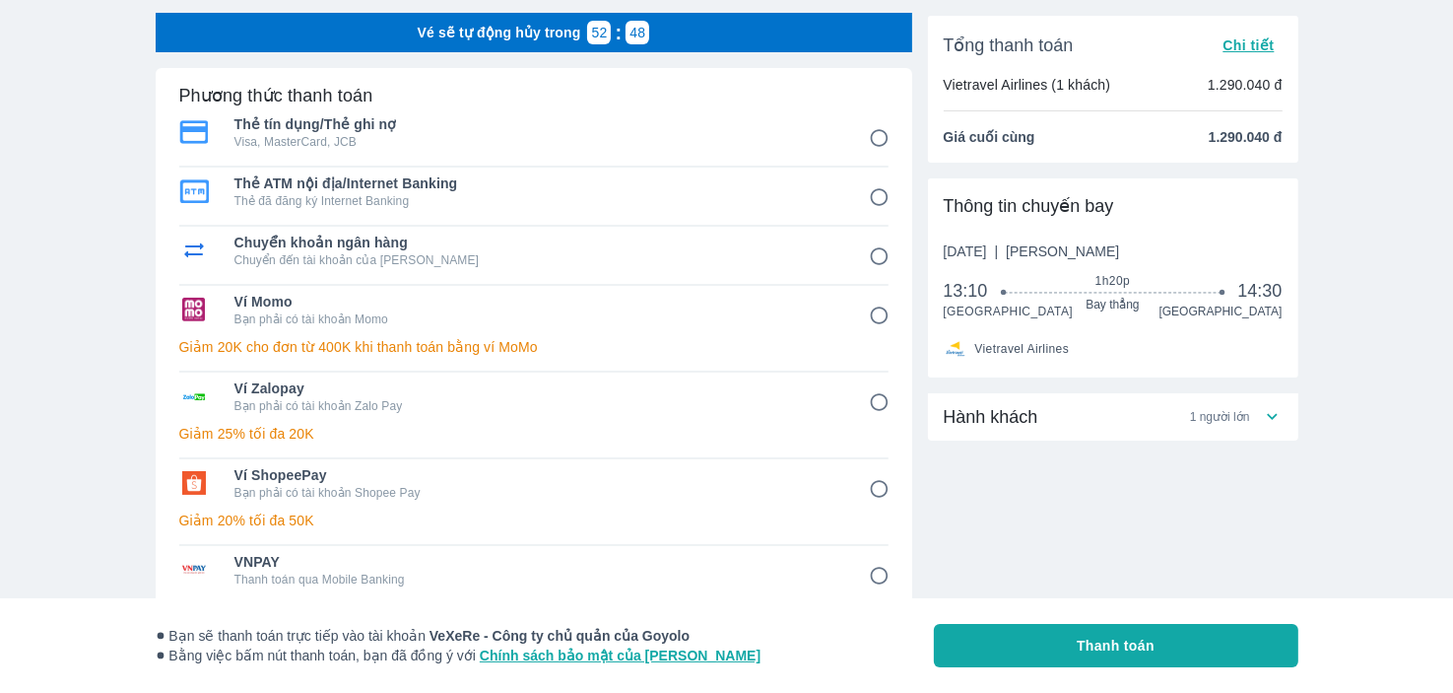
scroll to position [49, 0]
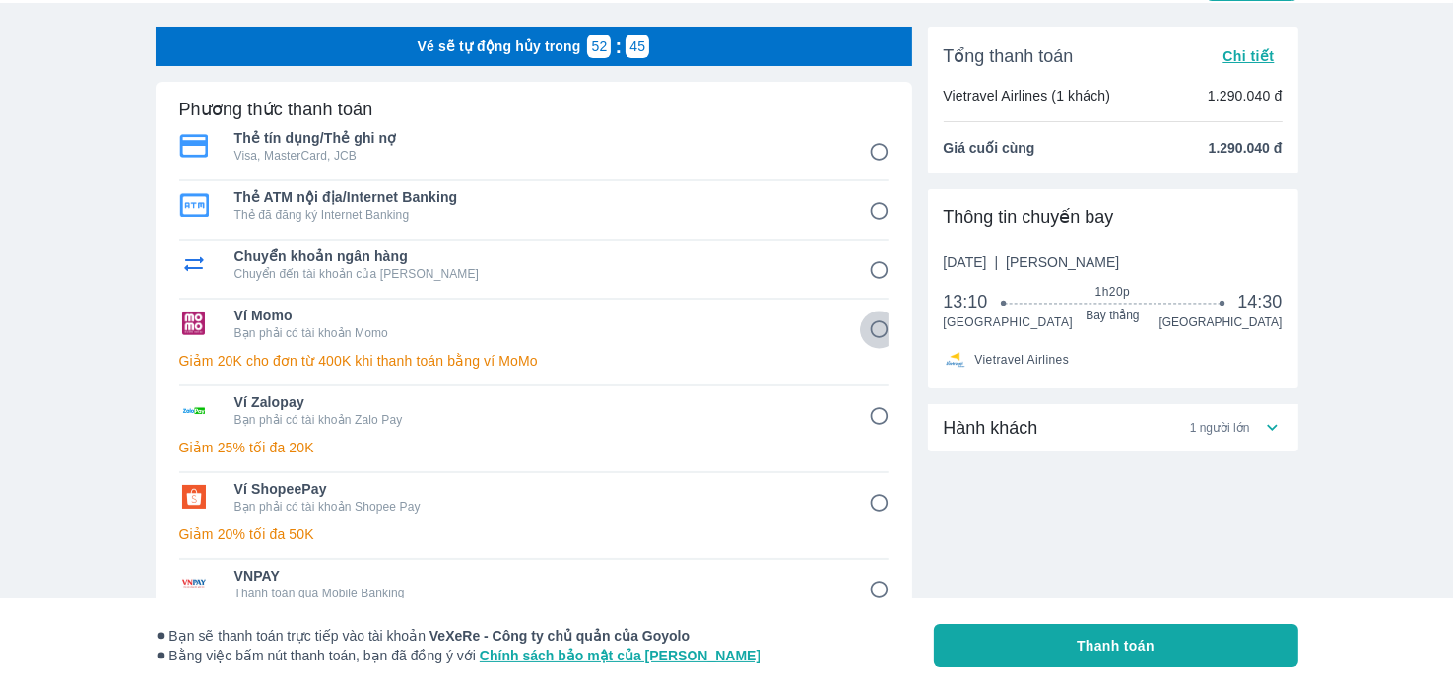
click at [873, 332] on input "4" at bounding box center [879, 329] width 38 height 38
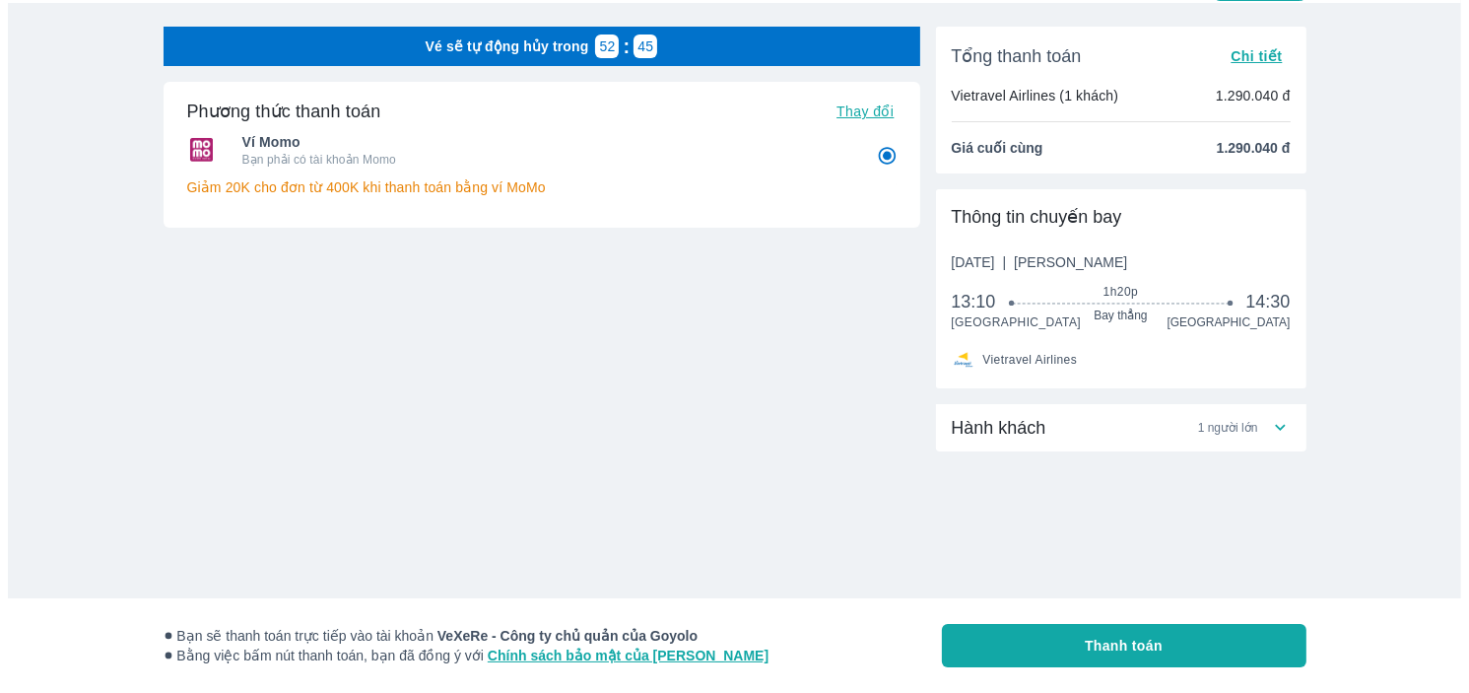
scroll to position [0, 0]
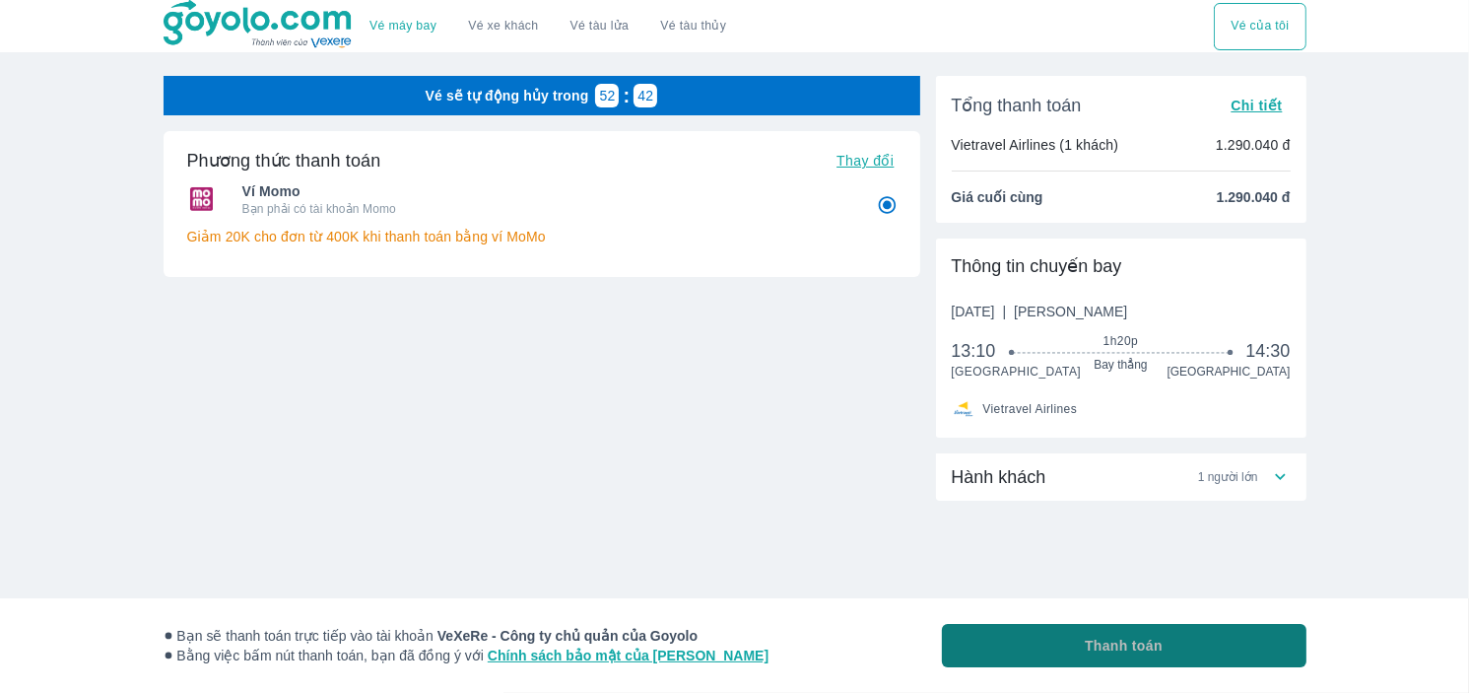
click at [1162, 648] on span "Thanh toán" at bounding box center [1124, 645] width 78 height 20
radio input "true"
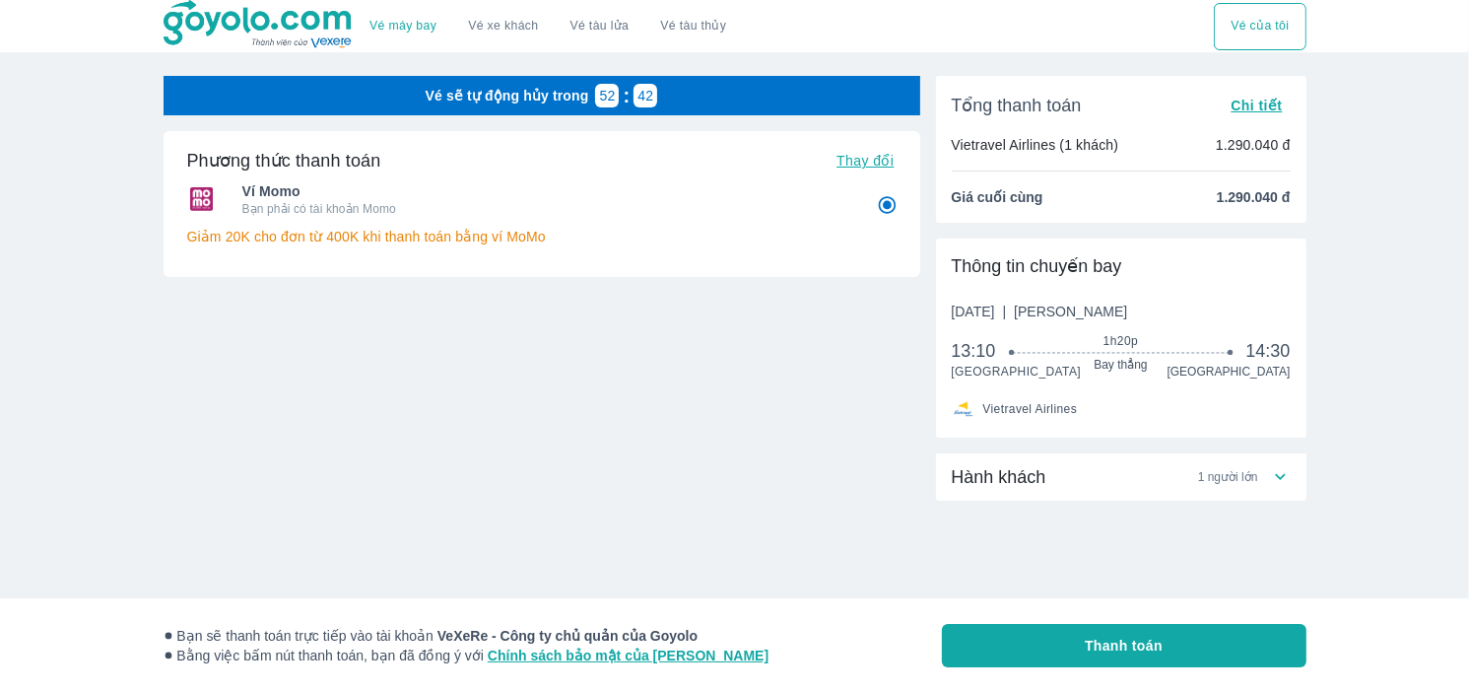
radio input "false"
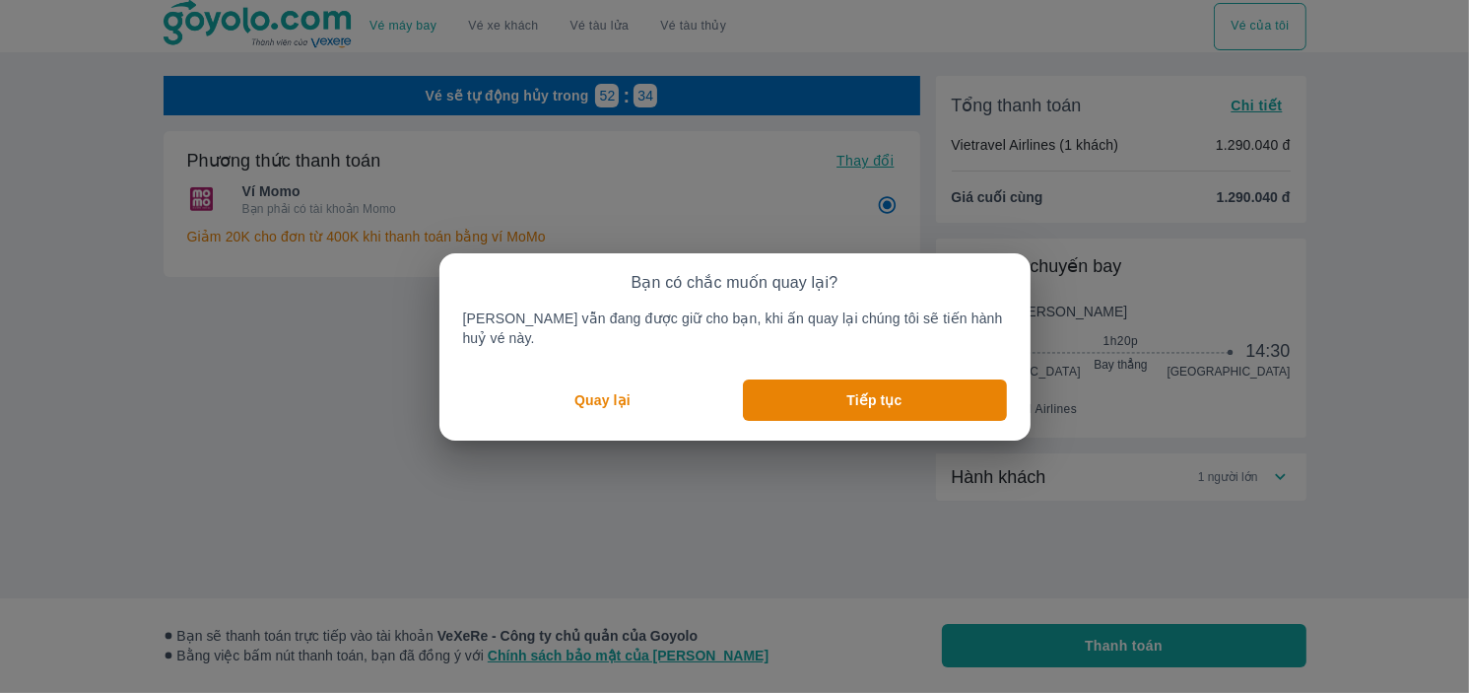
click at [771, 563] on div "Bạn có chắc muốn quay lại? Vé vẫn đang được giữ cho bạn, khi ấn quay lại chúng …" at bounding box center [734, 346] width 1469 height 693
